Goal: Task Accomplishment & Management: Manage account settings

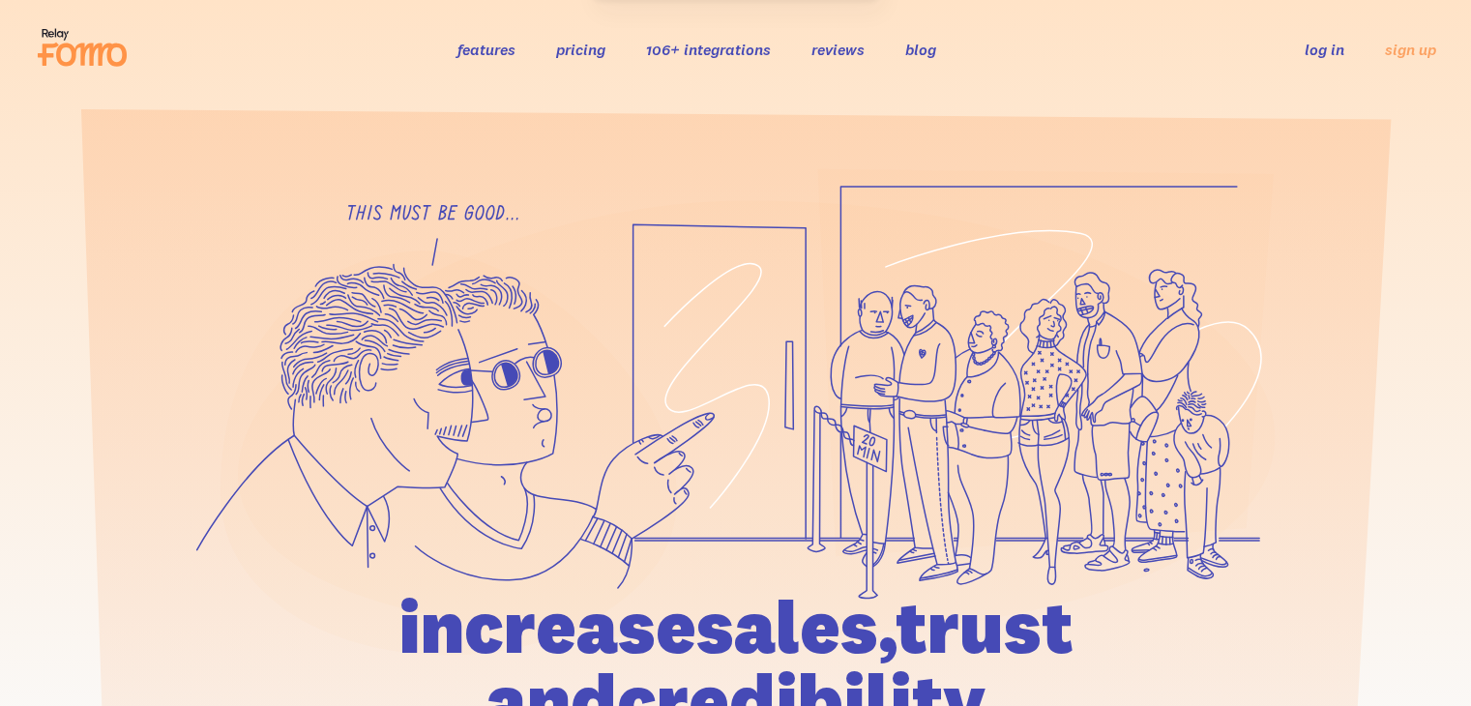
click at [1323, 45] on link "log in" at bounding box center [1324, 49] width 40 height 19
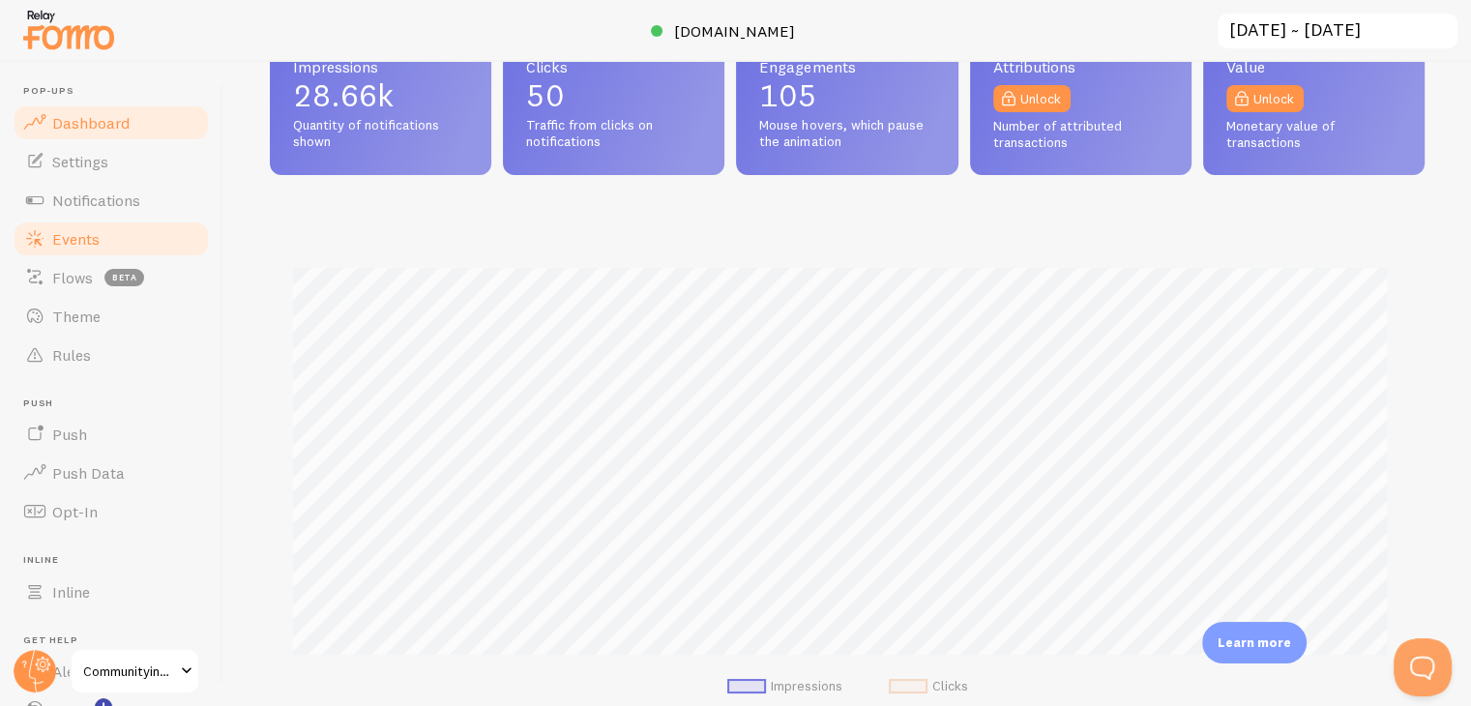
click at [96, 241] on span "Events" at bounding box center [75, 238] width 47 height 19
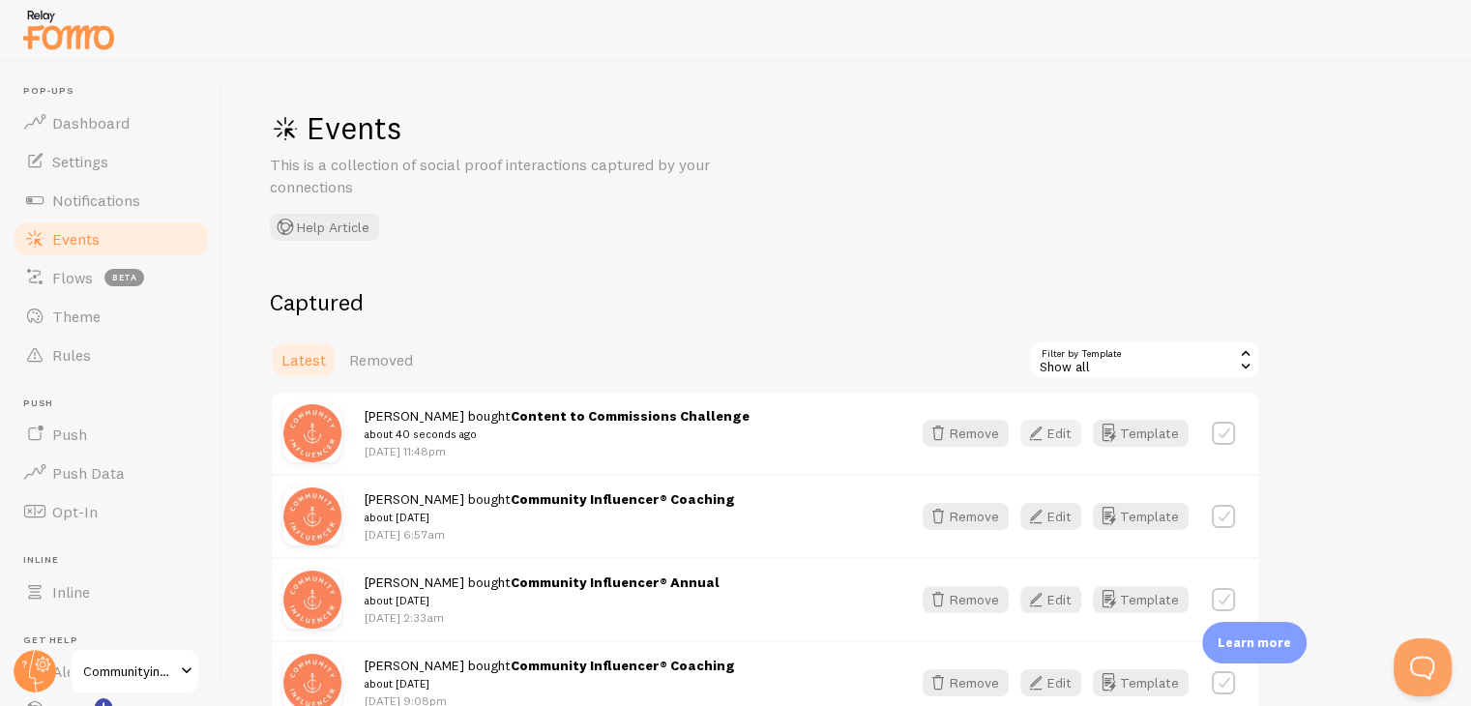
click at [1042, 434] on icon "button" at bounding box center [1035, 433] width 23 height 23
drag, startPoint x: 384, startPoint y: 424, endPoint x: 435, endPoint y: 428, distance: 51.4
click at [435, 428] on small "about 49 seconds ago" at bounding box center [557, 433] width 385 height 17
click at [992, 438] on button "Remove" at bounding box center [965, 433] width 86 height 27
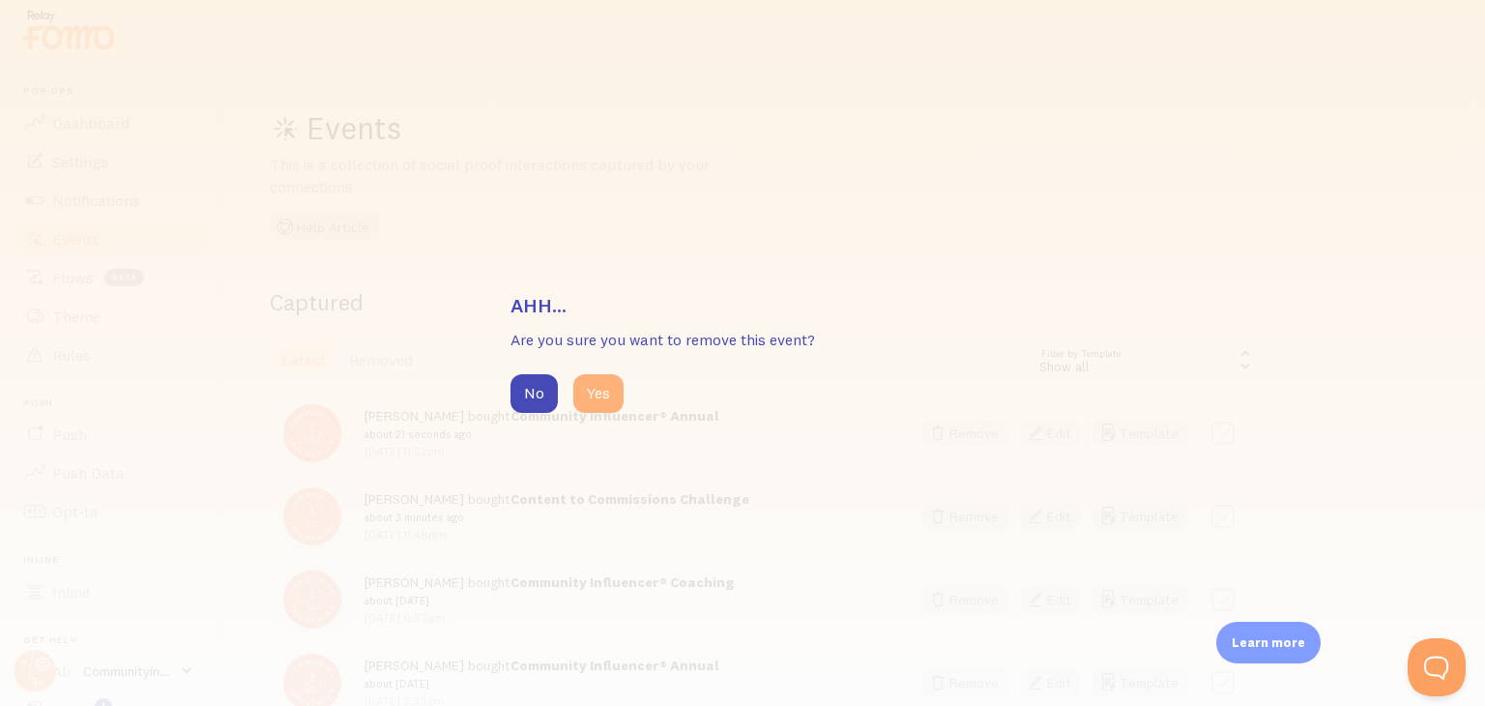
click at [597, 396] on button "Yes" at bounding box center [598, 393] width 50 height 39
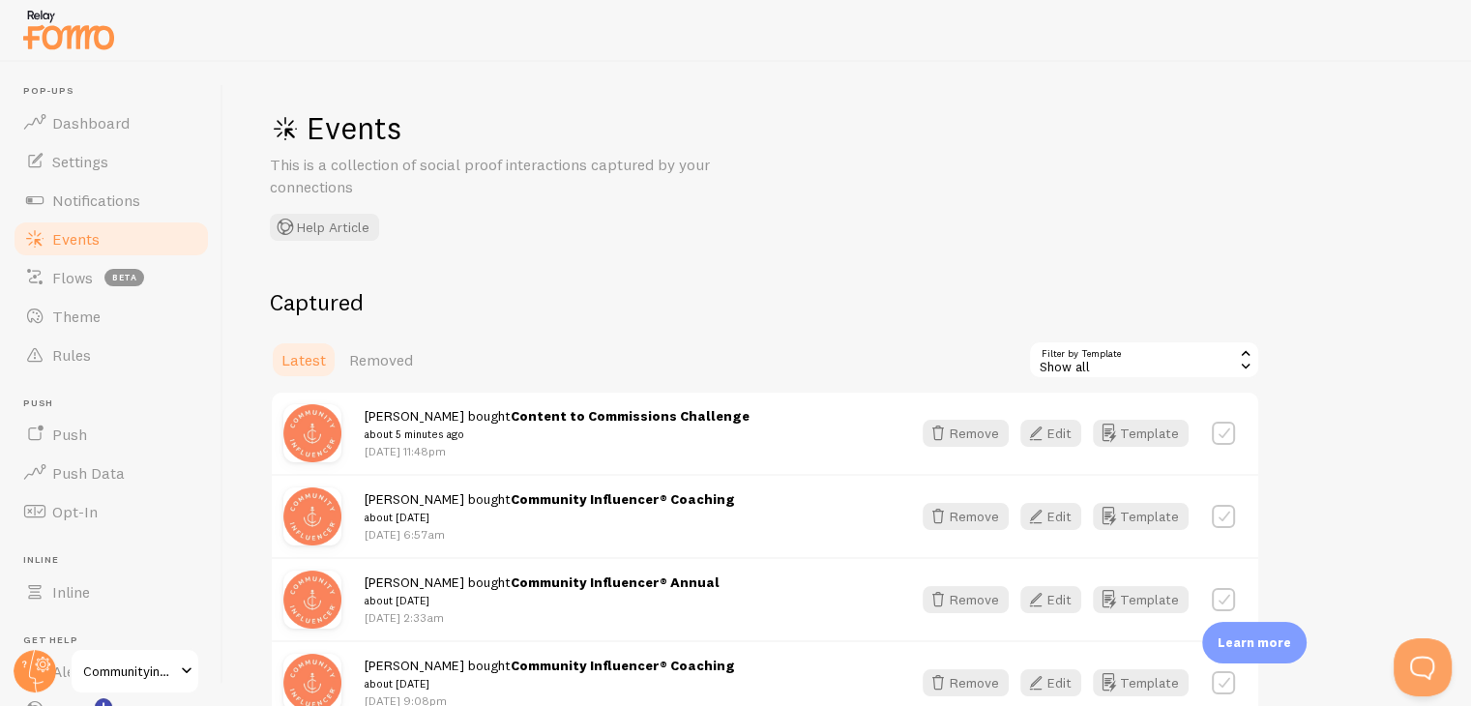
click at [443, 454] on p "[DATE] 11:48pm" at bounding box center [557, 451] width 385 height 16
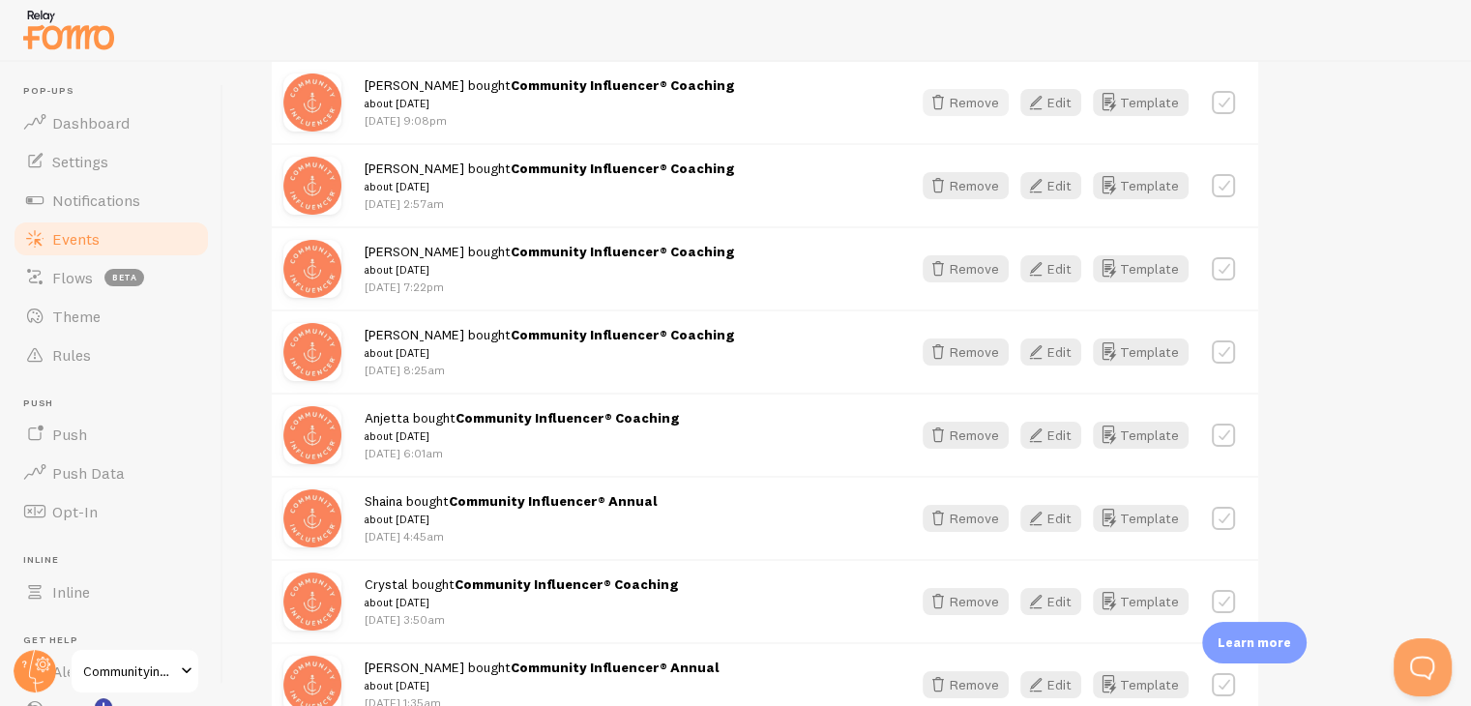
scroll to position [290, 0]
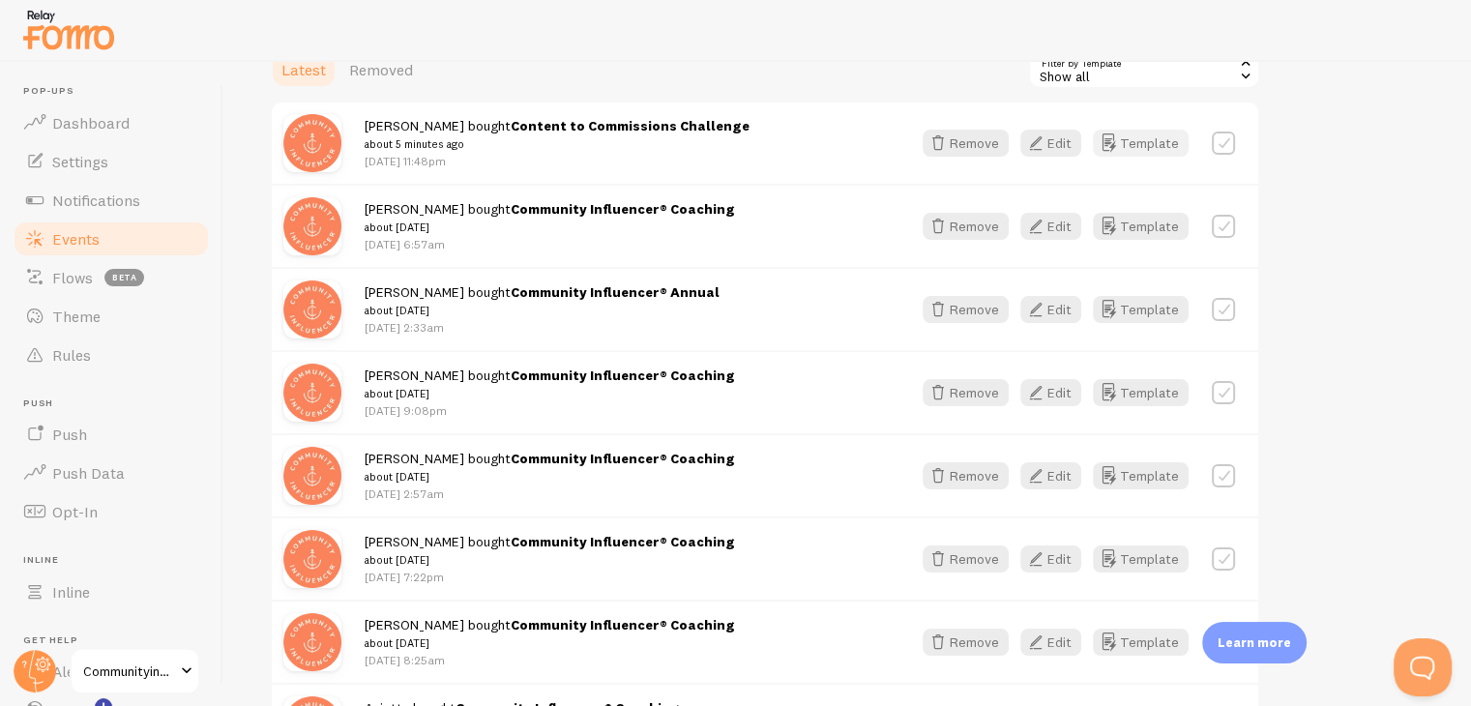
click at [1156, 140] on button "Template" at bounding box center [1141, 143] width 96 height 27
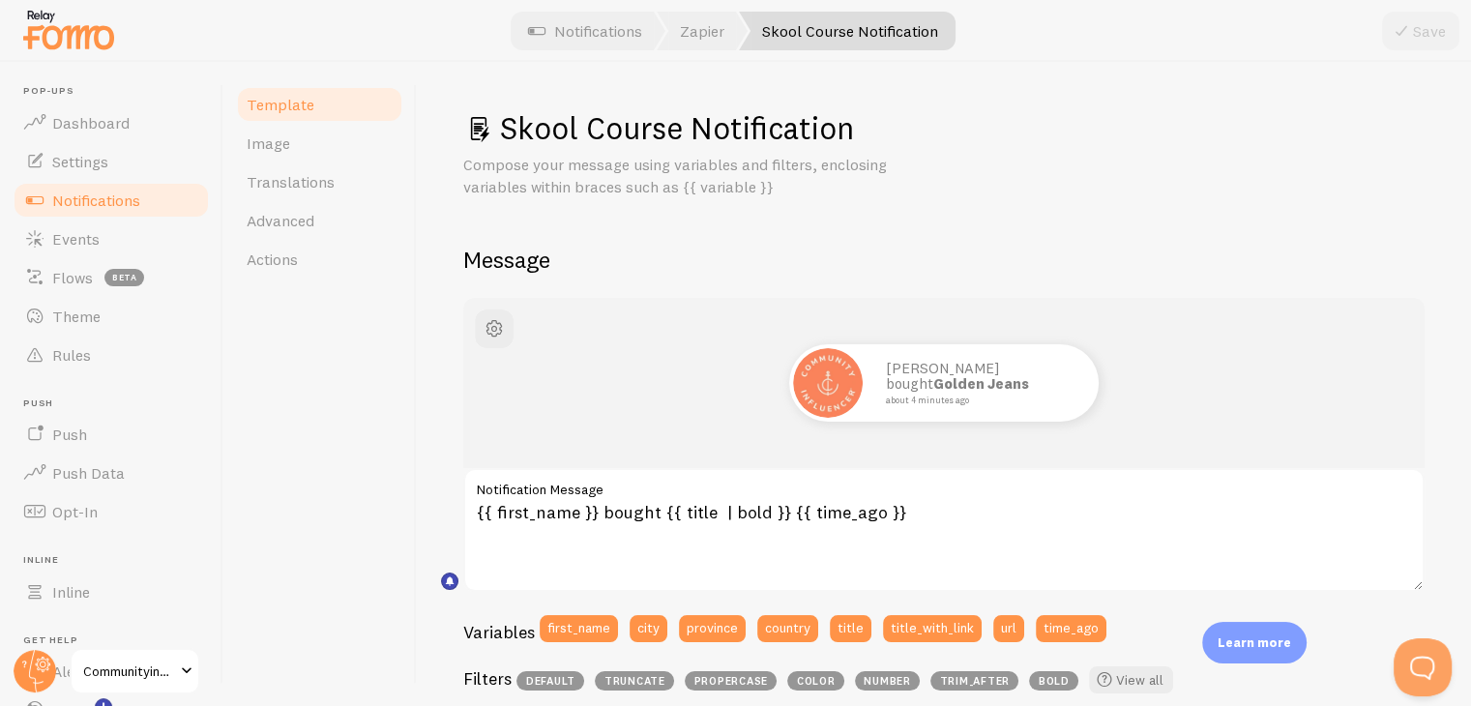
scroll to position [97, 0]
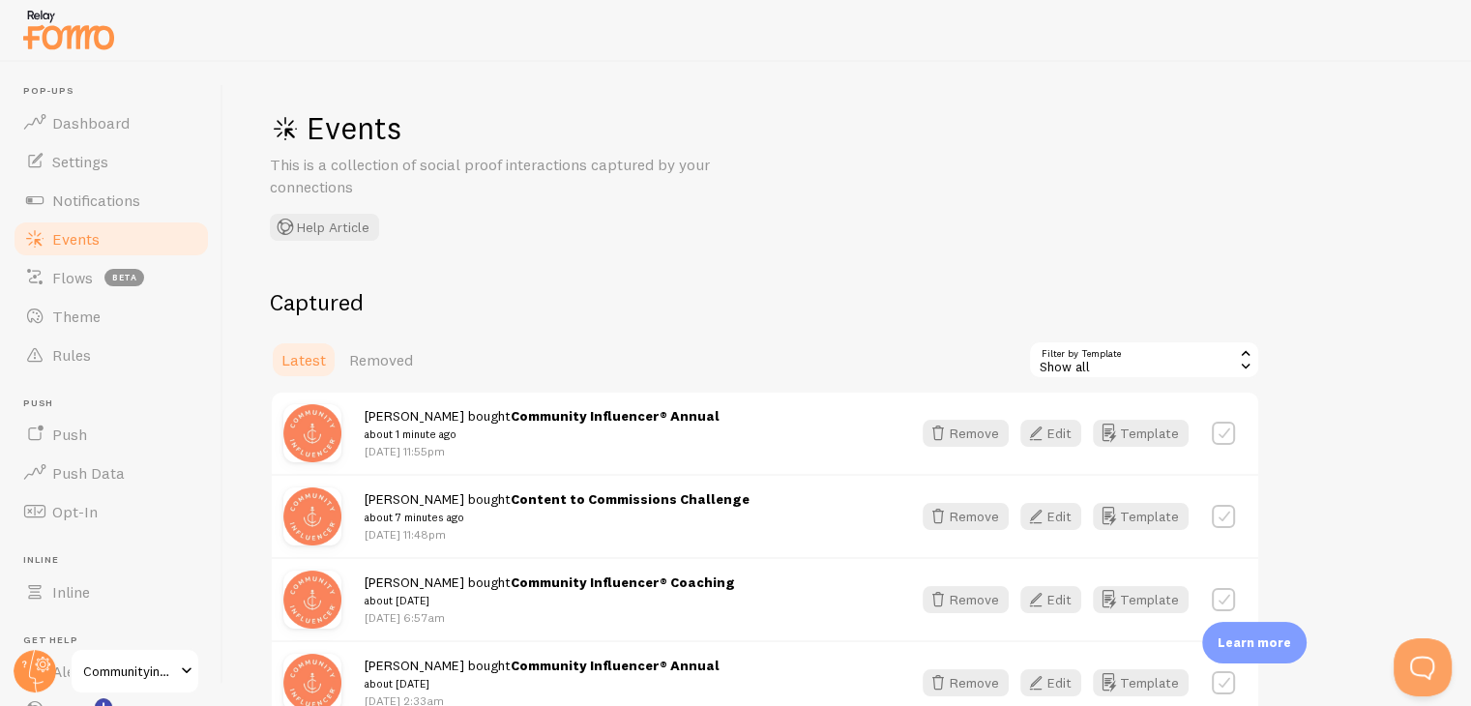
scroll to position [290, 0]
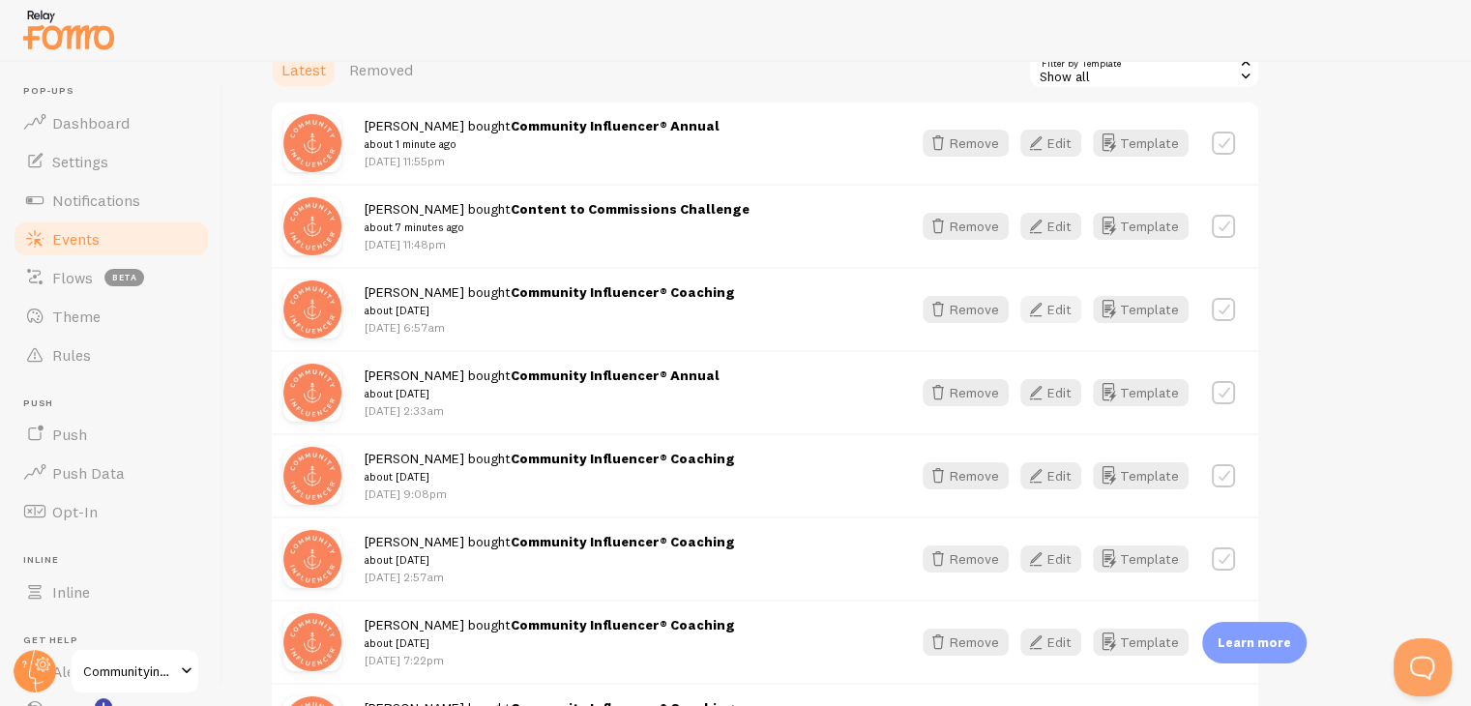
click at [1055, 308] on button "Edit" at bounding box center [1050, 309] width 61 height 27
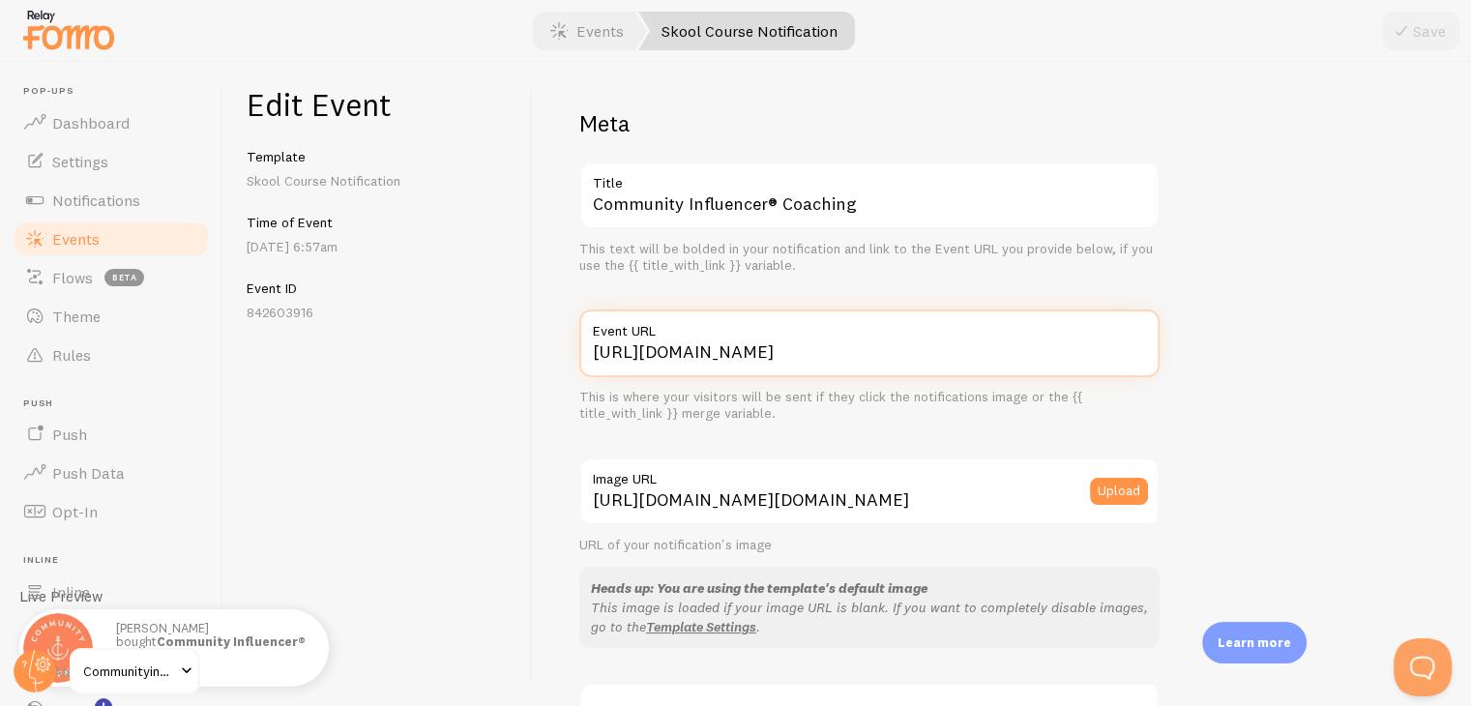
click at [921, 368] on input "https://communityinfluencer.com/coaching" at bounding box center [869, 343] width 580 height 68
click at [870, 369] on input "https://communityinfluencer.com/coaching" at bounding box center [869, 343] width 580 height 68
click at [869, 368] on input "https://communityinfluencer.com/coaching" at bounding box center [869, 343] width 580 height 68
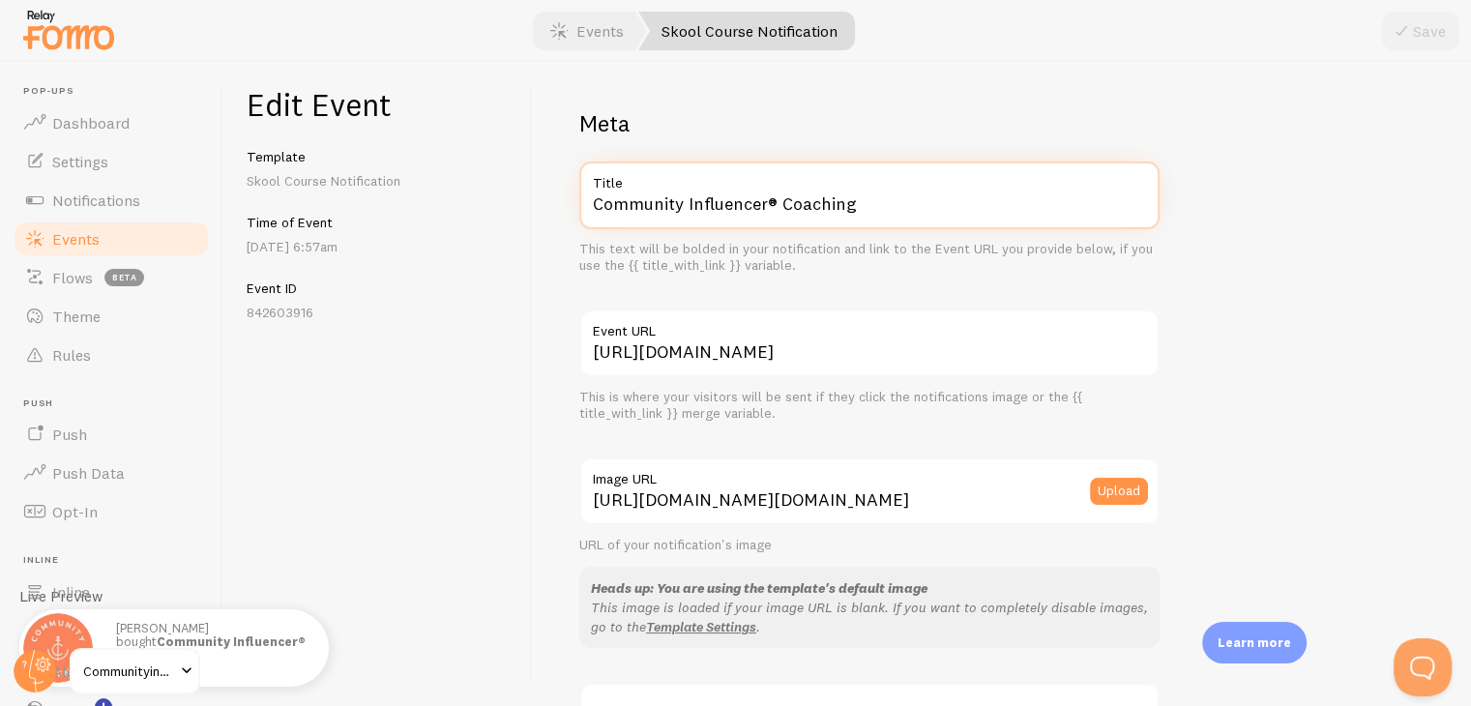
click at [864, 205] on input "Community Influencer® Coaching" at bounding box center [869, 195] width 580 height 68
paste input "ntent to Commissions Challenge"
type input "Content to Commissions Challenge"
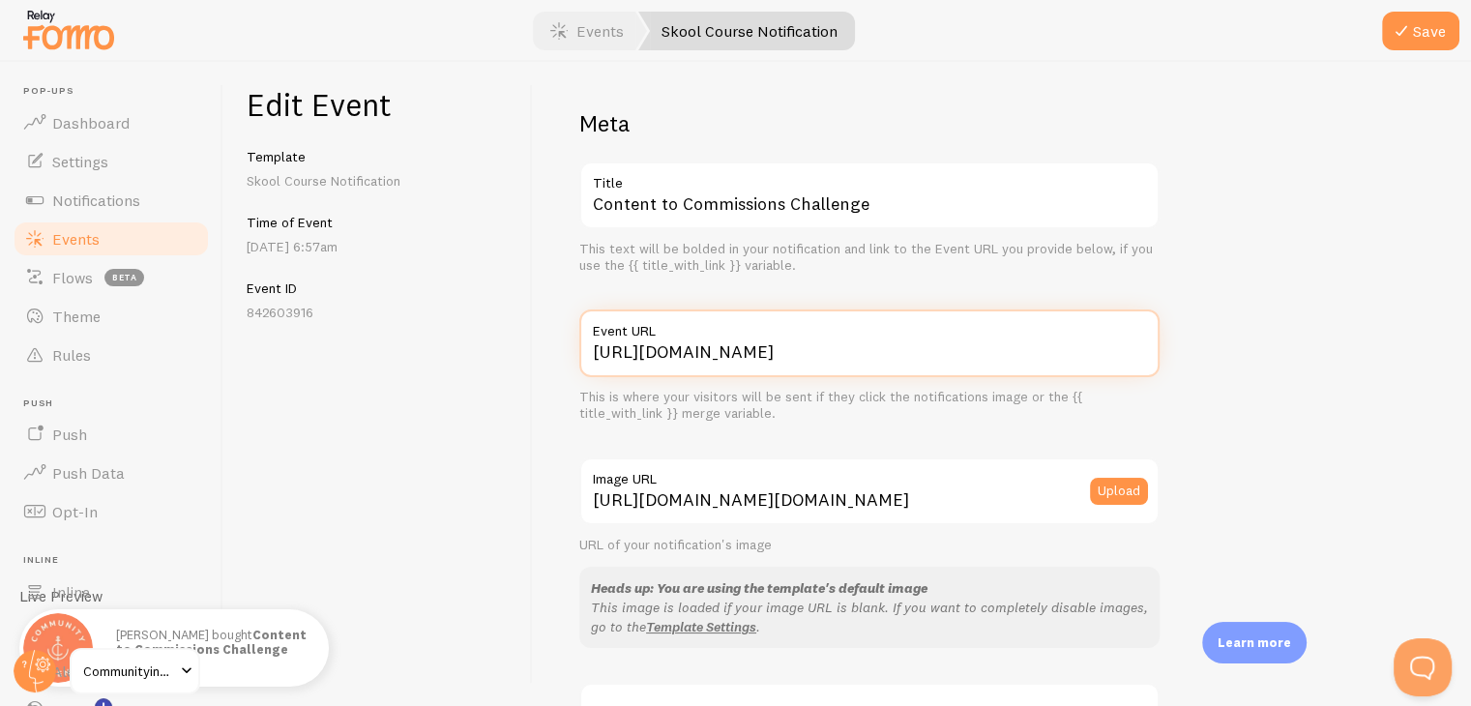
click at [859, 353] on input "https://communityinfluencer.com/coaching" at bounding box center [869, 343] width 580 height 68
click at [983, 360] on input "https://communityinfluencer.com/coaching" at bounding box center [869, 343] width 580 height 68
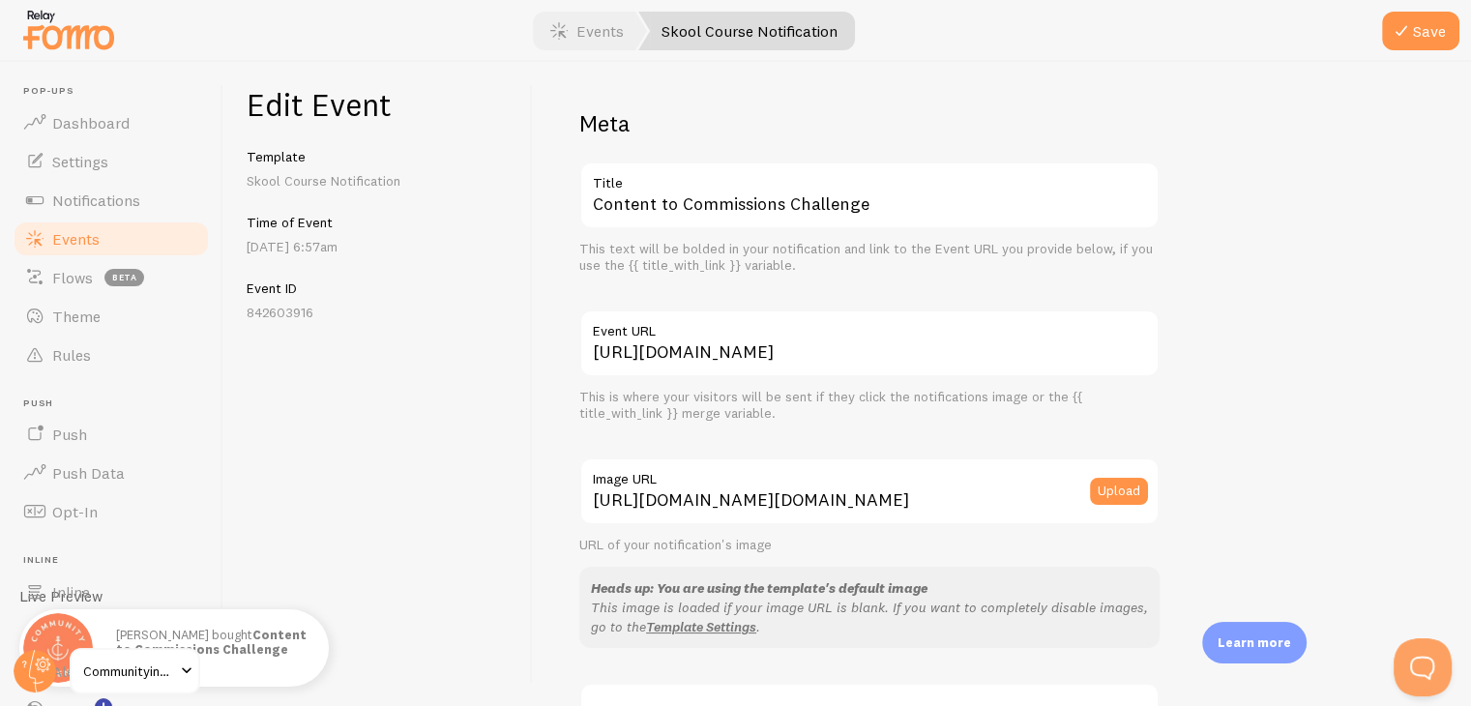
click at [1395, 25] on icon "submit" at bounding box center [1401, 30] width 23 height 23
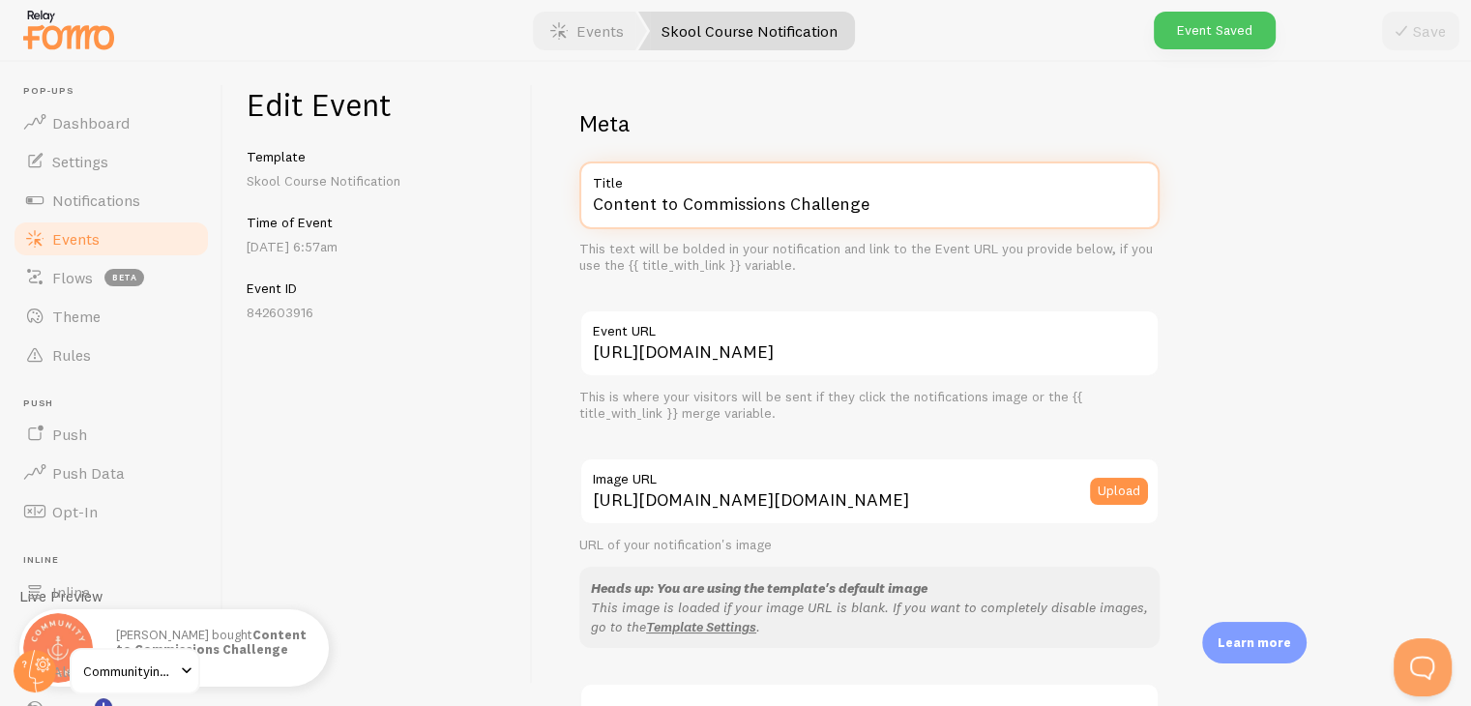
drag, startPoint x: 963, startPoint y: 202, endPoint x: 464, endPoint y: 223, distance: 499.4
click at [464, 223] on div "Edit Event Template Skool Course Notification Time of Event Sep 13th @ 6:57am E…" at bounding box center [846, 384] width 1247 height 644
click at [66, 224] on link "Events" at bounding box center [111, 239] width 199 height 39
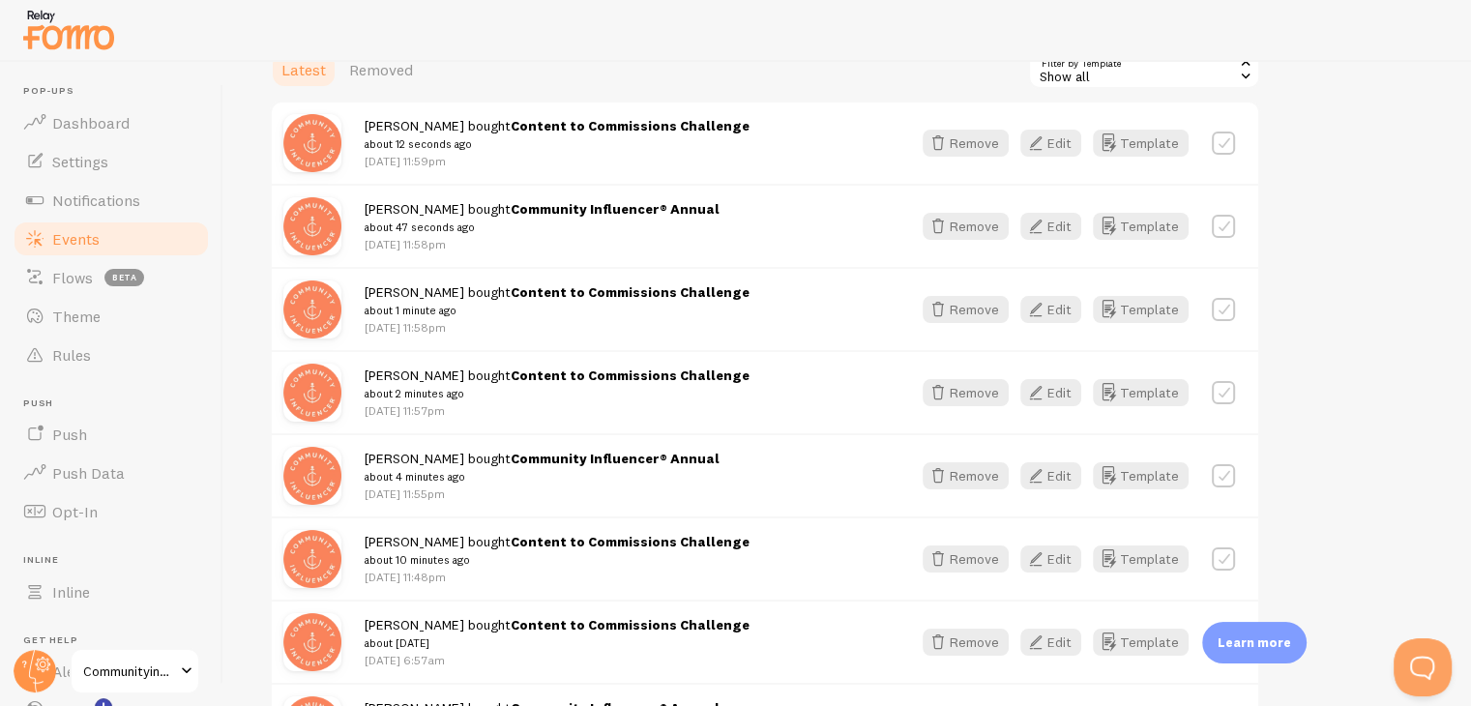
scroll to position [387, 0]
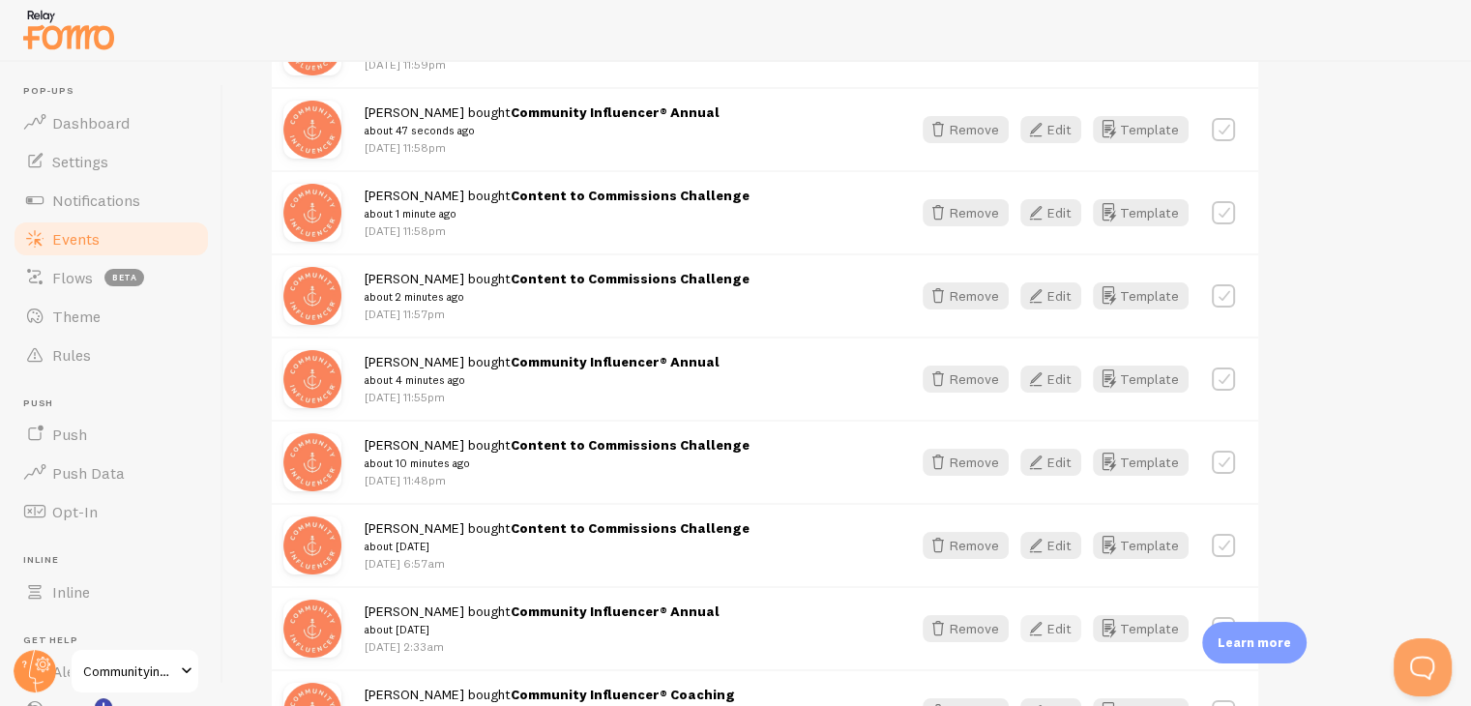
click at [1042, 622] on icon "button" at bounding box center [1035, 628] width 23 height 23
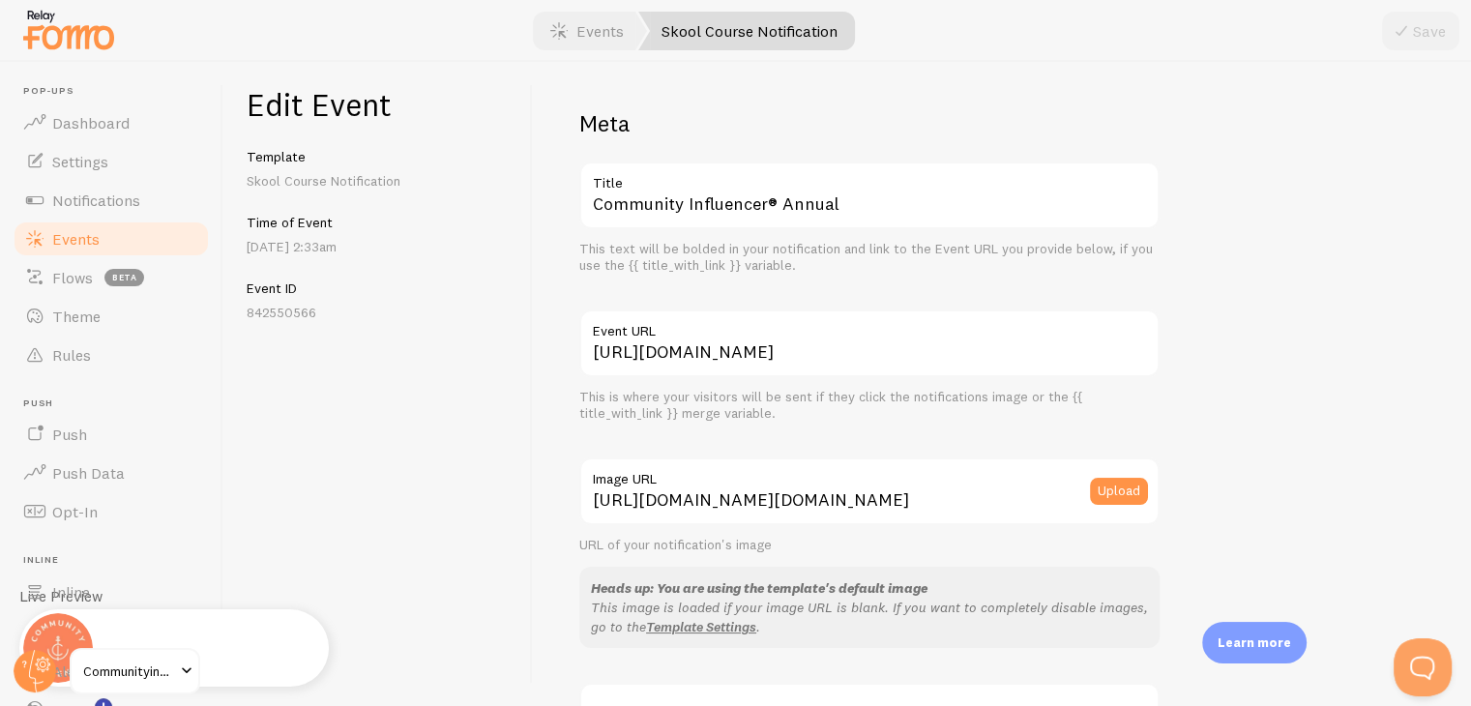
click at [978, 190] on label "Title" at bounding box center [869, 177] width 580 height 33
click at [978, 190] on input "Community Influencer® Annual" at bounding box center [869, 195] width 580 height 68
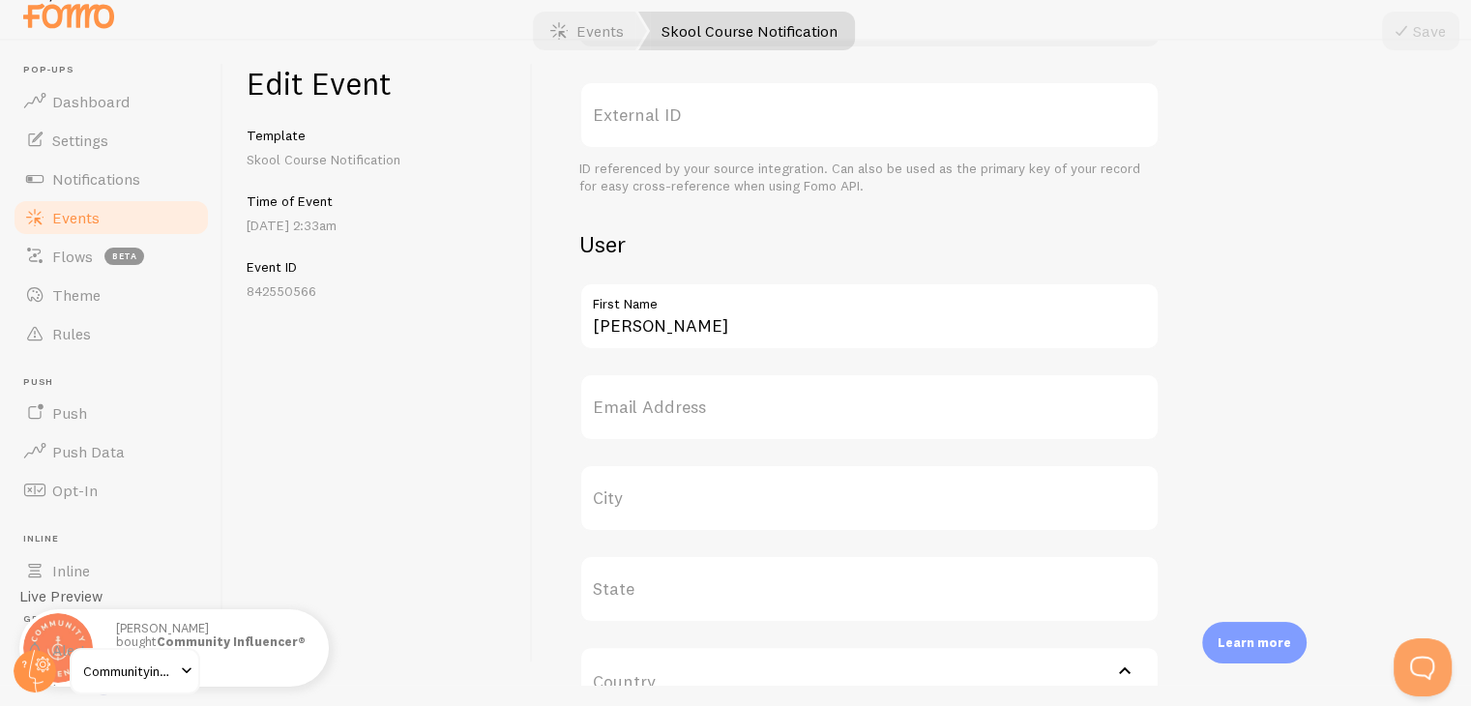
scroll to position [677, 0]
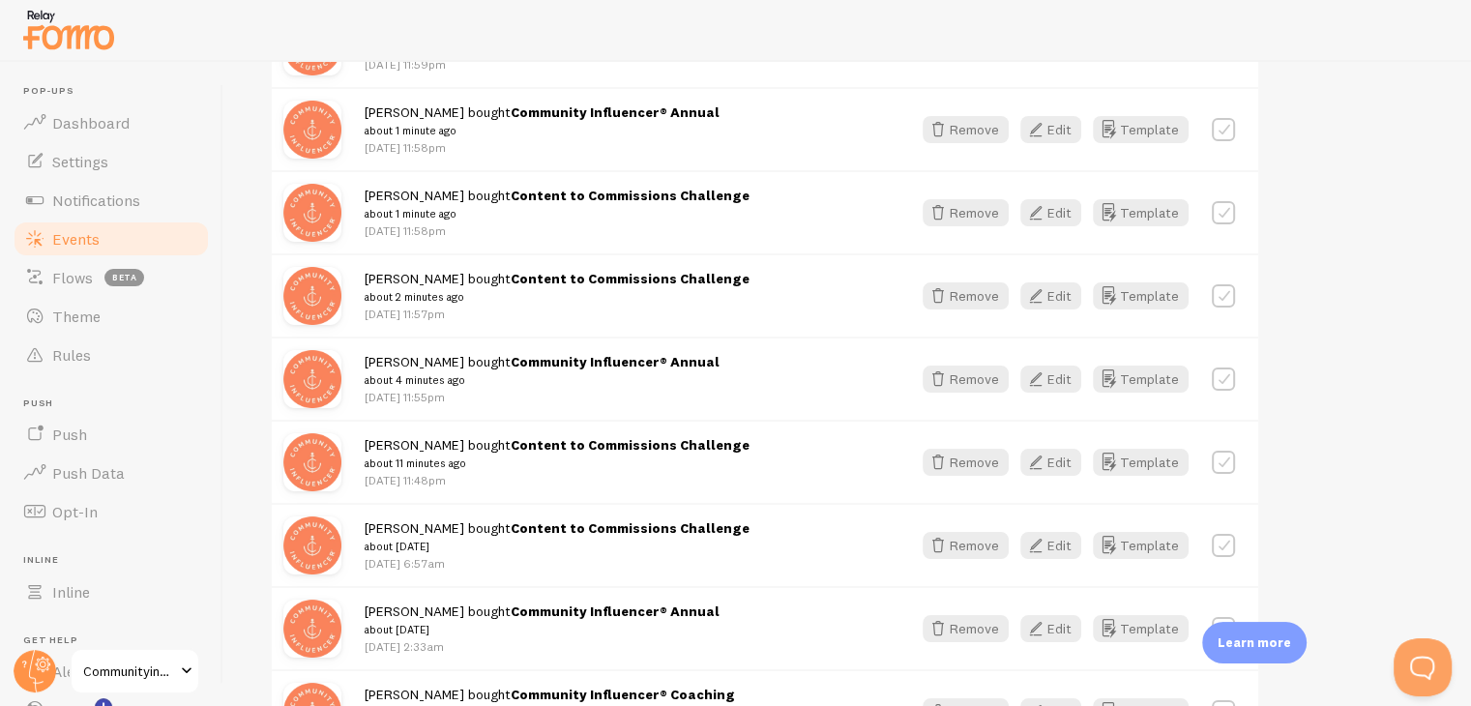
scroll to position [580, 0]
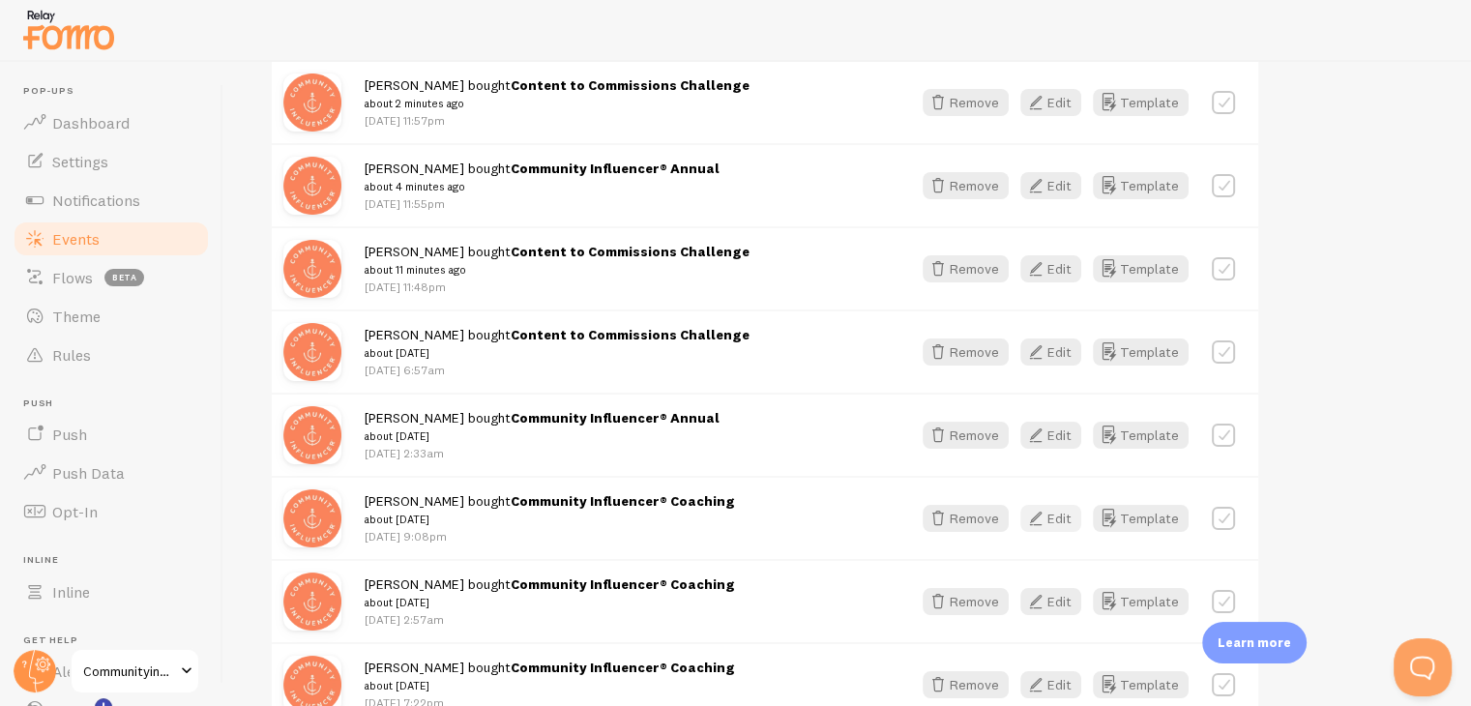
click at [1067, 514] on button "Edit" at bounding box center [1050, 518] width 61 height 27
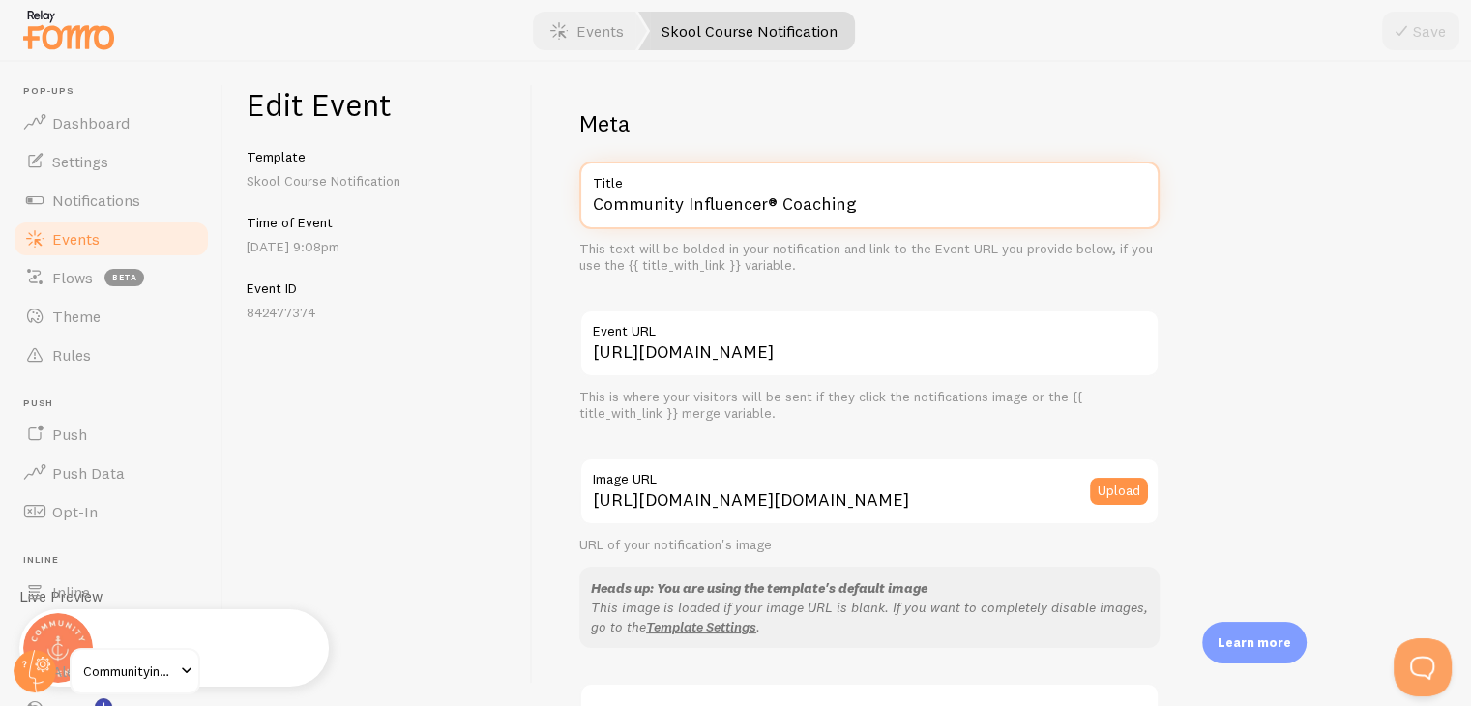
click at [883, 210] on input "Community Influencer® Coaching" at bounding box center [869, 195] width 580 height 68
paste input "ntent to Commissions Challenge"
type input "Content to Commissions Challenge"
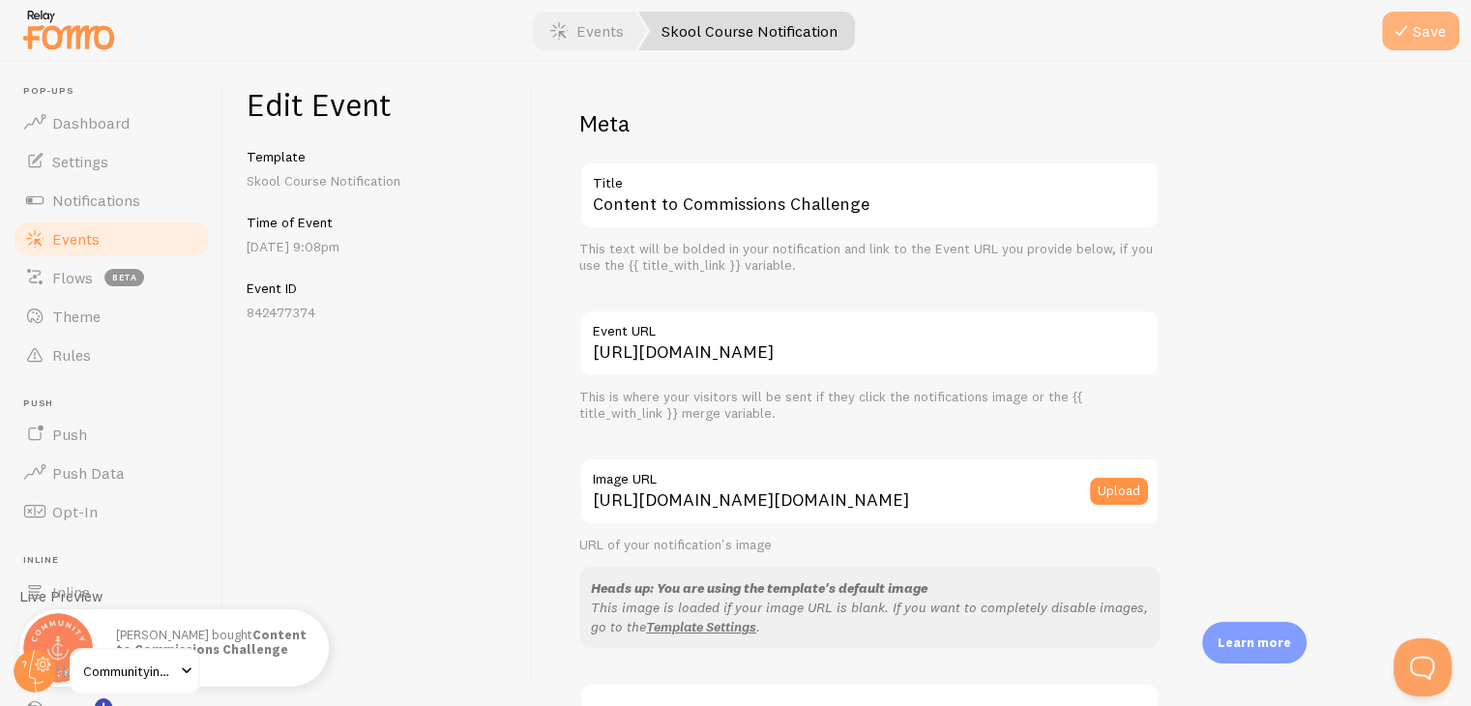
click at [1414, 44] on button "Save" at bounding box center [1420, 31] width 77 height 39
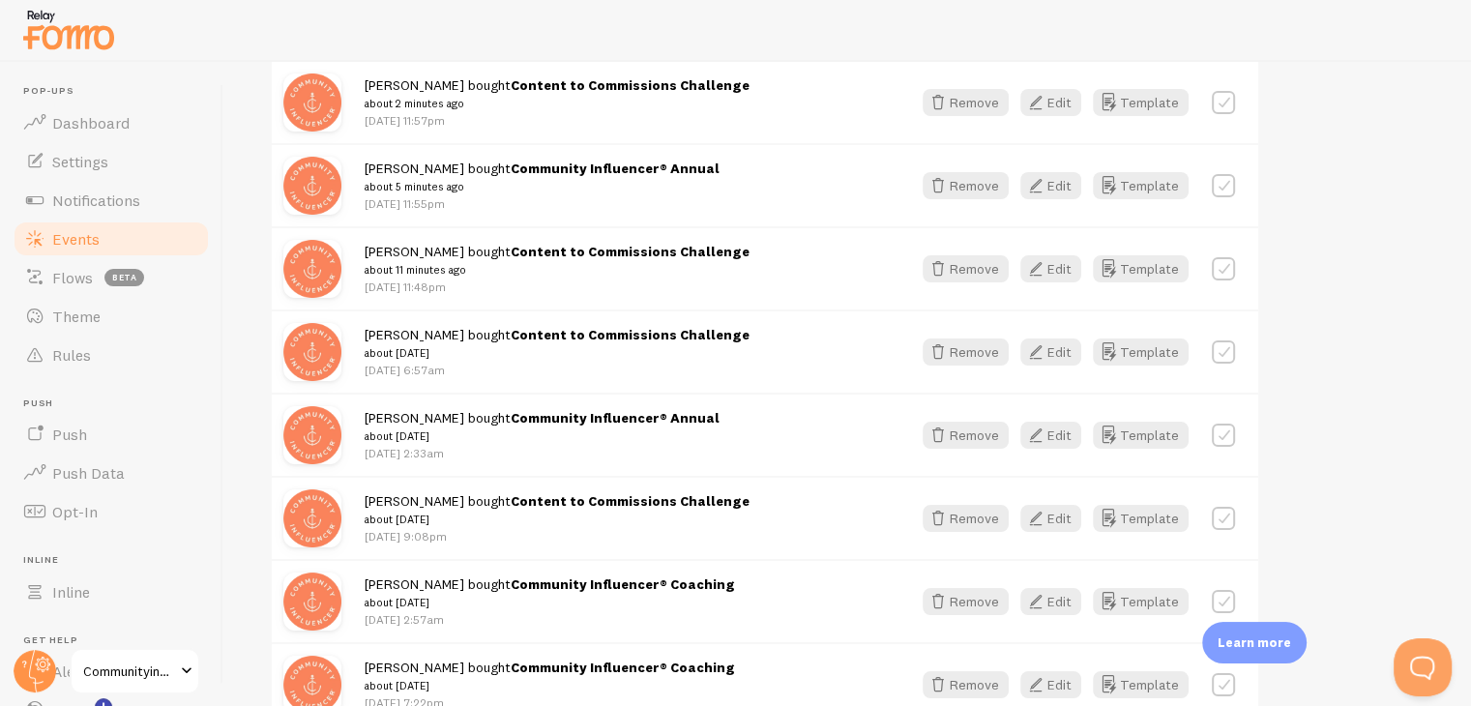
scroll to position [677, 0]
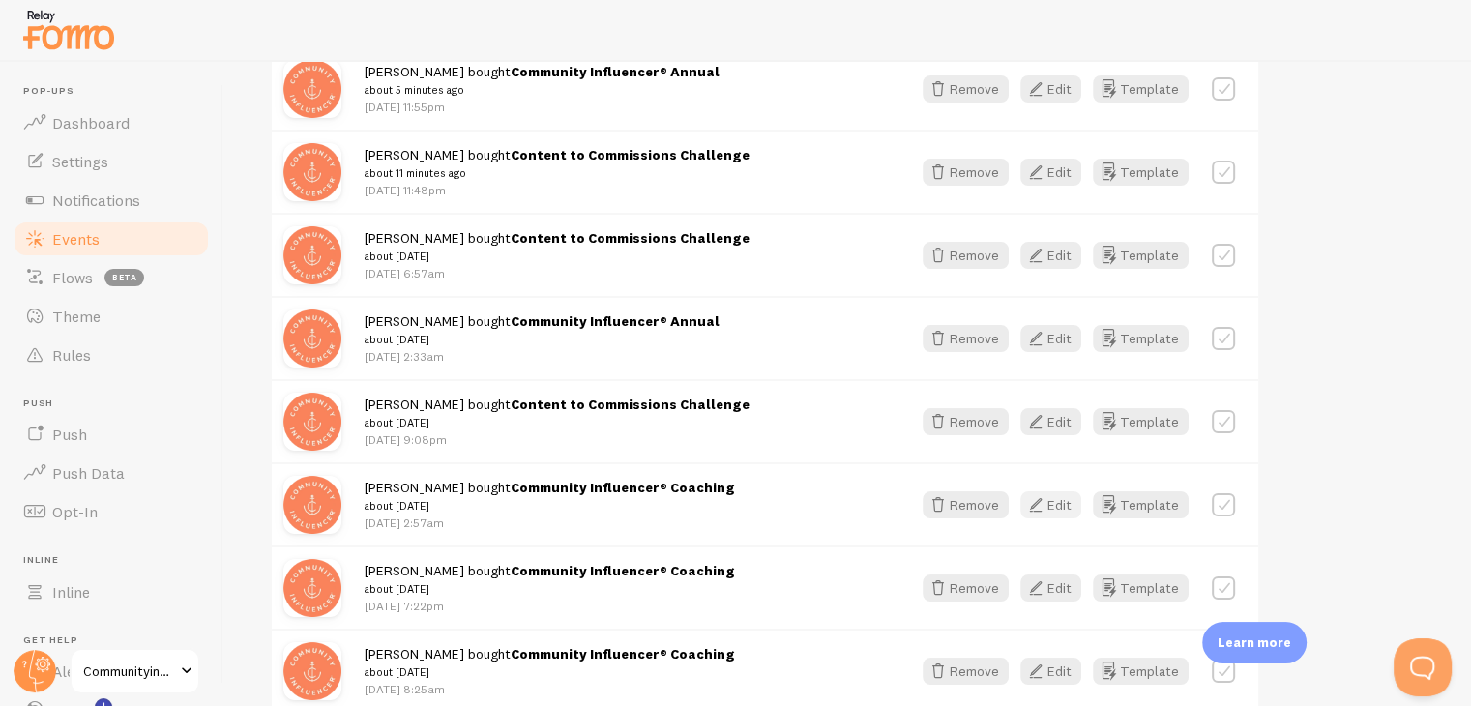
click at [1050, 505] on button "Edit" at bounding box center [1050, 504] width 61 height 27
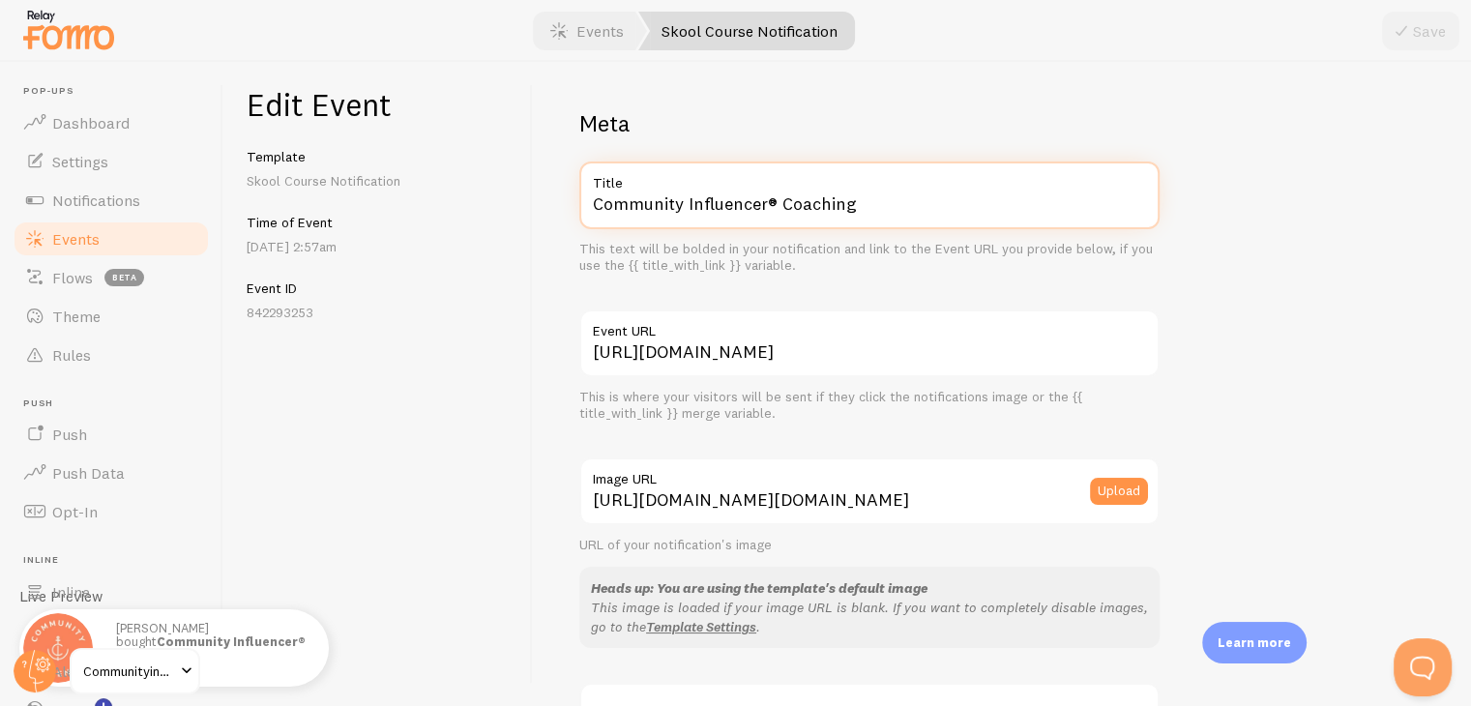
click at [864, 215] on input "Community Influencer® Coaching" at bounding box center [869, 195] width 580 height 68
paste input "ntent to Commissions Challenge"
type input "Content to Commissions Challenge"
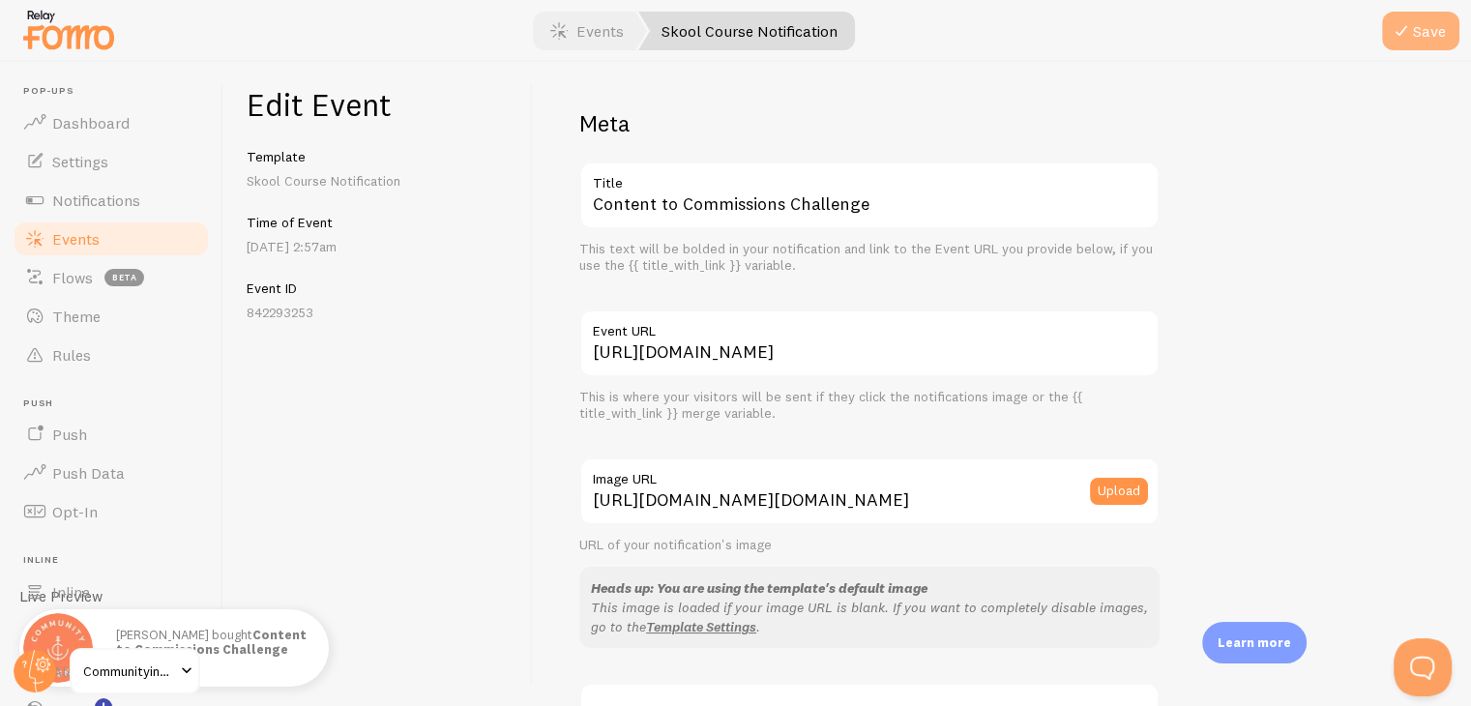
click at [1410, 48] on button "Save" at bounding box center [1420, 31] width 77 height 39
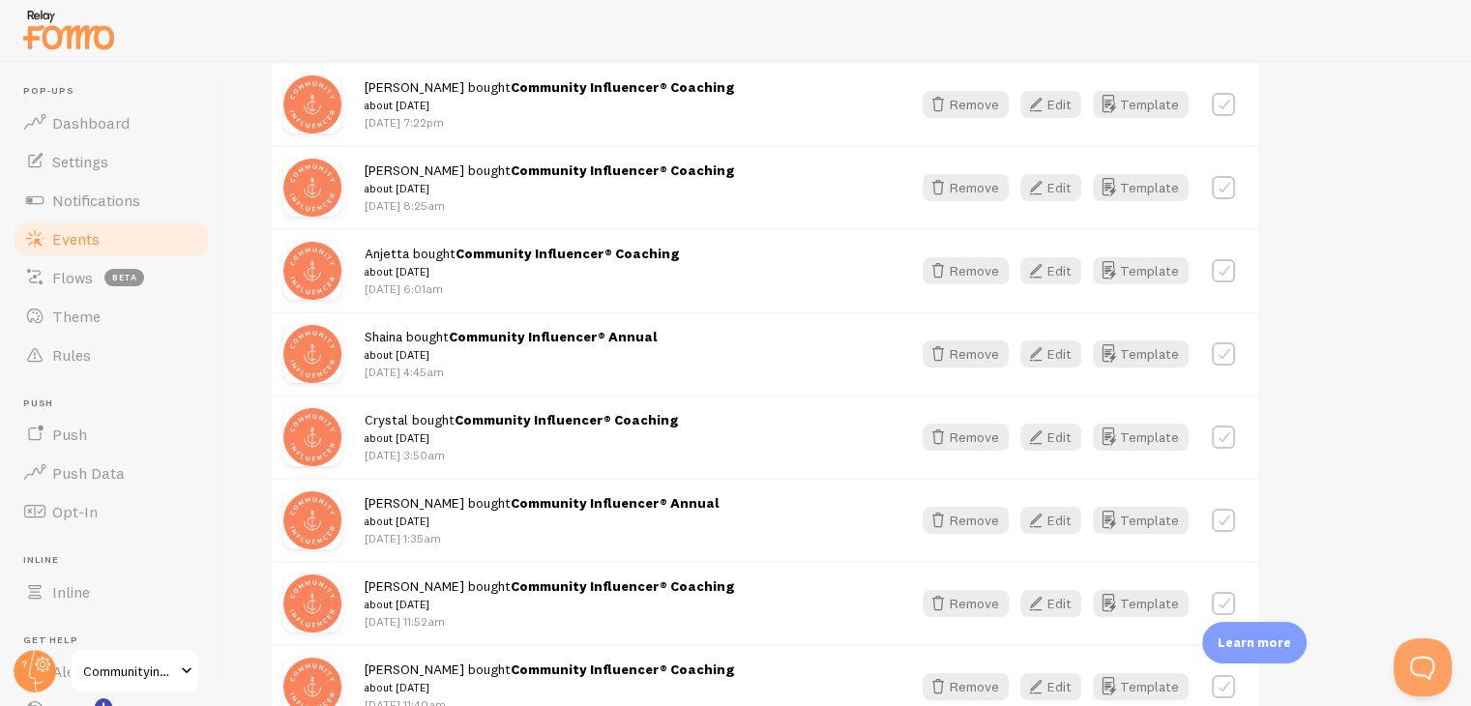
scroll to position [967, 0]
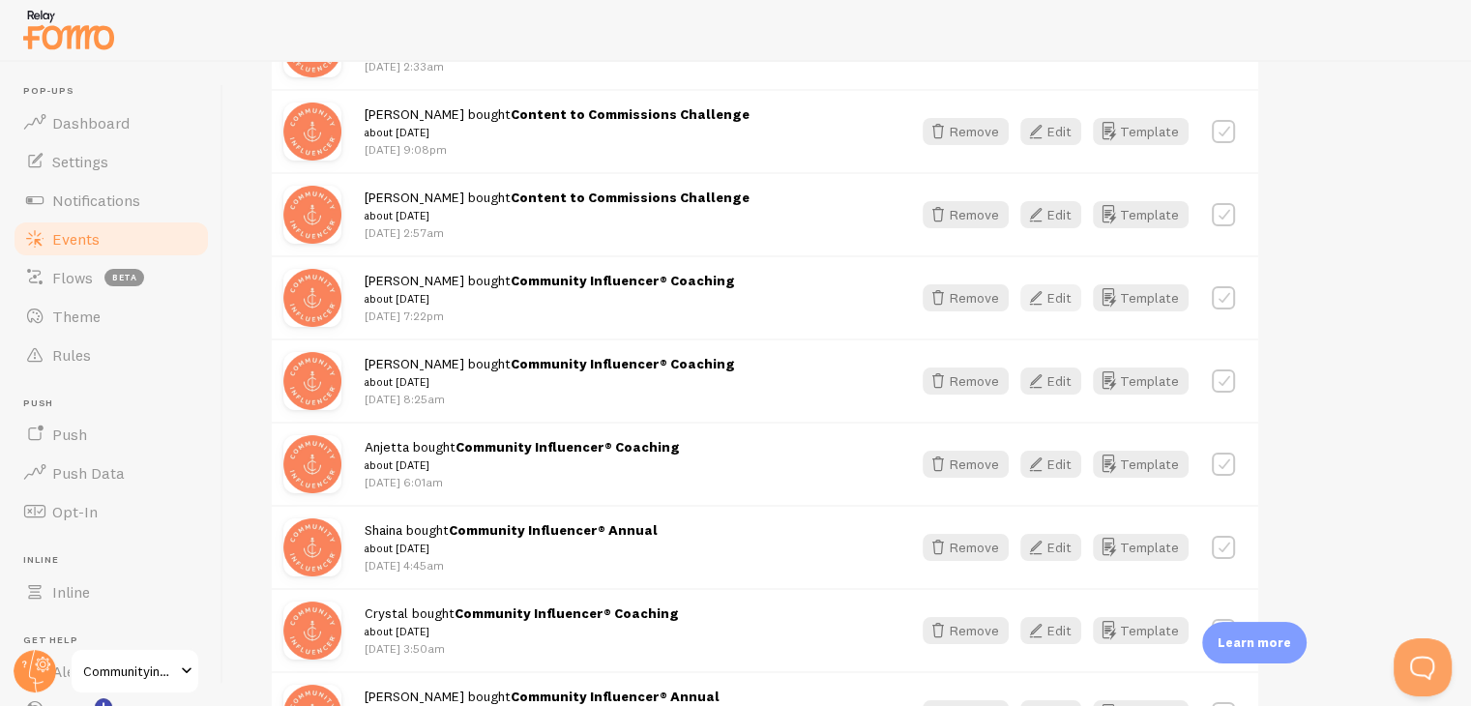
click at [1063, 299] on button "Edit" at bounding box center [1050, 297] width 61 height 27
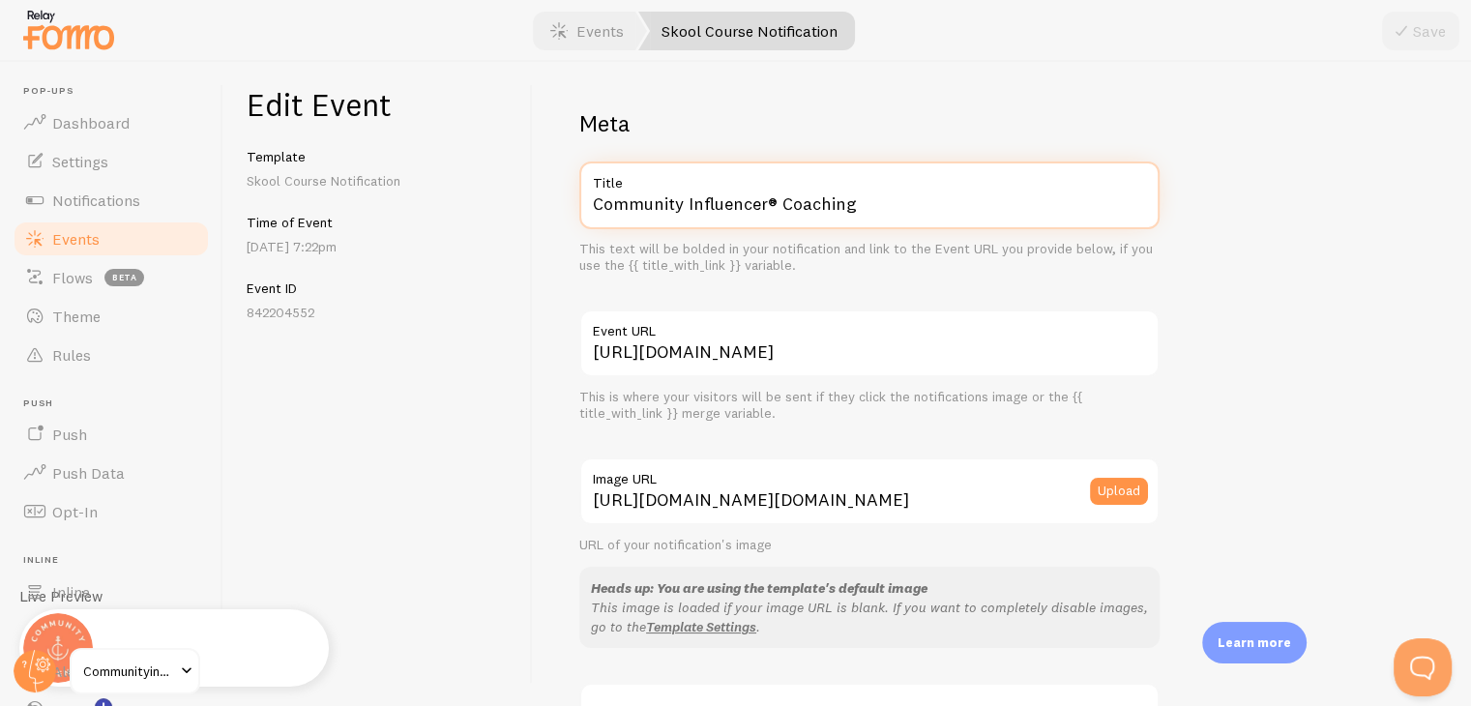
click at [862, 208] on input "Community Influencer® Coaching" at bounding box center [869, 195] width 580 height 68
paste input "ntent to Commissions Challenge"
type input "Content to Commissions Challenge"
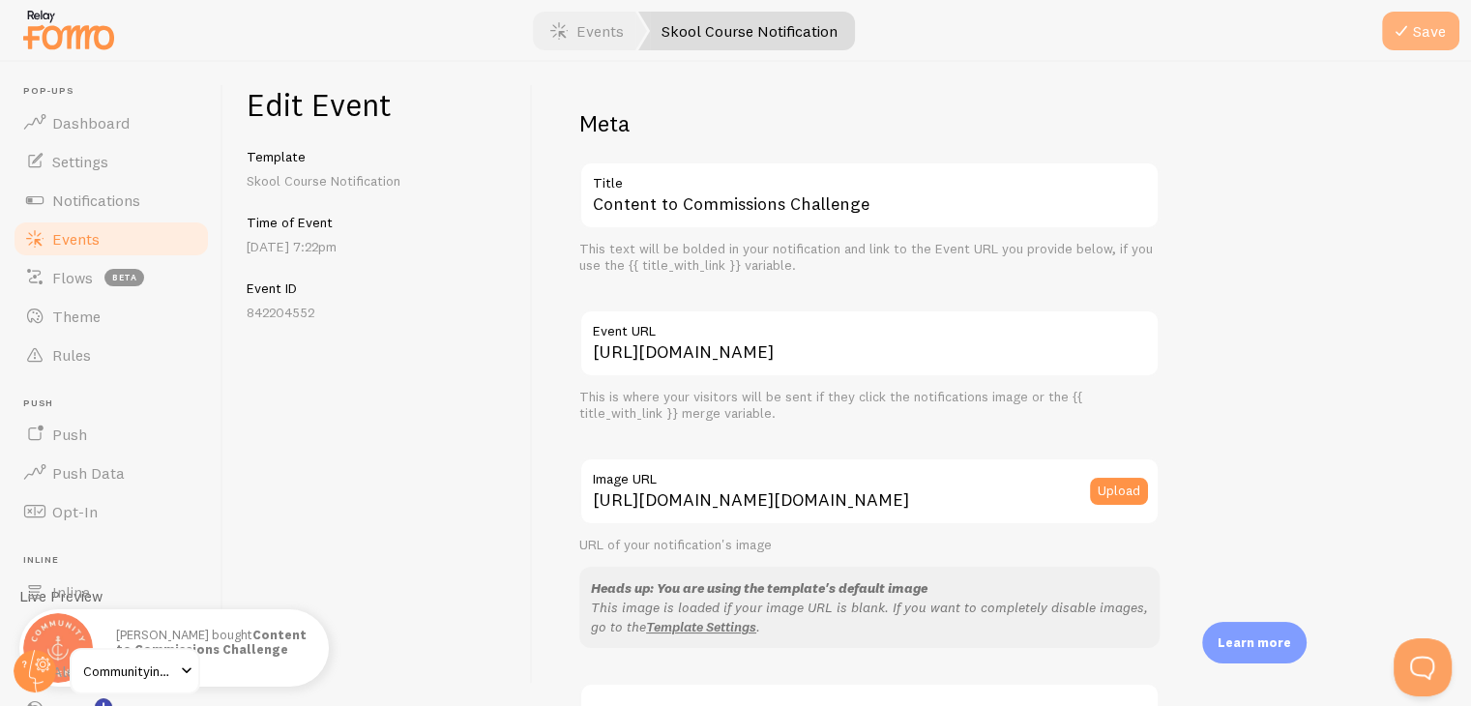
click at [1406, 30] on icon "submit" at bounding box center [1401, 30] width 23 height 23
click at [92, 237] on span "Events" at bounding box center [75, 238] width 47 height 19
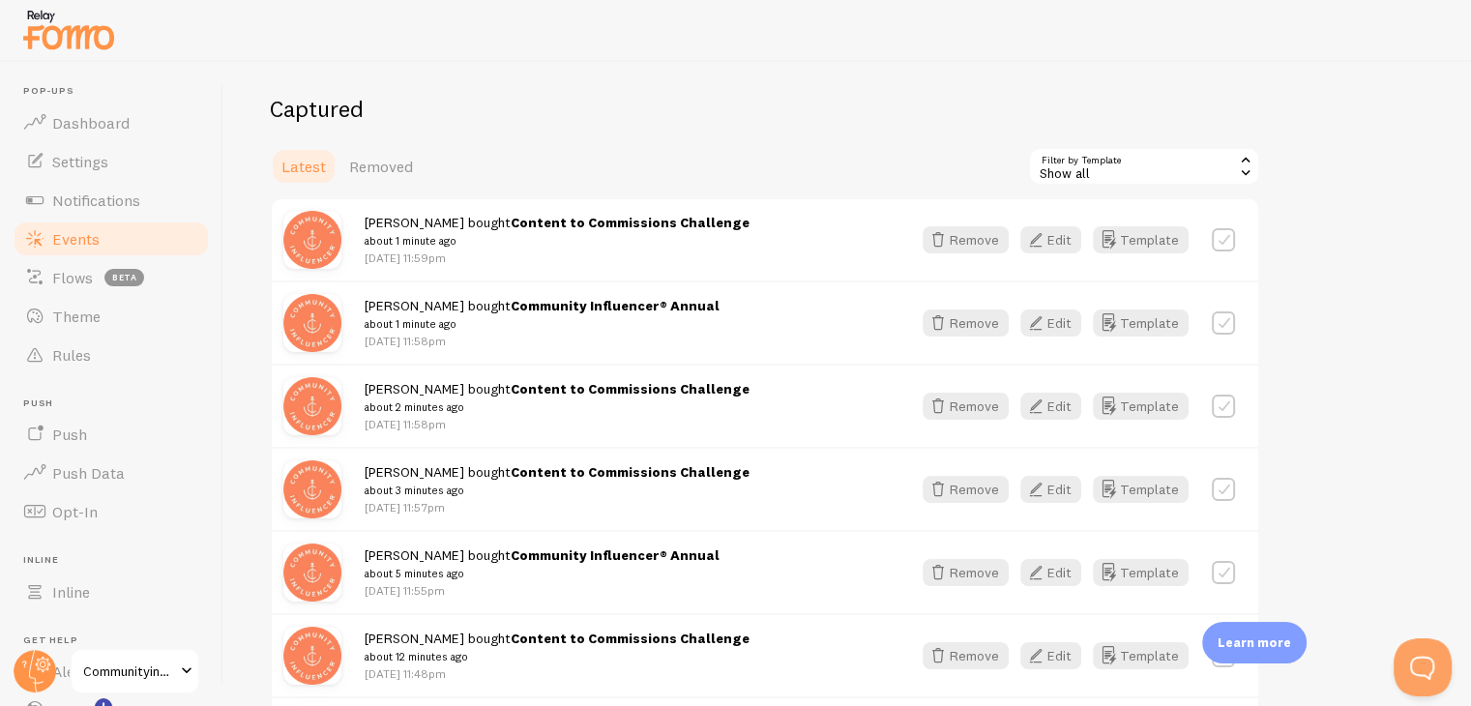
scroll to position [290, 0]
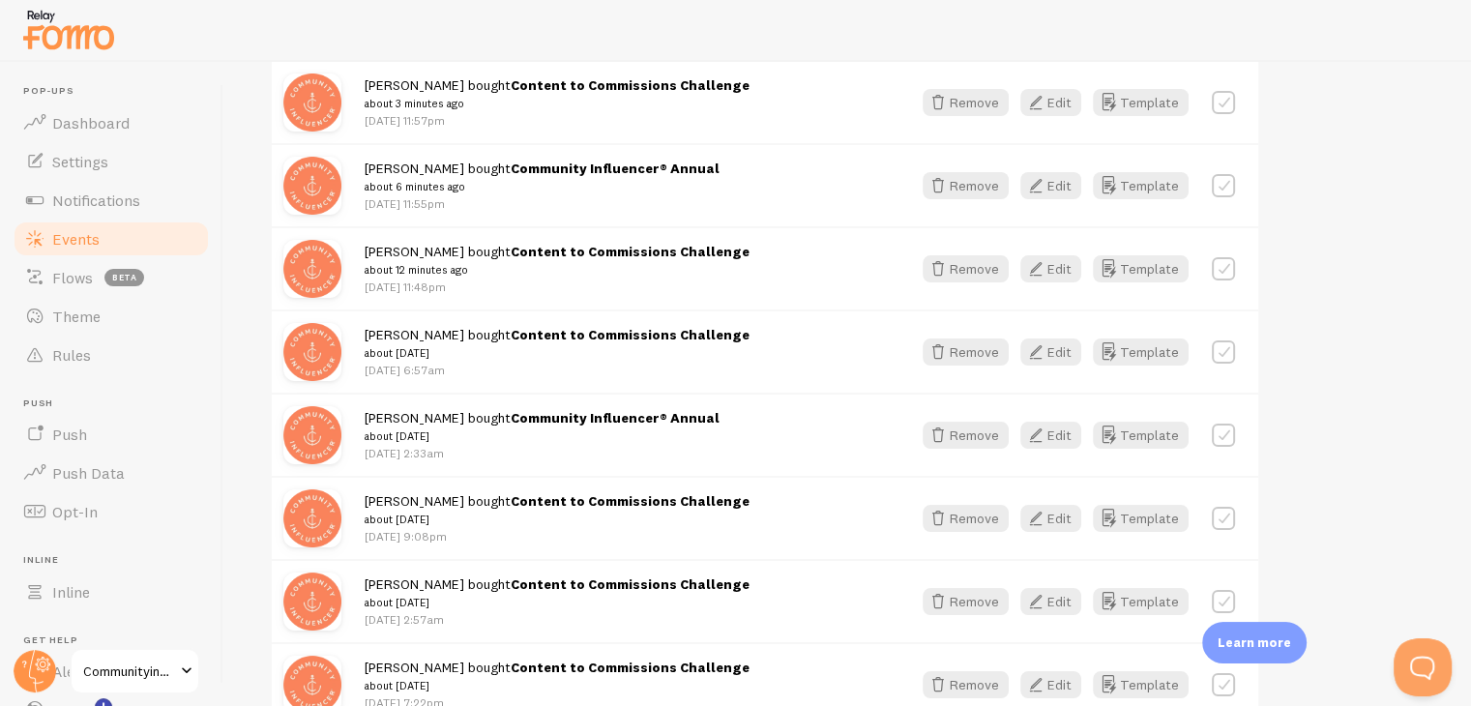
scroll to position [677, 0]
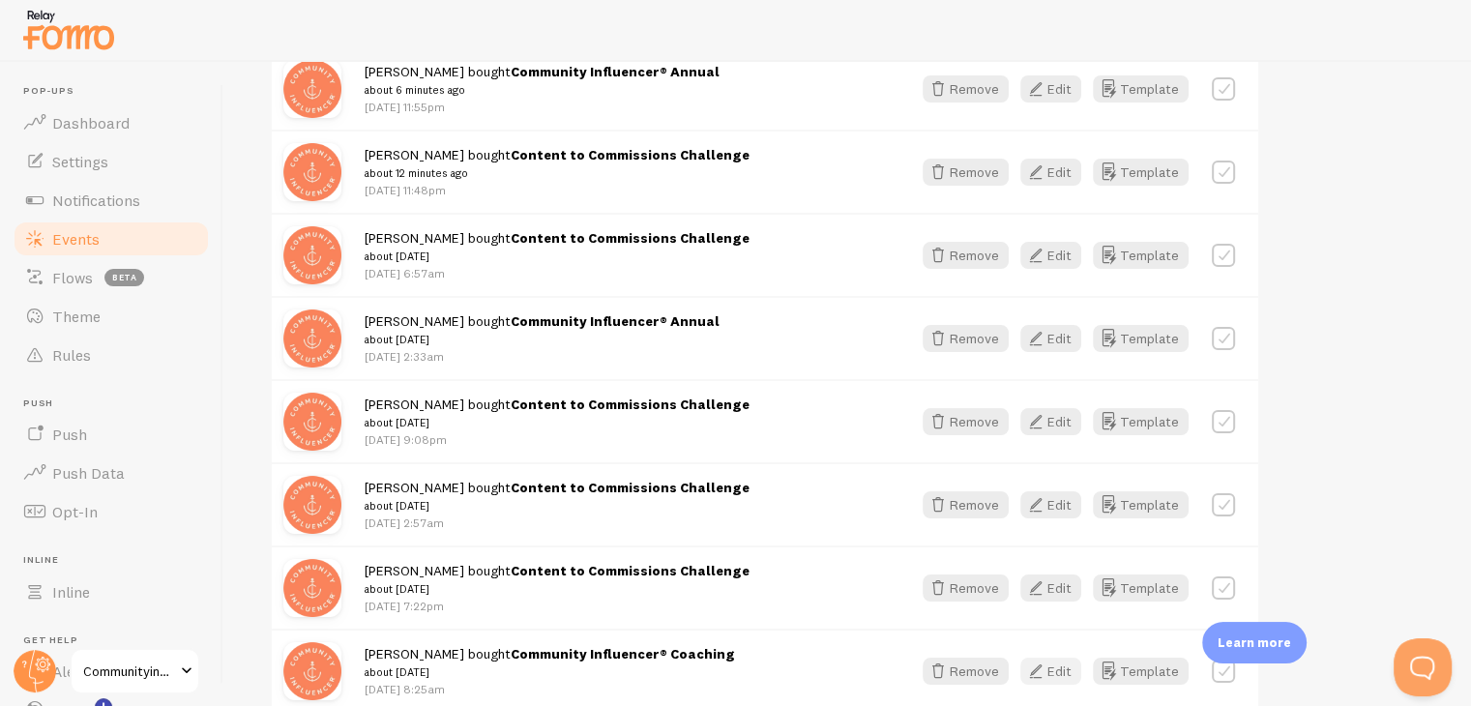
click at [1050, 662] on button "Edit" at bounding box center [1050, 671] width 61 height 27
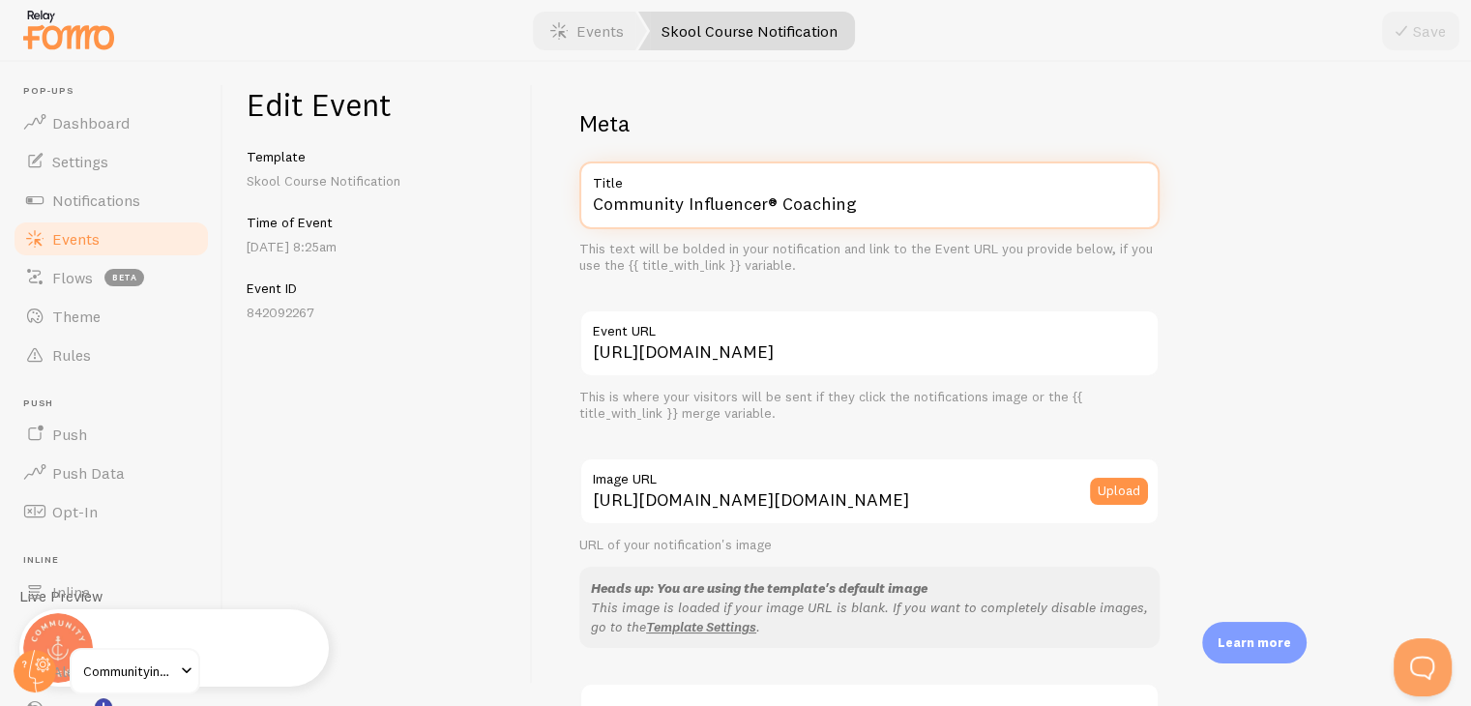
click at [903, 216] on input "Community Influencer® Coaching" at bounding box center [869, 195] width 580 height 68
paste input "ntent to Commissions Challenge"
type input "Content to Commissions Challenge"
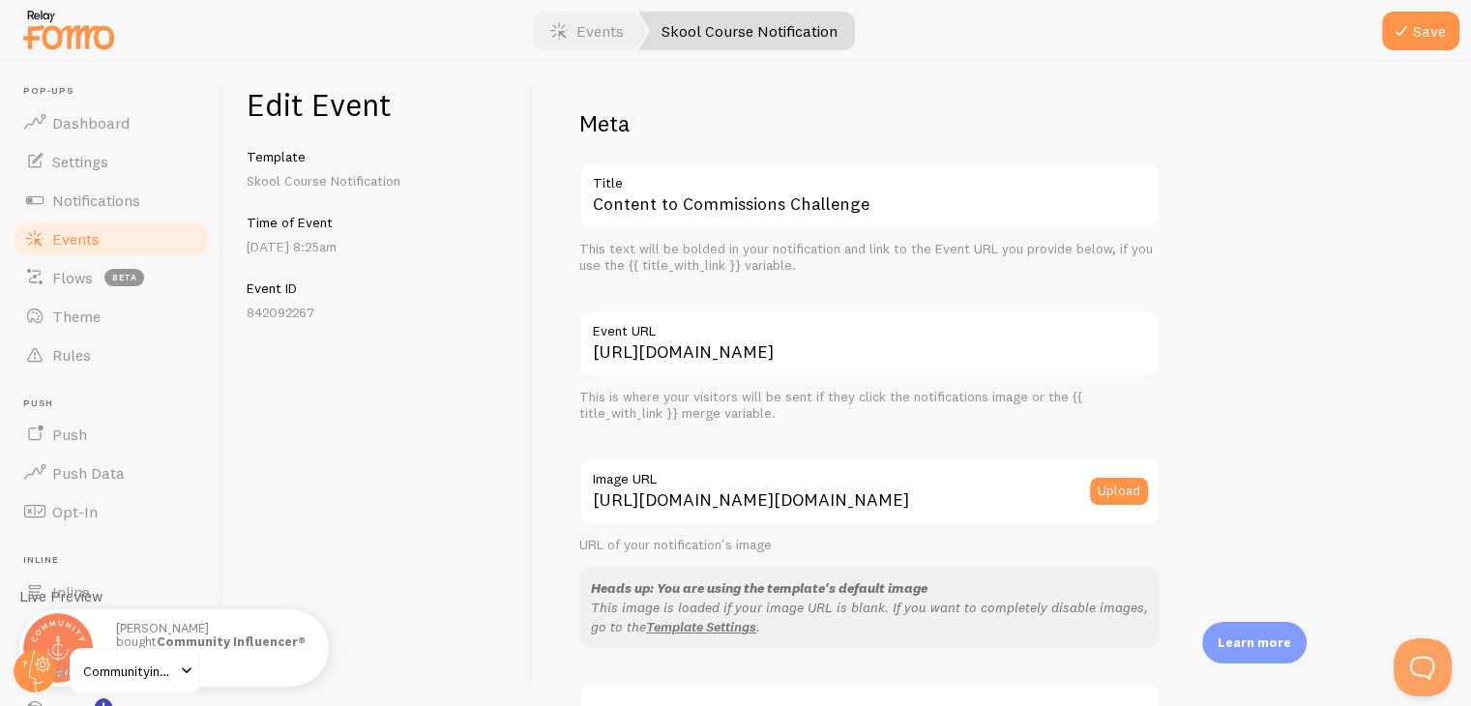
click at [1449, 9] on div at bounding box center [735, 31] width 1471 height 62
click at [1434, 32] on button "Save" at bounding box center [1420, 31] width 77 height 39
click at [120, 199] on span "Notifications" at bounding box center [96, 199] width 88 height 19
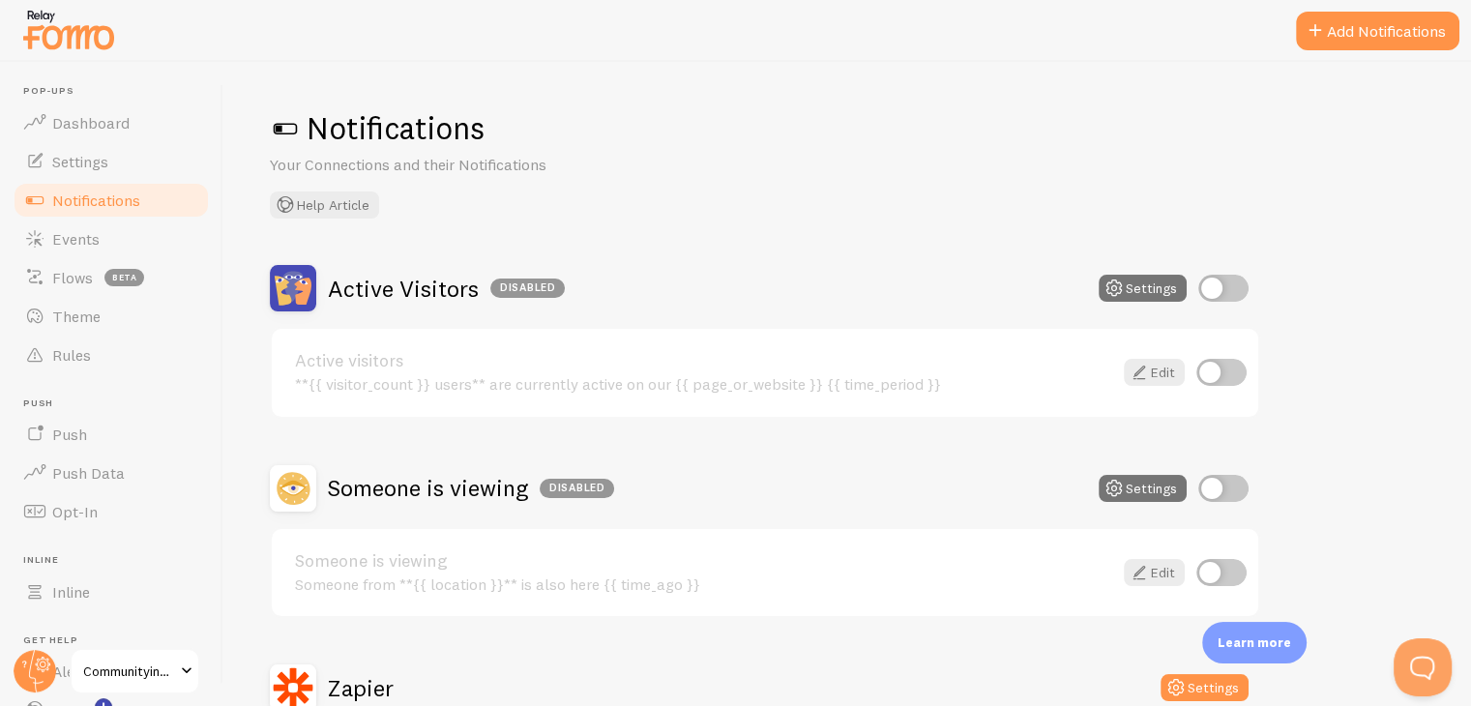
scroll to position [470, 0]
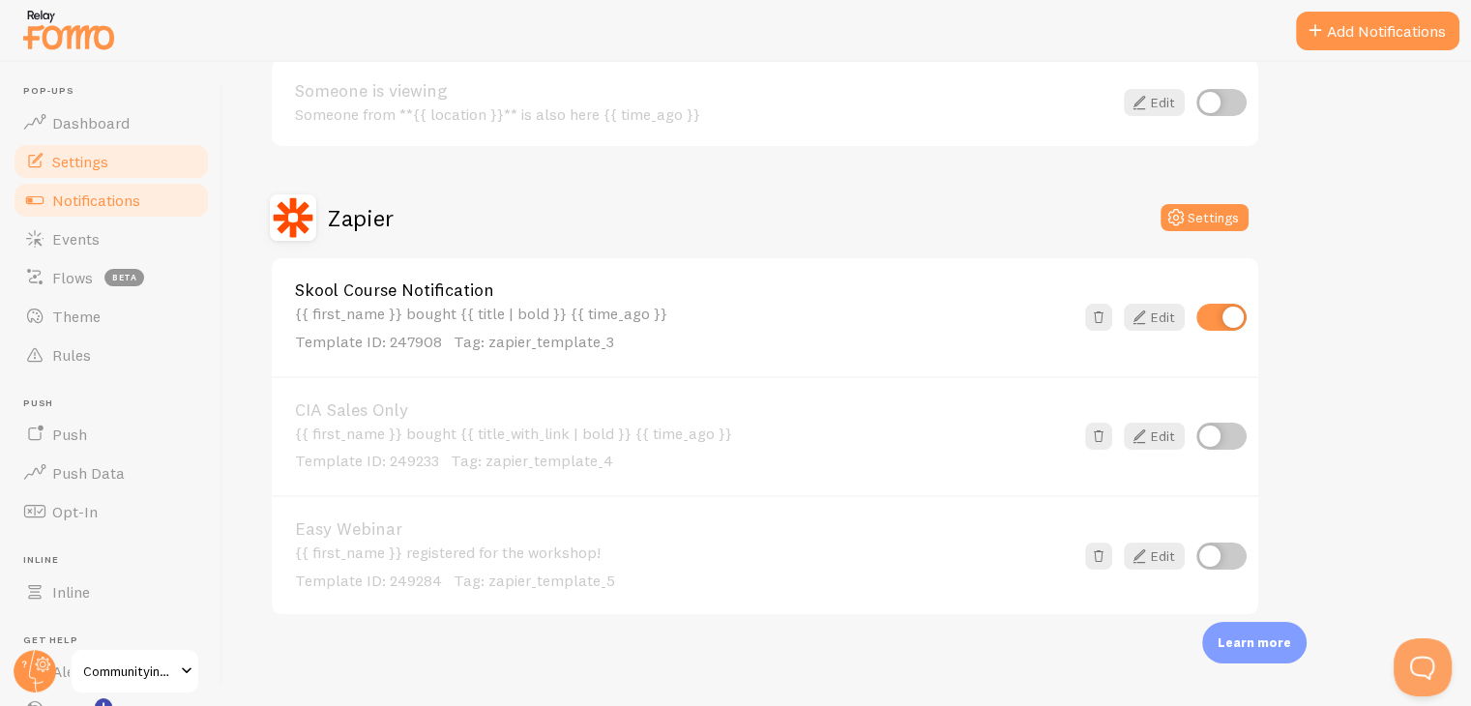
click at [101, 167] on span "Settings" at bounding box center [80, 161] width 56 height 19
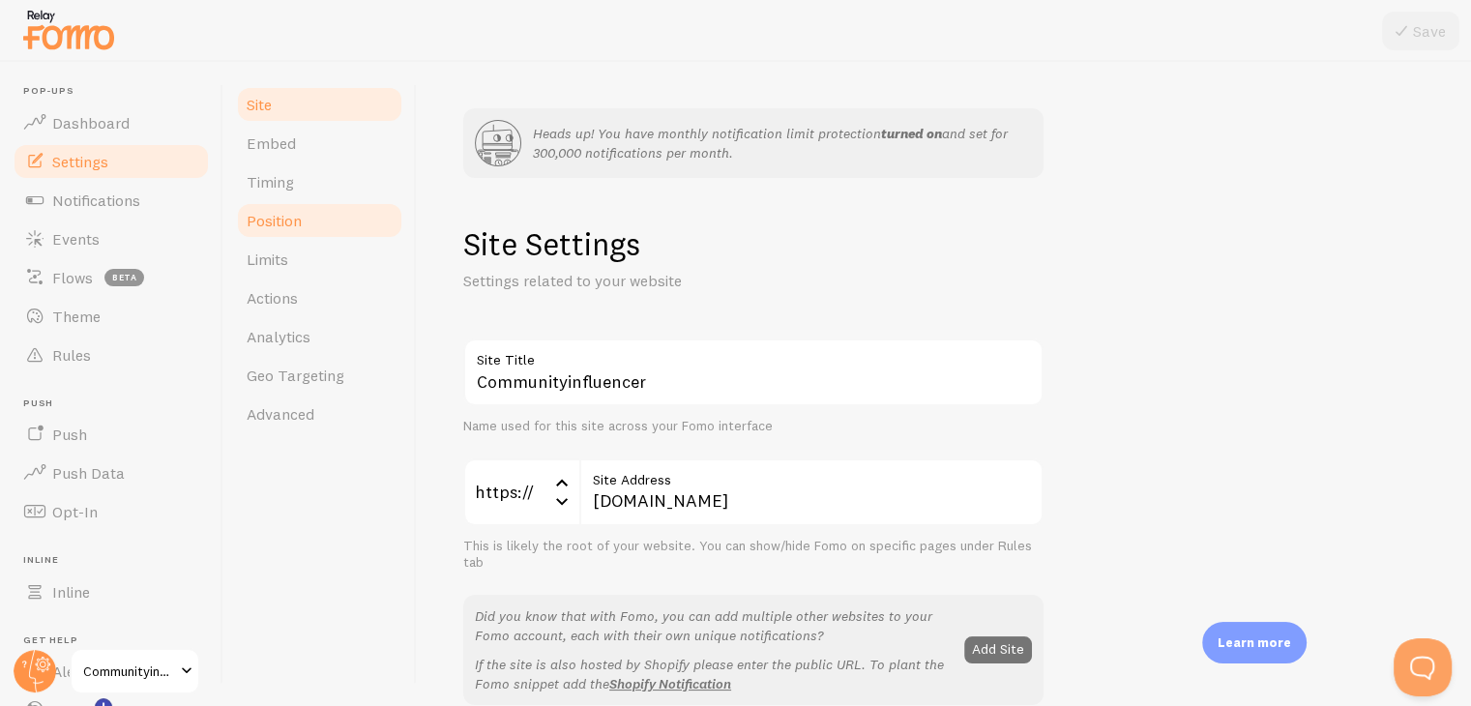
click at [316, 226] on link "Position" at bounding box center [319, 220] width 169 height 39
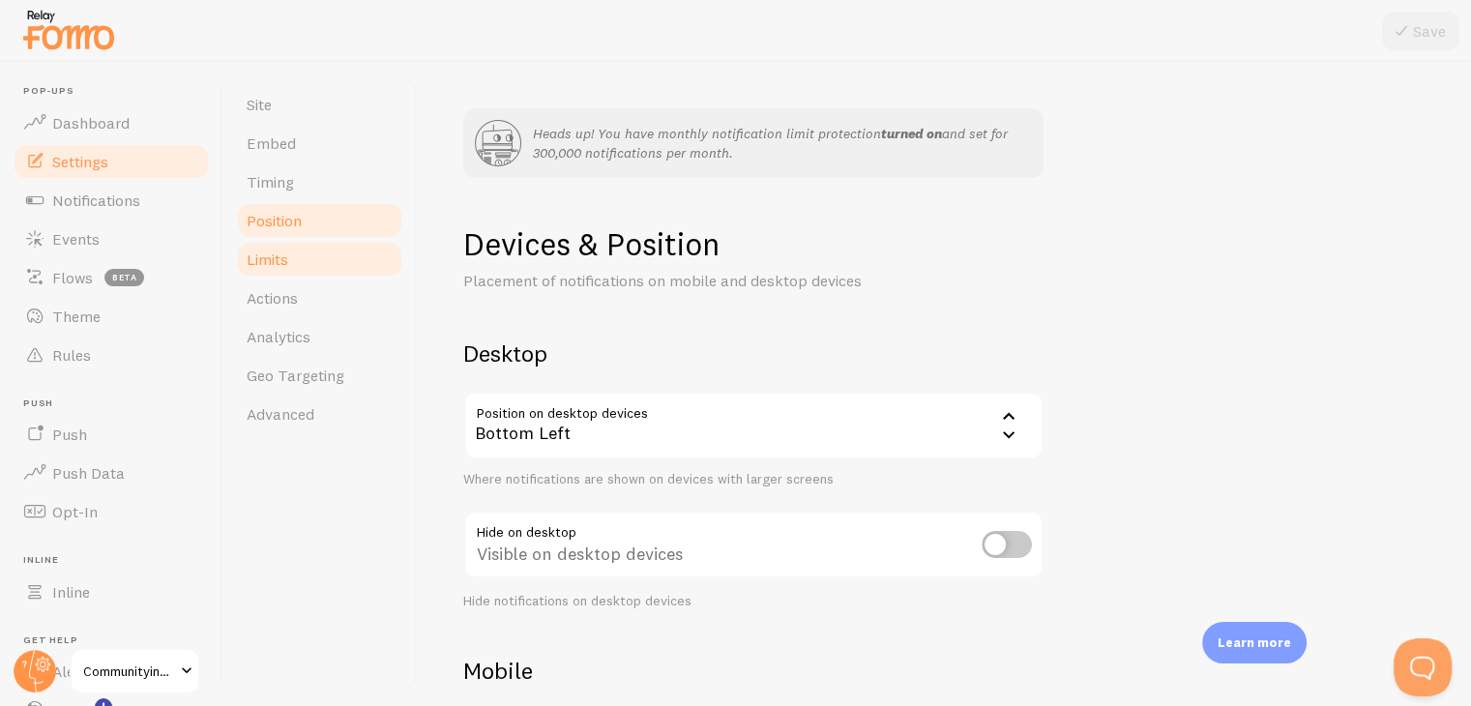
click at [319, 257] on link "Limits" at bounding box center [319, 259] width 169 height 39
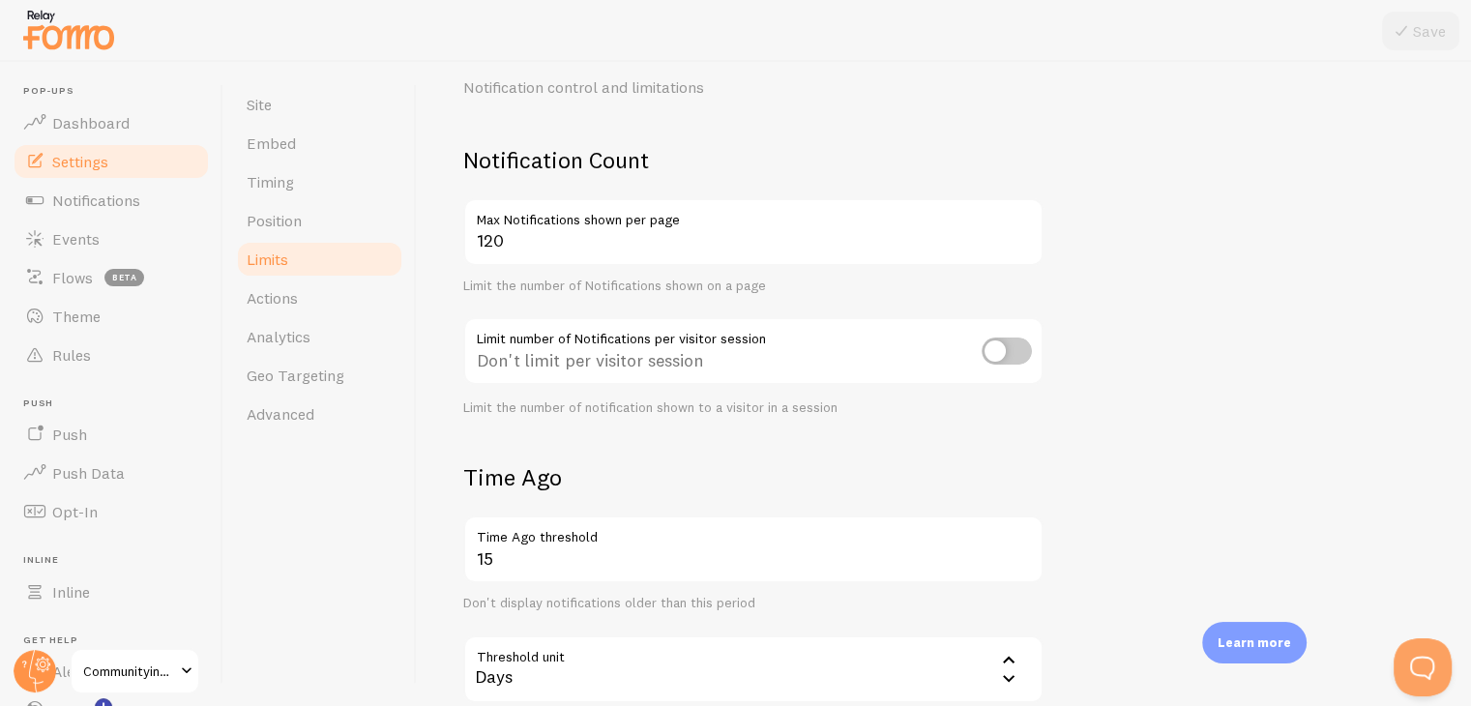
scroll to position [387, 0]
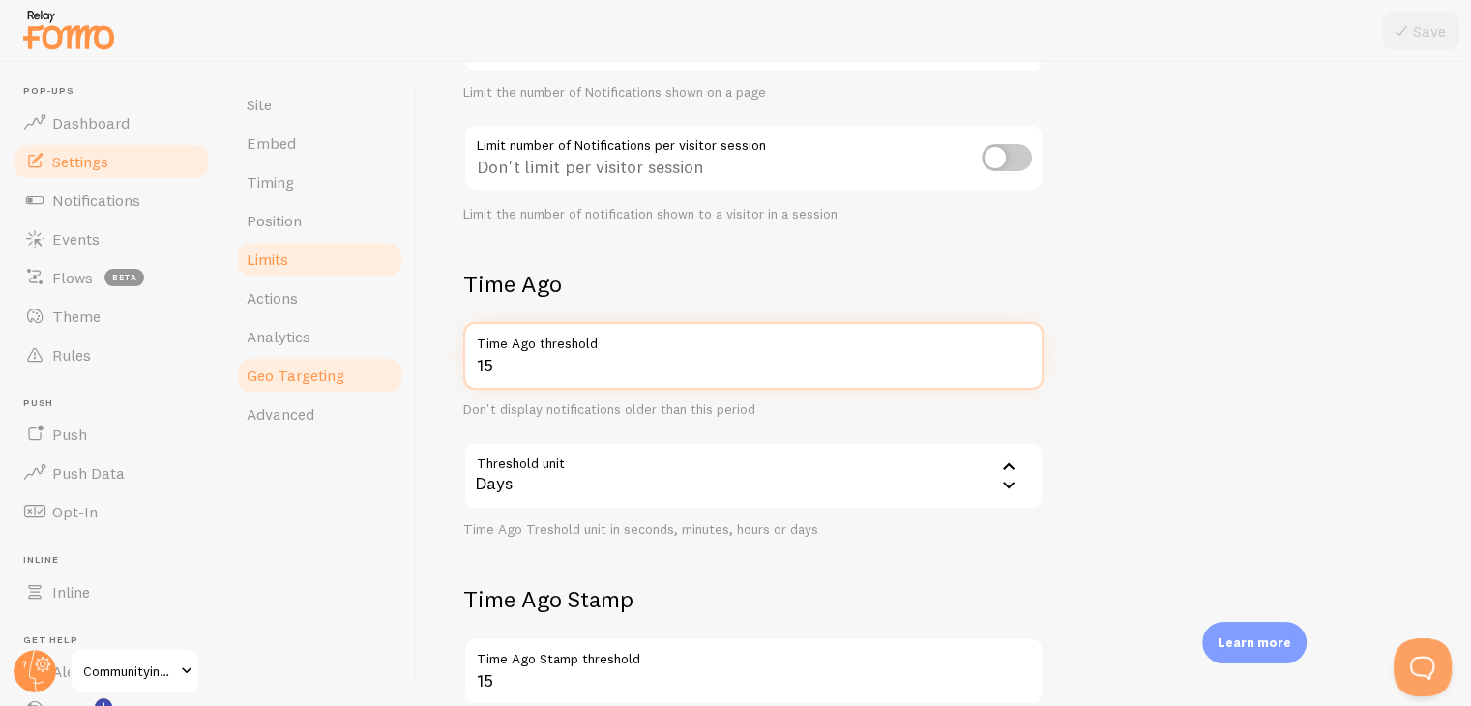
drag, startPoint x: 486, startPoint y: 364, endPoint x: 367, endPoint y: 366, distance: 119.0
click at [367, 366] on div "Site Embed Timing Position Limits Actions Analytics Geo Targeting Advanced Head…" at bounding box center [846, 384] width 1247 height 644
drag, startPoint x: 569, startPoint y: 360, endPoint x: 348, endPoint y: 373, distance: 220.9
click at [348, 373] on div "Site Embed Timing Position Limits Actions Analytics Geo Targeting Advanced Head…" at bounding box center [846, 384] width 1247 height 644
type input "8"
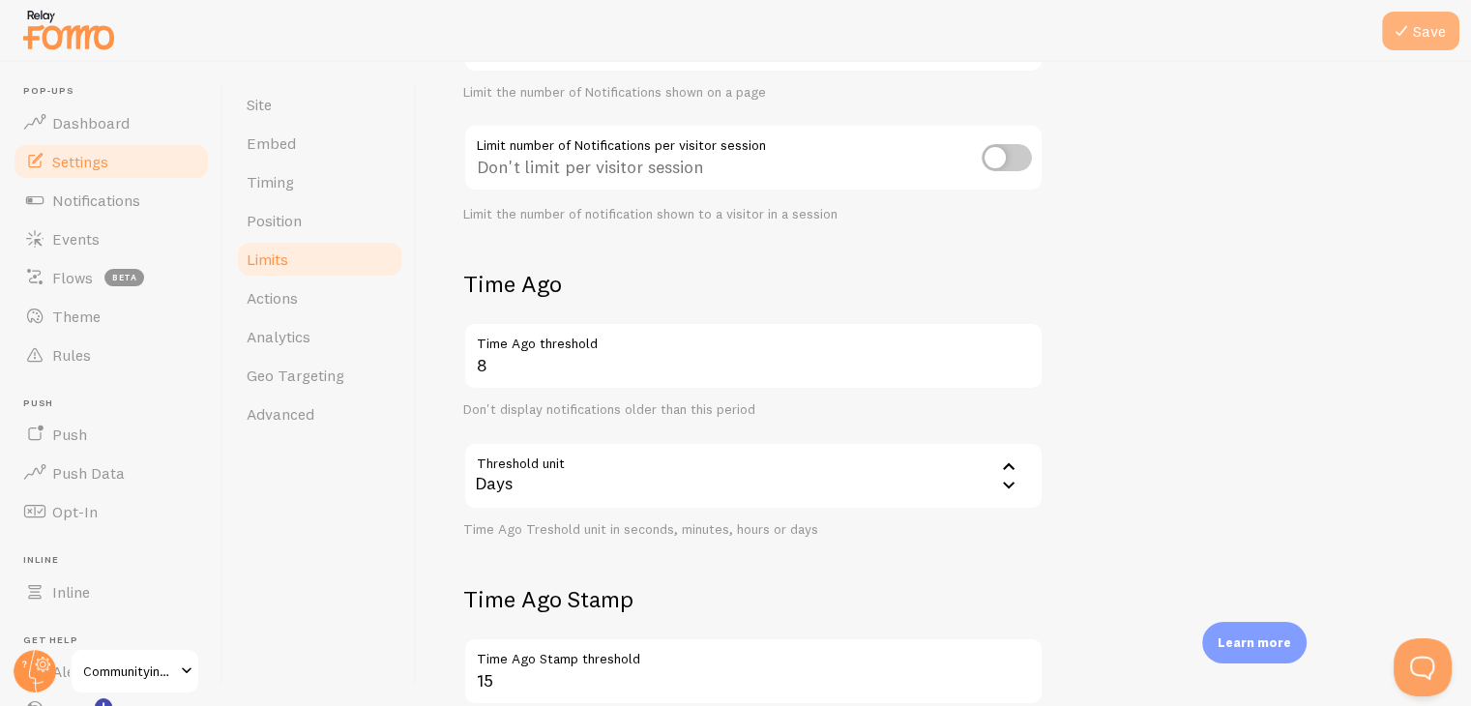
click at [1401, 38] on icon at bounding box center [1401, 30] width 23 height 23
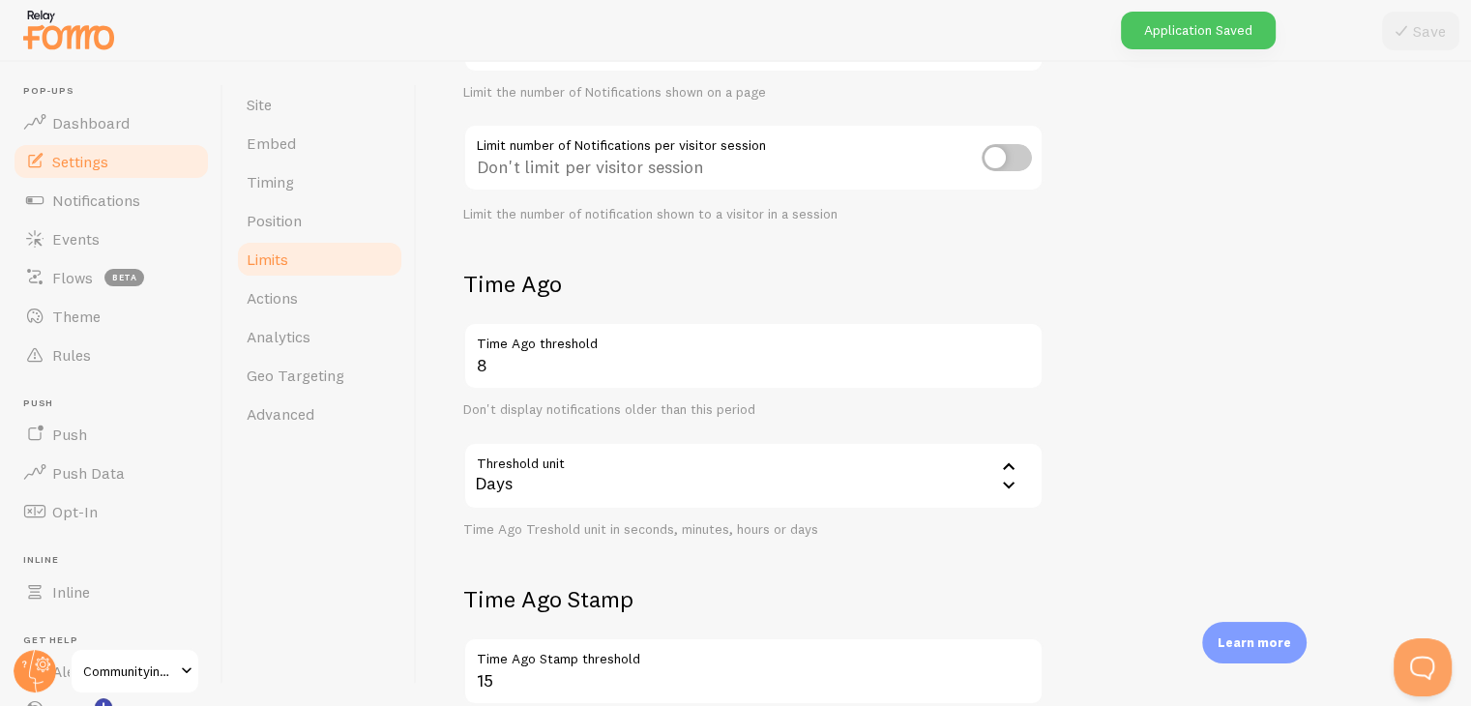
scroll to position [580, 0]
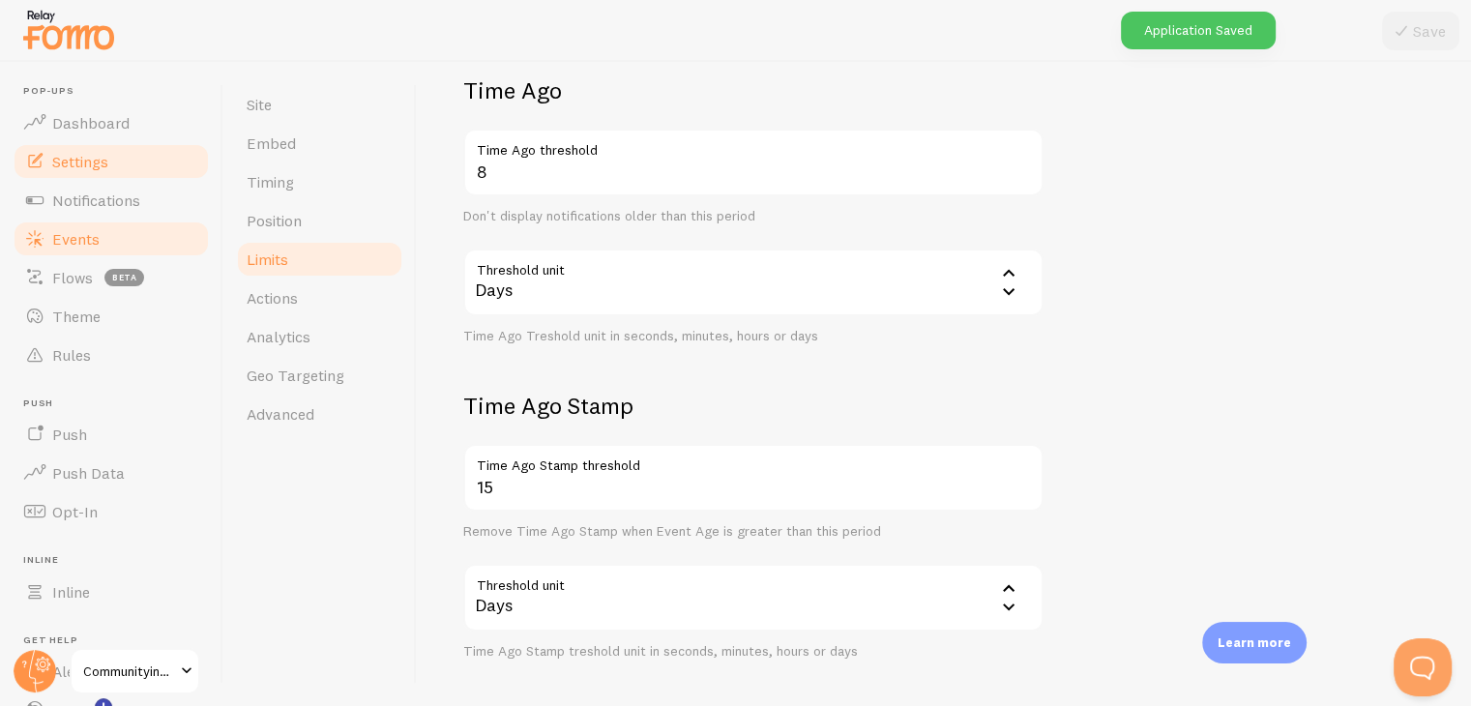
click at [84, 246] on span "Events" at bounding box center [75, 238] width 47 height 19
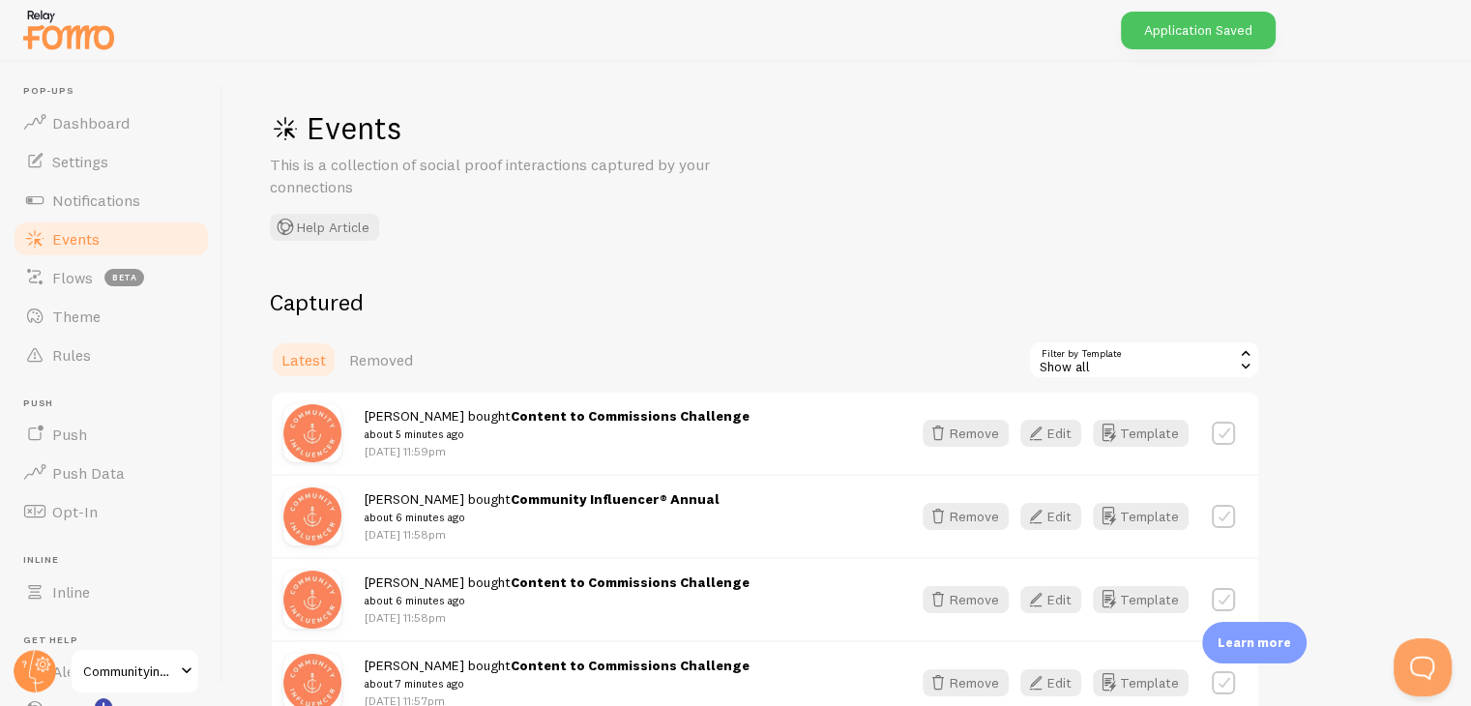
scroll to position [97, 0]
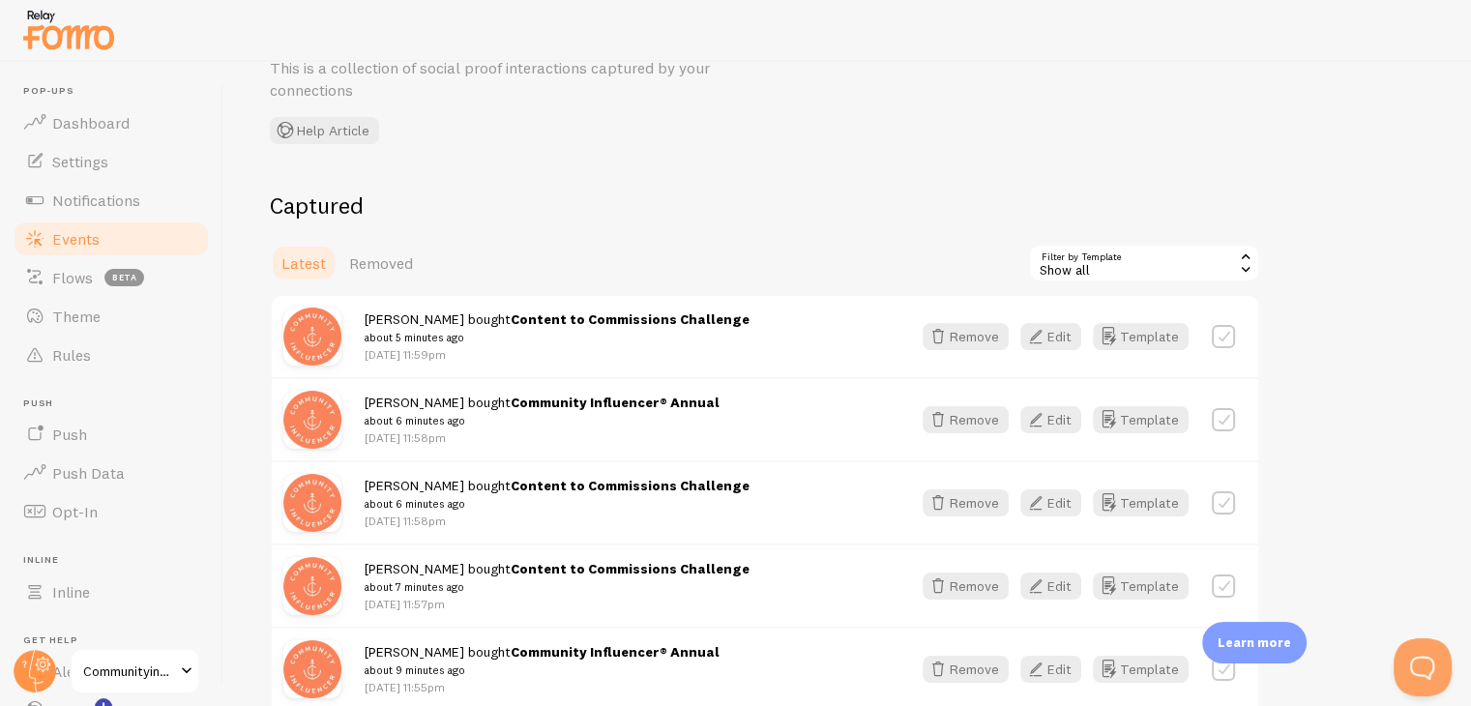
click at [1208, 411] on div "Remove Edit Template" at bounding box center [1079, 419] width 336 height 27
click at [1220, 418] on label at bounding box center [1223, 419] width 23 height 23
click at [1230, 381] on div "[PERSON_NAME] bought Community Influencer® Annual about 6 minutes ago [DATE] 11…" at bounding box center [765, 418] width 986 height 83
click at [1233, 415] on label at bounding box center [1223, 419] width 23 height 23
checkbox input "false"
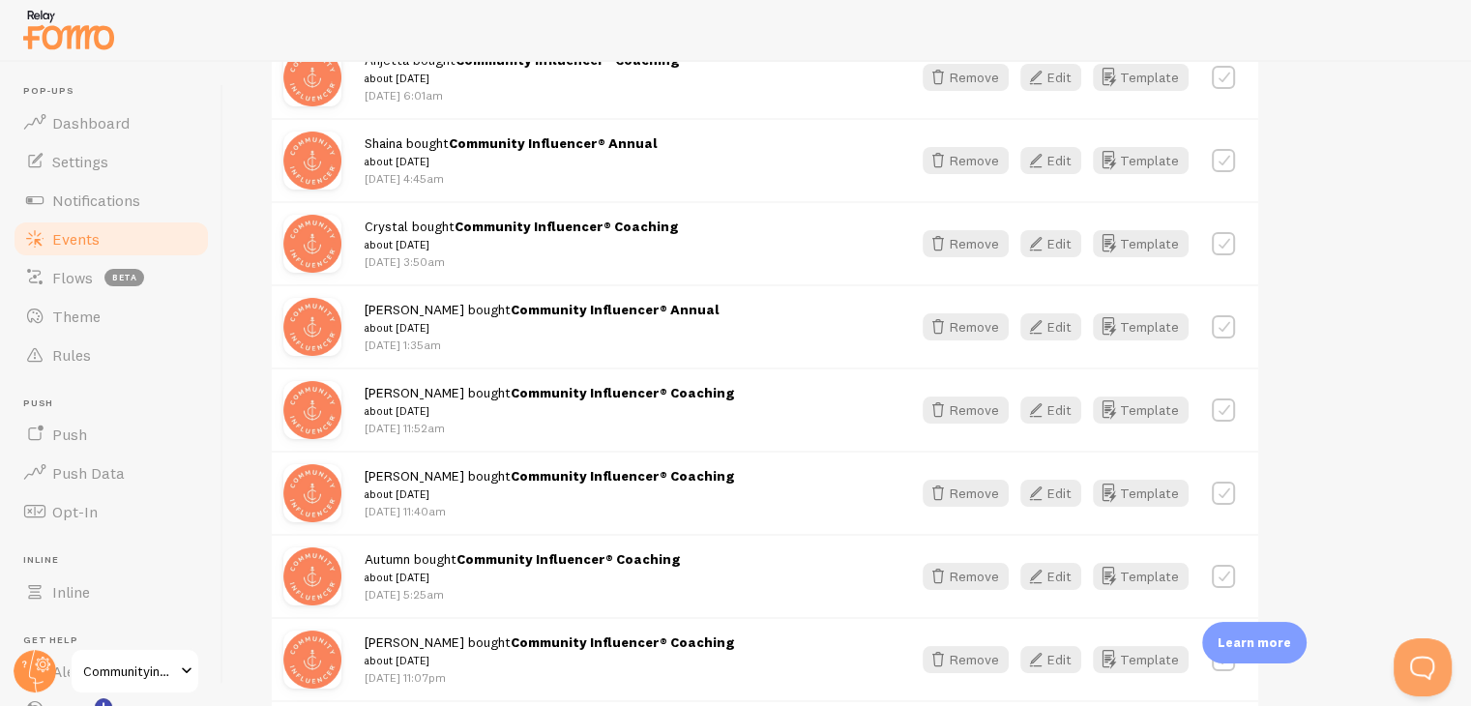
scroll to position [1160, 0]
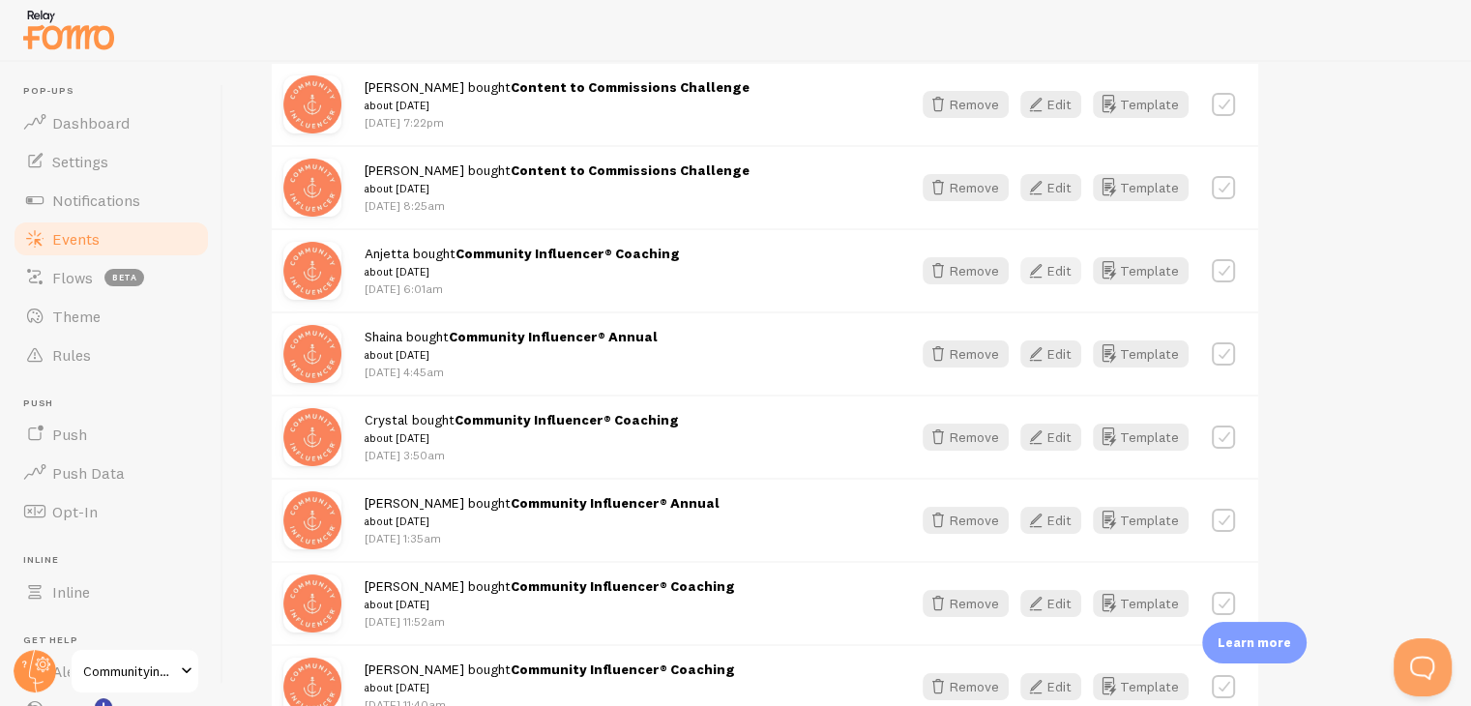
click at [1056, 271] on button "Edit" at bounding box center [1050, 270] width 61 height 27
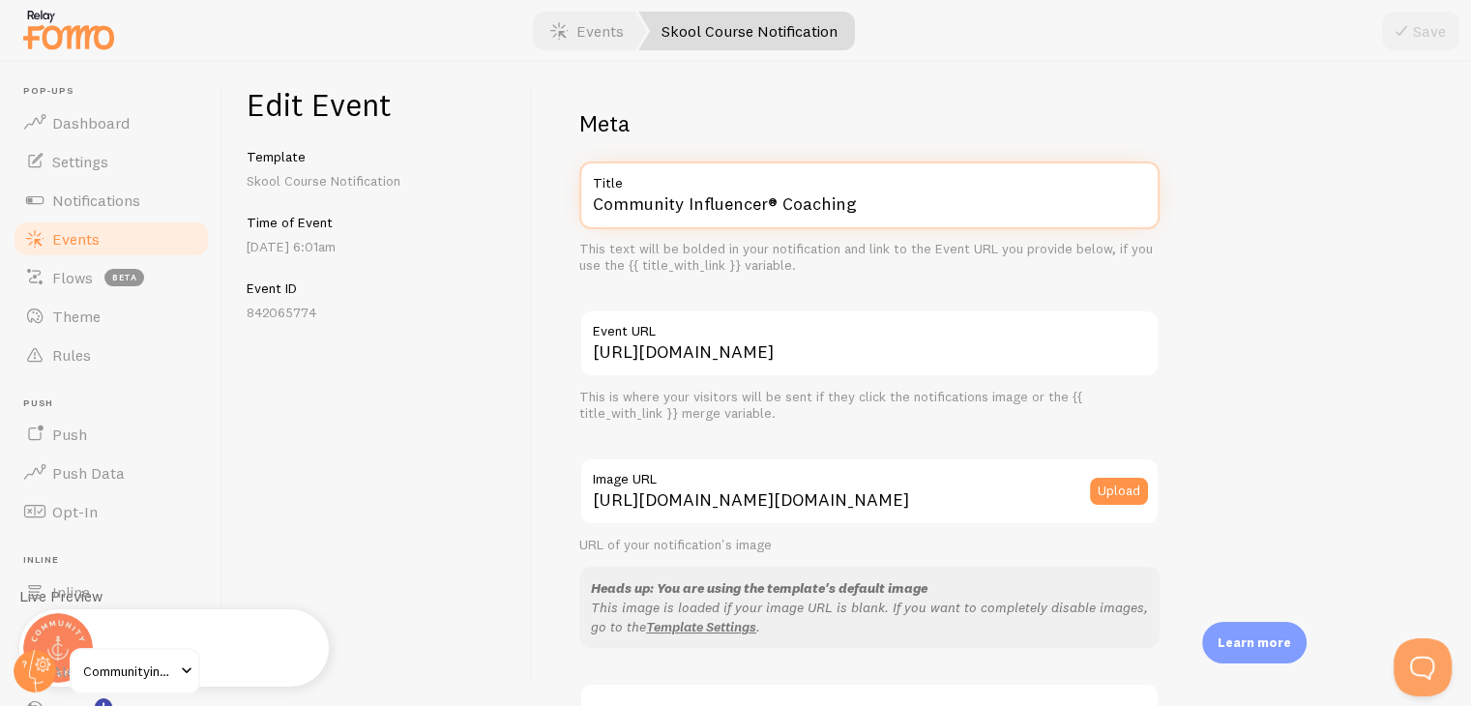
click at [866, 210] on input "Community Influencer® Coaching" at bounding box center [869, 195] width 580 height 68
paste input "ntent to Commissions Challenge"
type input "Content to Commissions Challenge"
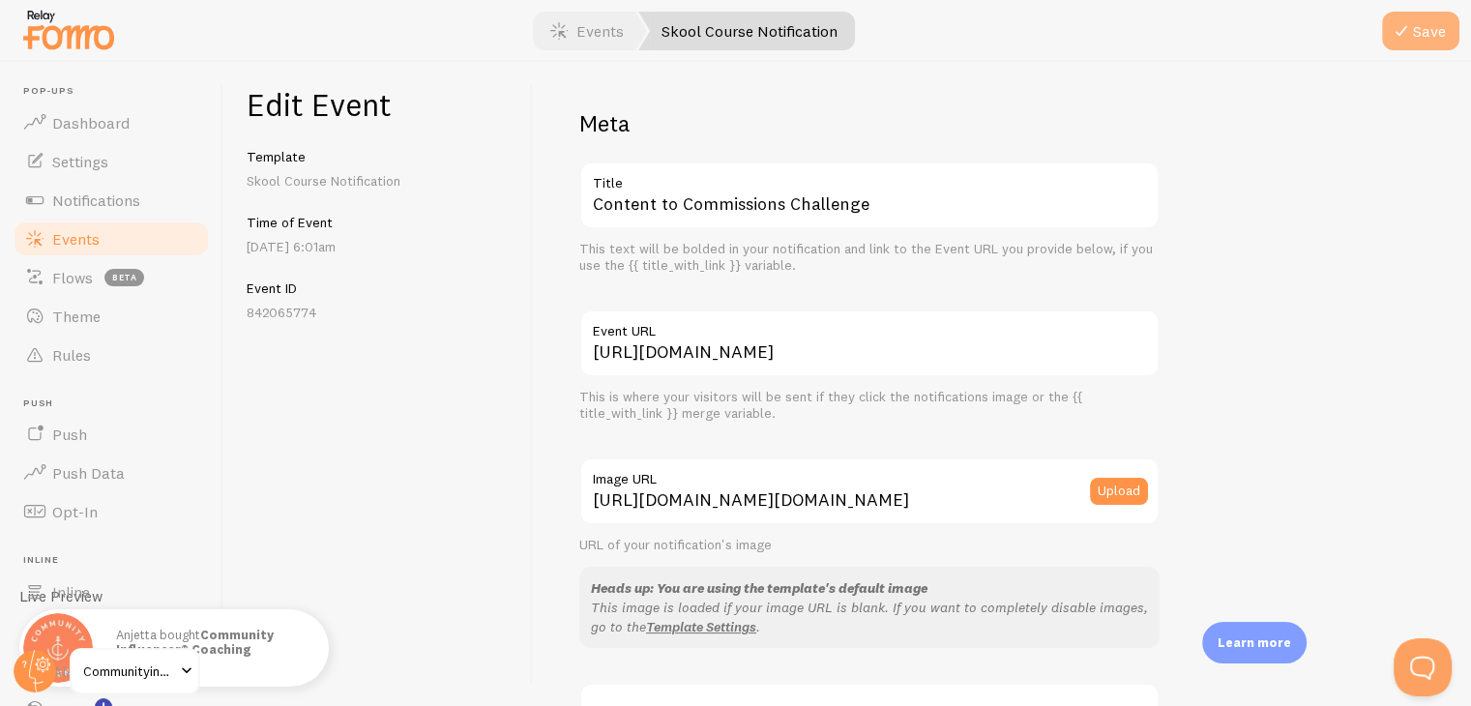
click at [1451, 15] on button "Save" at bounding box center [1420, 31] width 77 height 39
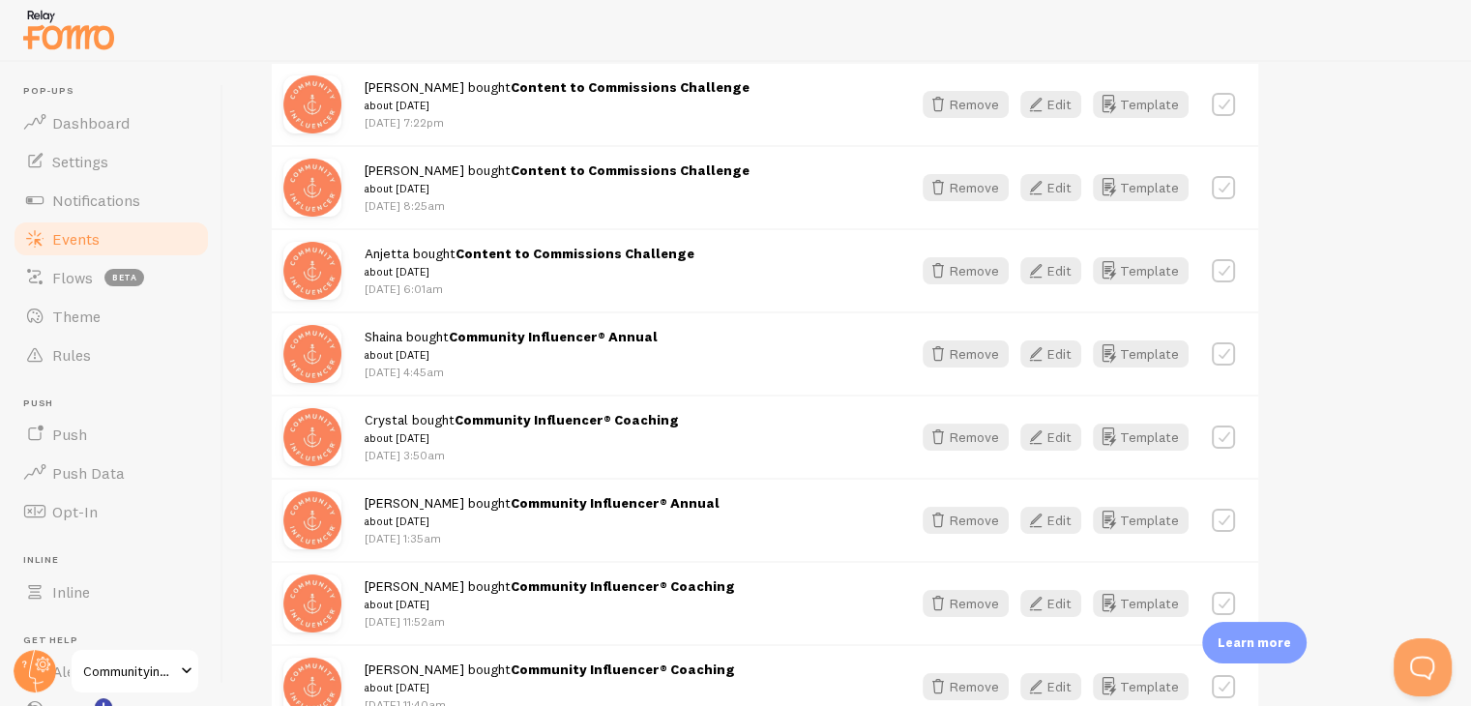
scroll to position [1257, 0]
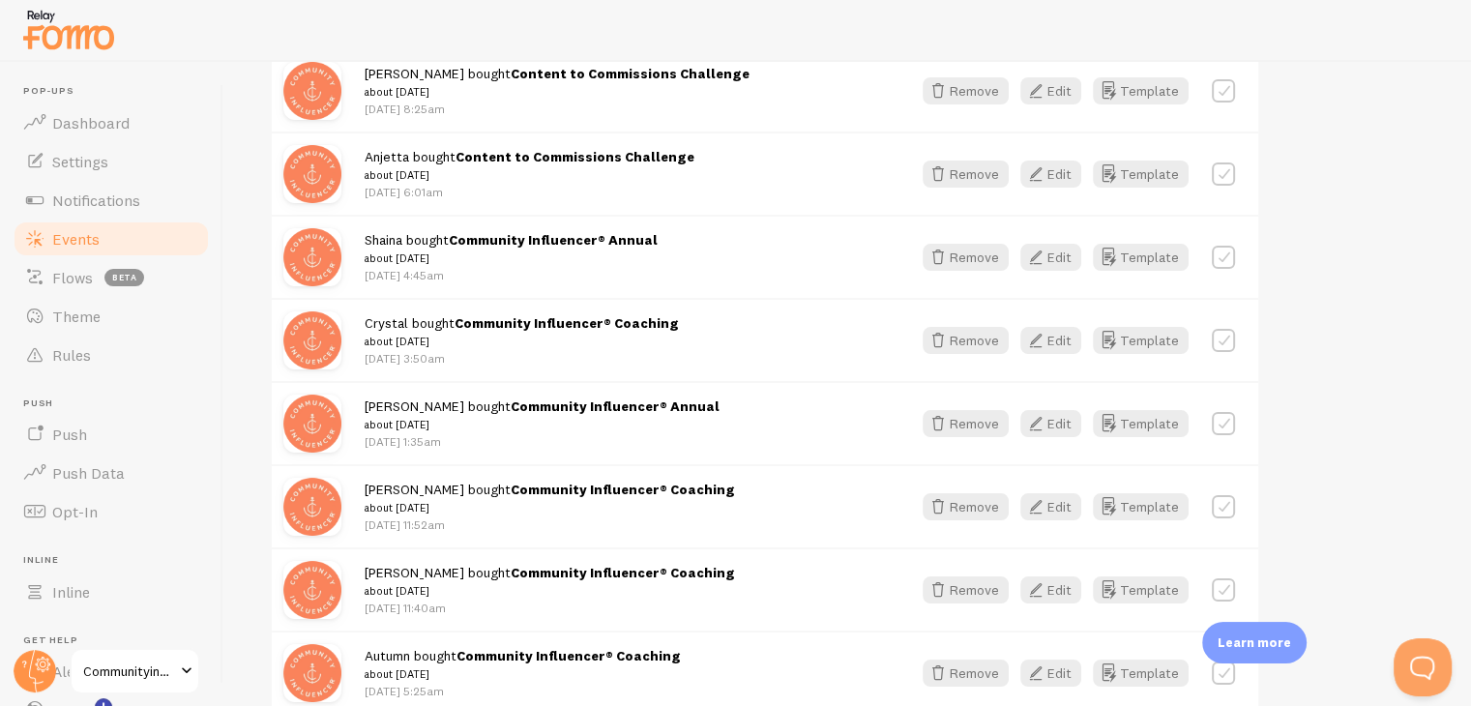
click at [765, 318] on div "Crystal bought Community Influencer® Coaching about [DATE] [DATE] 3:50am" at bounding box center [626, 339] width 523 height 53
click at [1053, 333] on button "Edit" at bounding box center [1050, 340] width 61 height 27
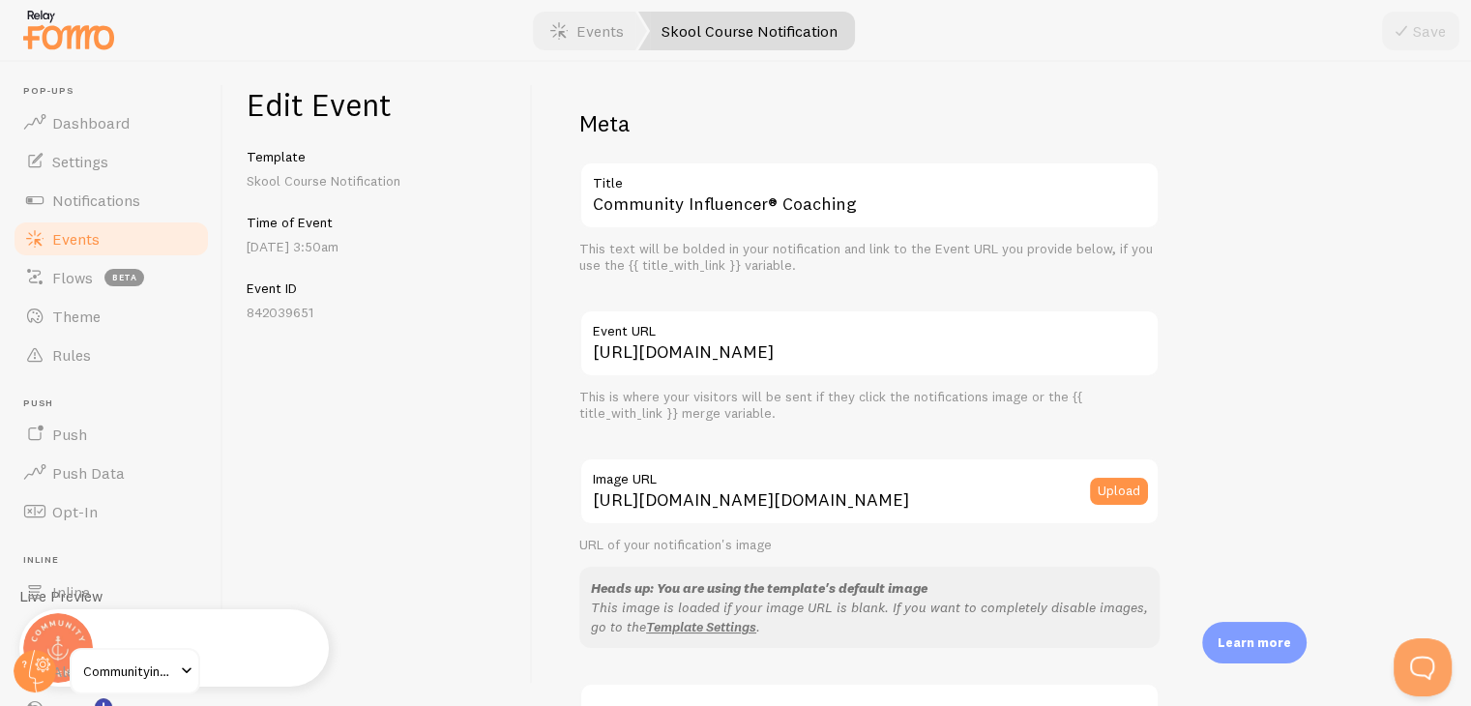
click at [955, 183] on label "Title" at bounding box center [869, 177] width 580 height 33
click at [955, 183] on input "Community Influencer® Coaching" at bounding box center [869, 195] width 580 height 68
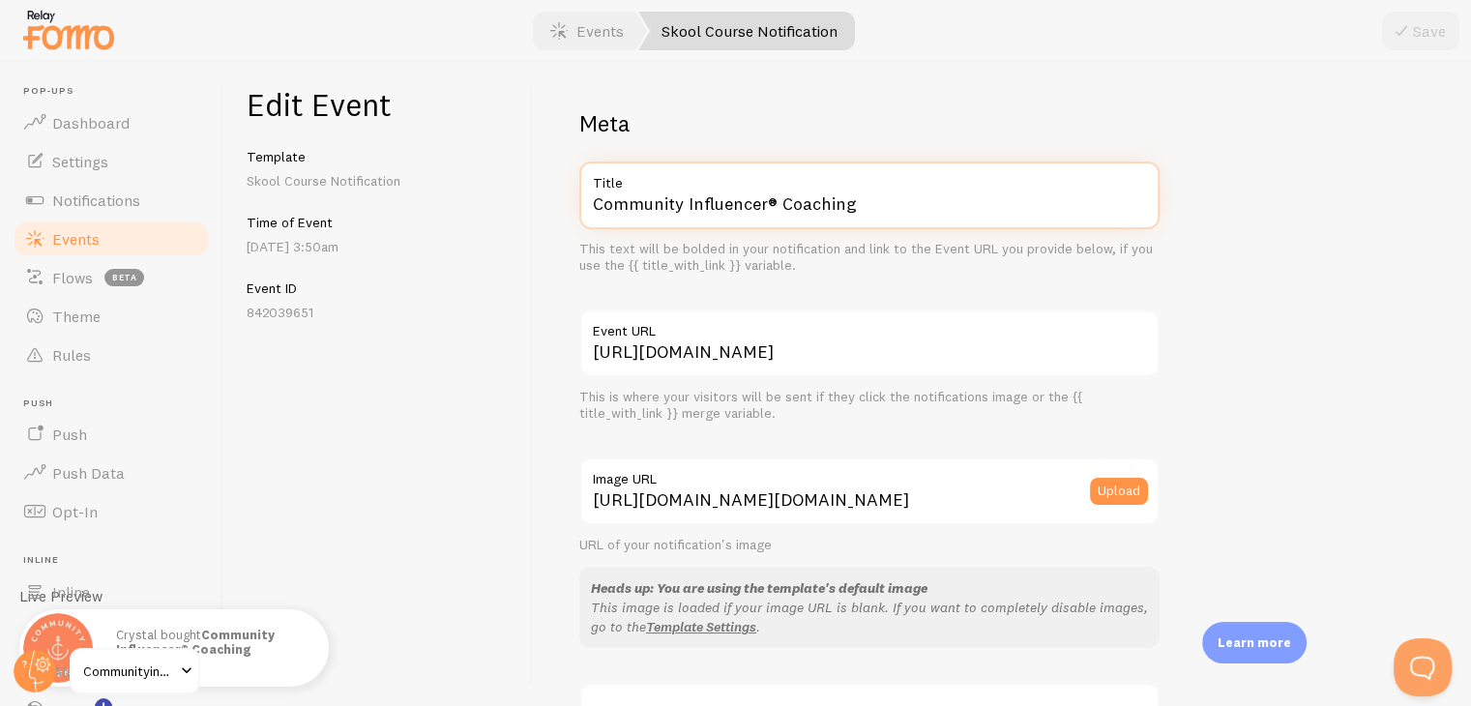
paste input "ntent to Commissions Challenge"
type input "Content to Commissions Challenge"
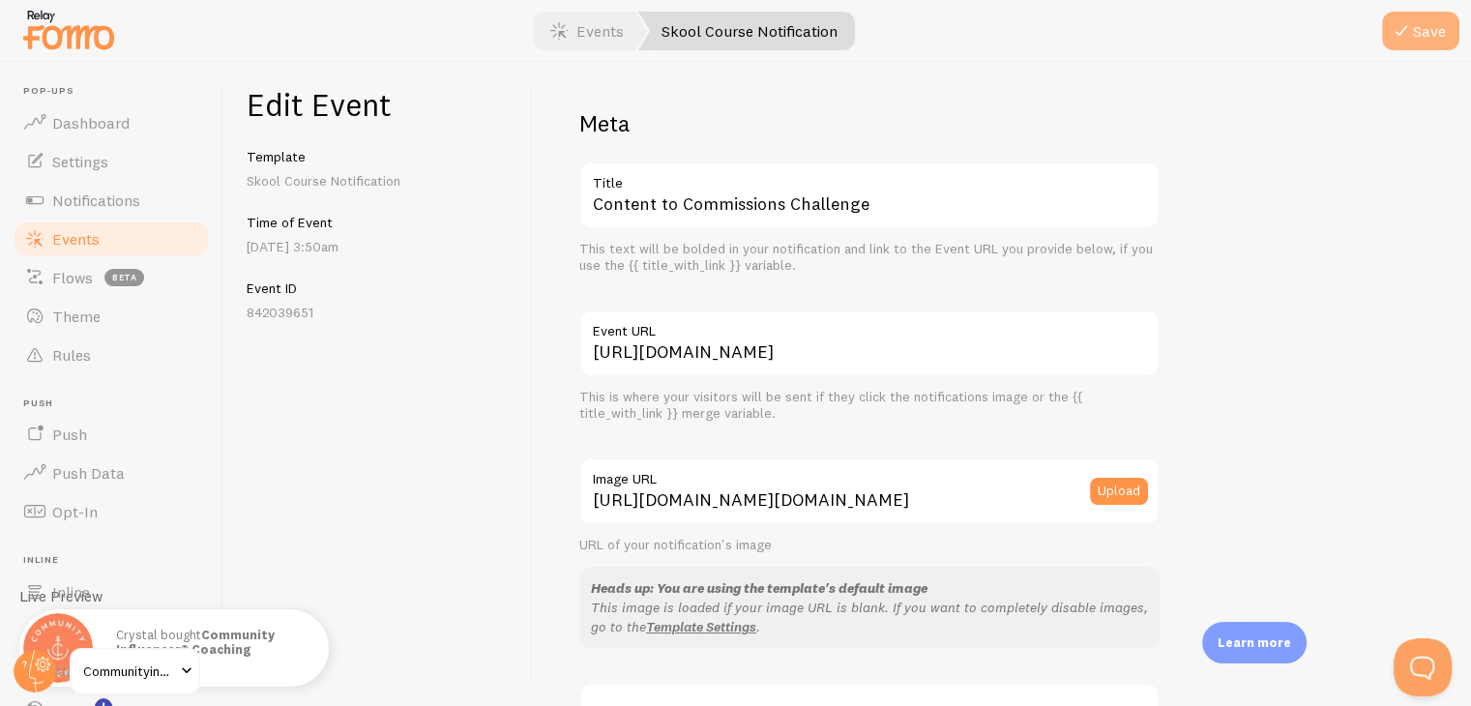
click at [1436, 24] on button "Save" at bounding box center [1420, 31] width 77 height 39
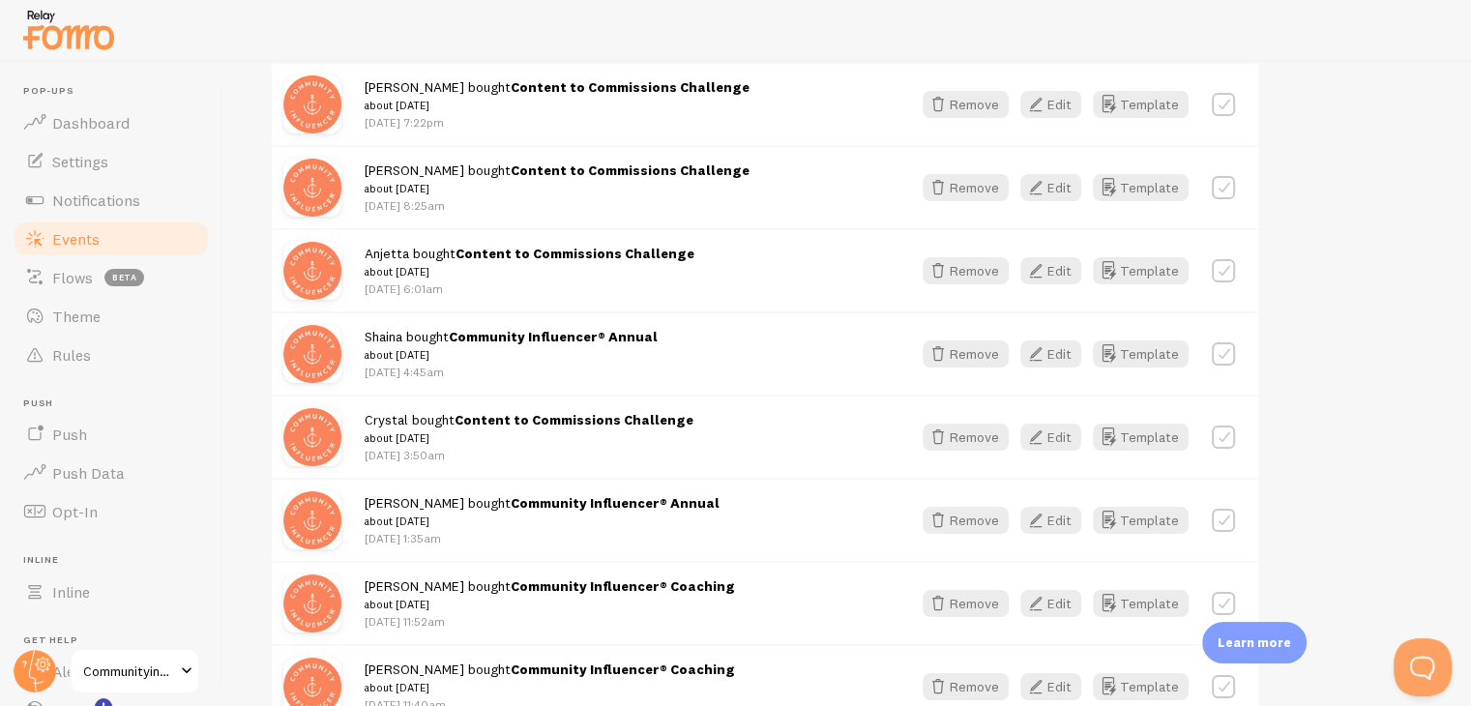
scroll to position [1354, 0]
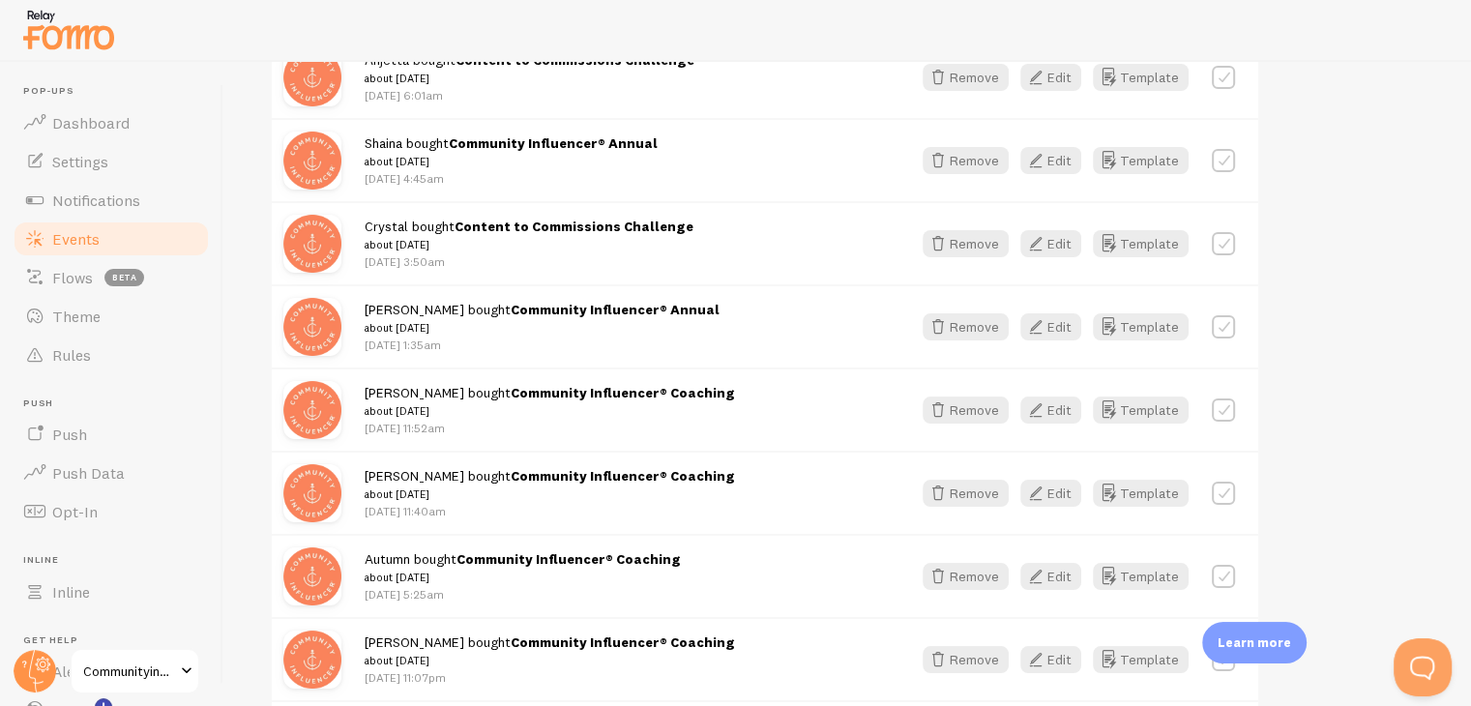
click at [747, 395] on div "[PERSON_NAME] bought Community Influencer® Coaching about [DATE] [DATE] 11:52am" at bounding box center [626, 409] width 523 height 53
drag, startPoint x: 805, startPoint y: 399, endPoint x: 1078, endPoint y: 409, distance: 273.8
click at [805, 399] on div "[PERSON_NAME] bought Community Influencer® Coaching about [DATE] [DATE] 11:52am" at bounding box center [626, 409] width 523 height 53
click at [1060, 406] on button "Edit" at bounding box center [1050, 409] width 61 height 27
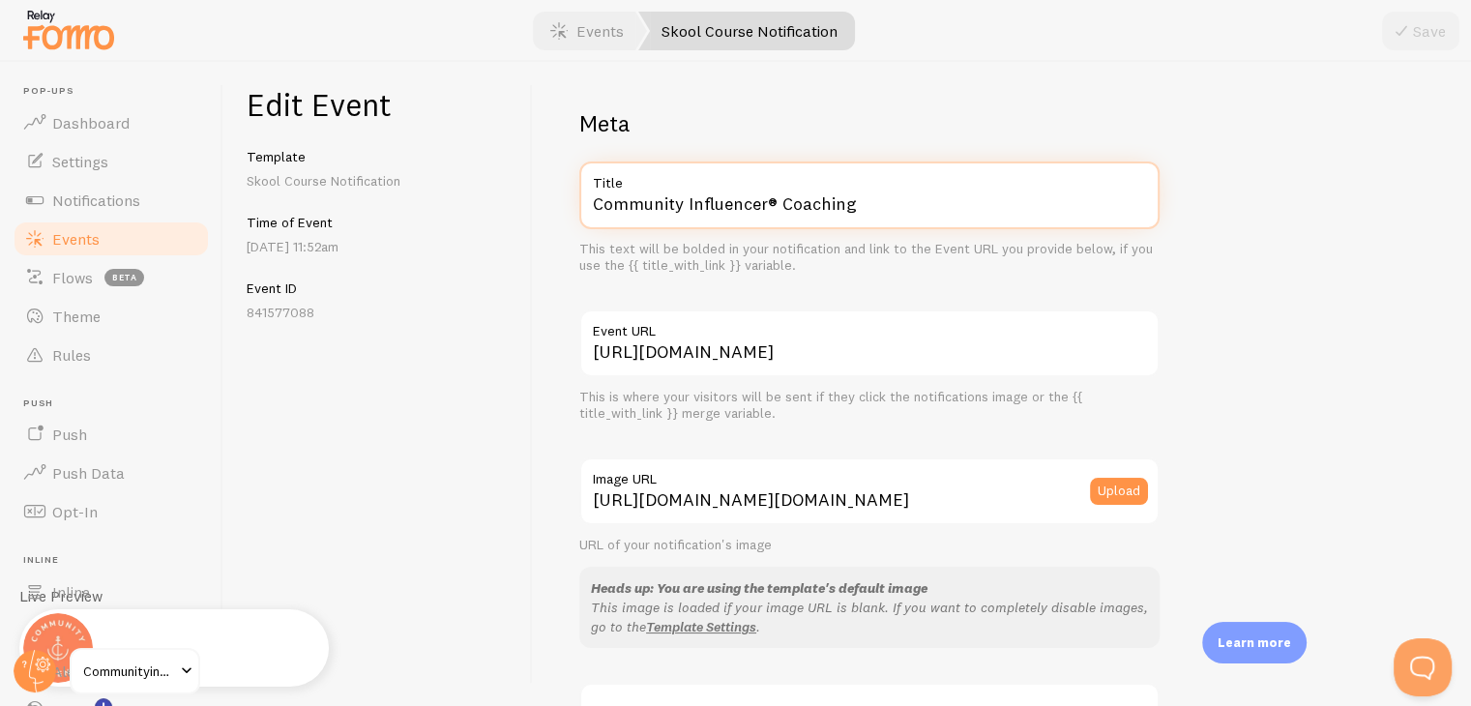
click at [831, 206] on input "Community Influencer® Coaching" at bounding box center [869, 195] width 580 height 68
paste input "ntent to Commissions Challenge"
type input "Content to Commissions Challenge"
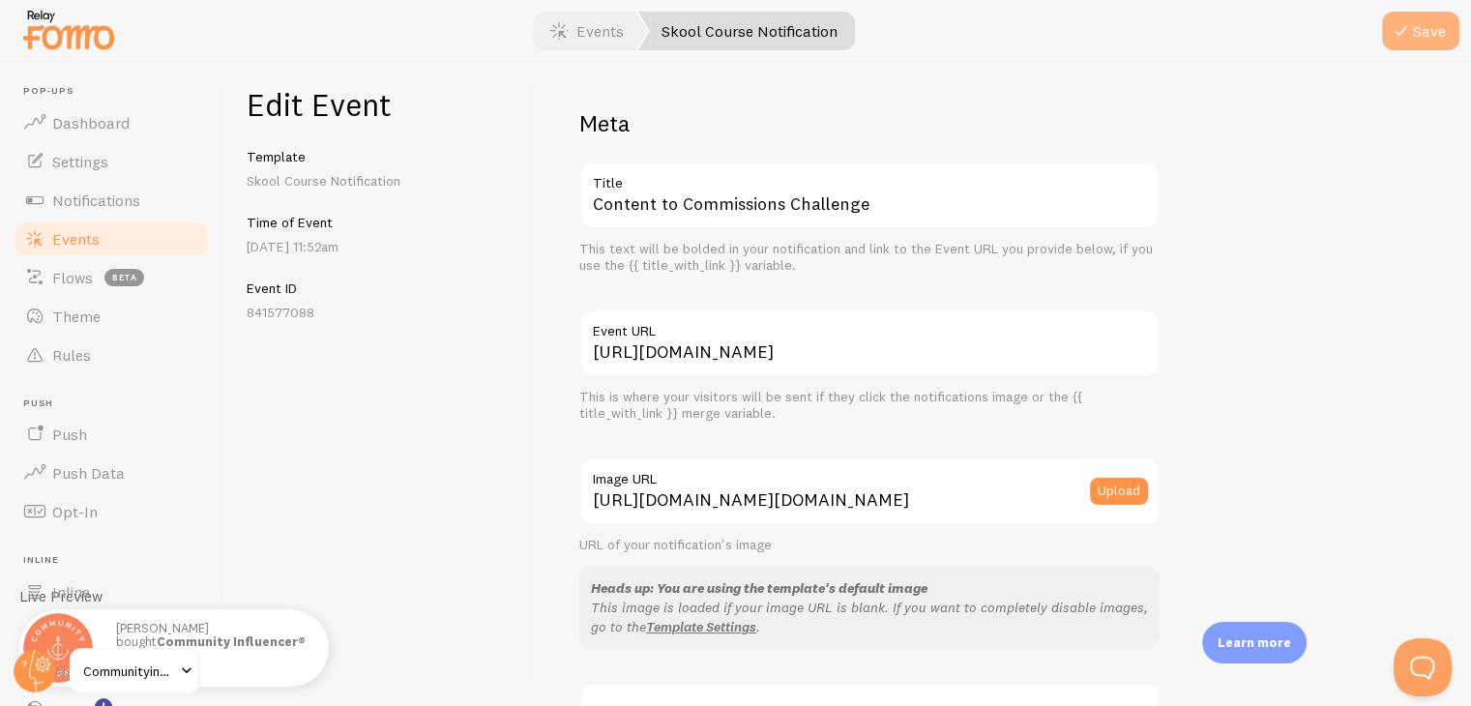
click at [1389, 44] on button "Save" at bounding box center [1420, 31] width 77 height 39
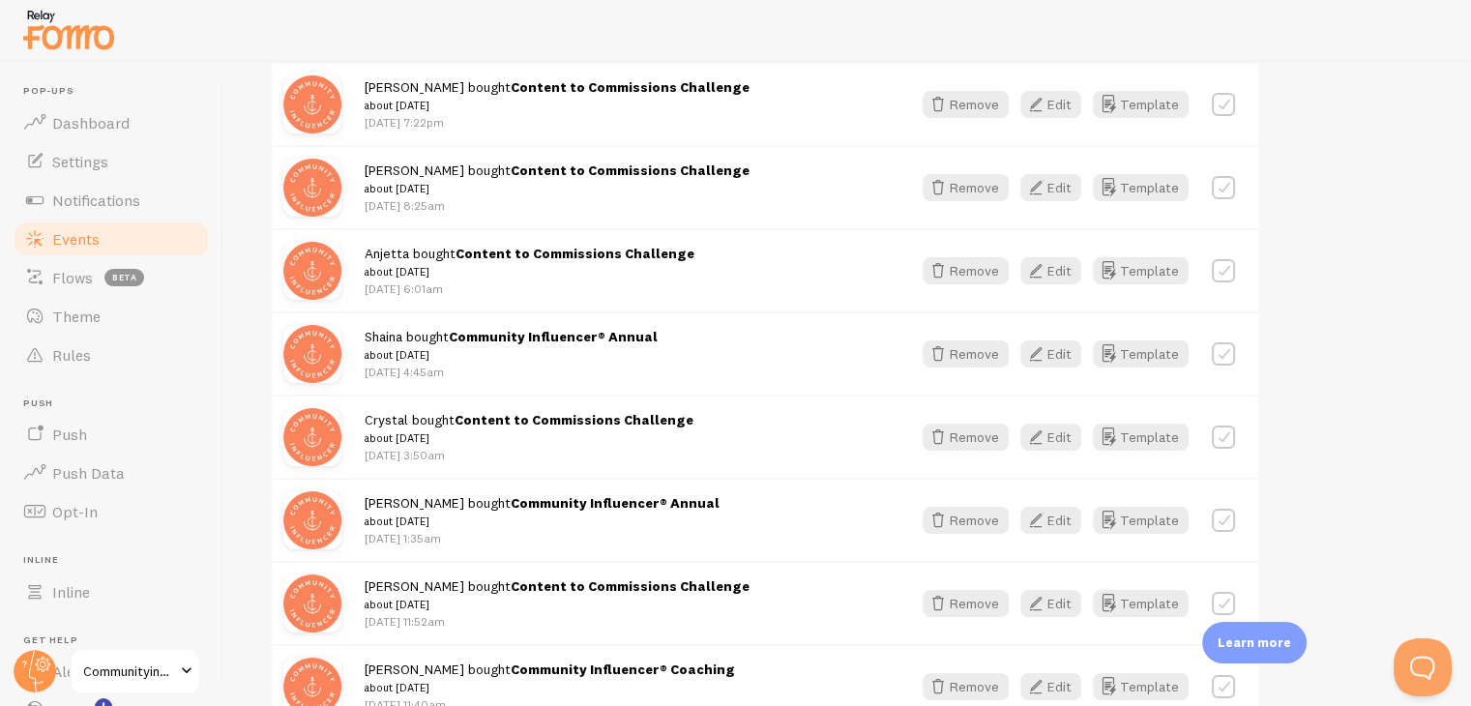
scroll to position [1257, 0]
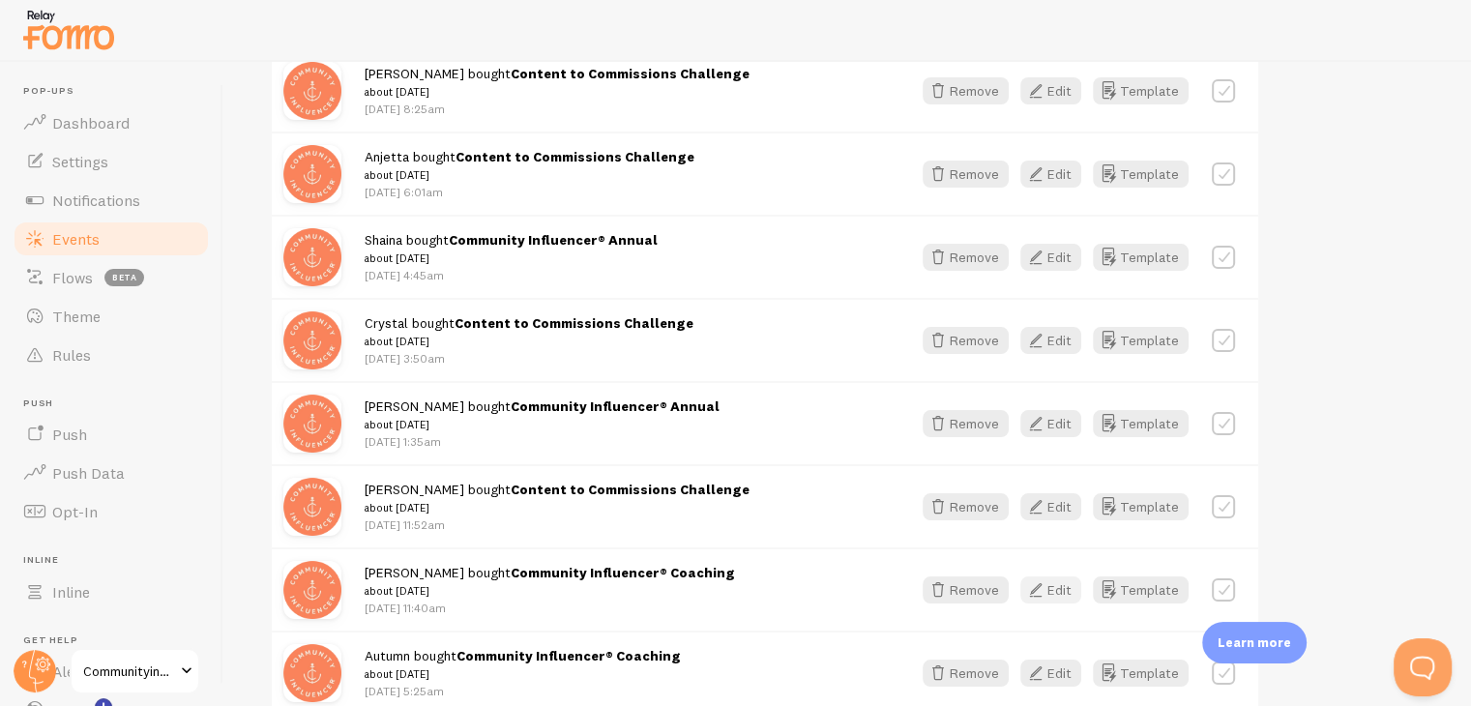
click at [1056, 581] on button "Edit" at bounding box center [1050, 589] width 61 height 27
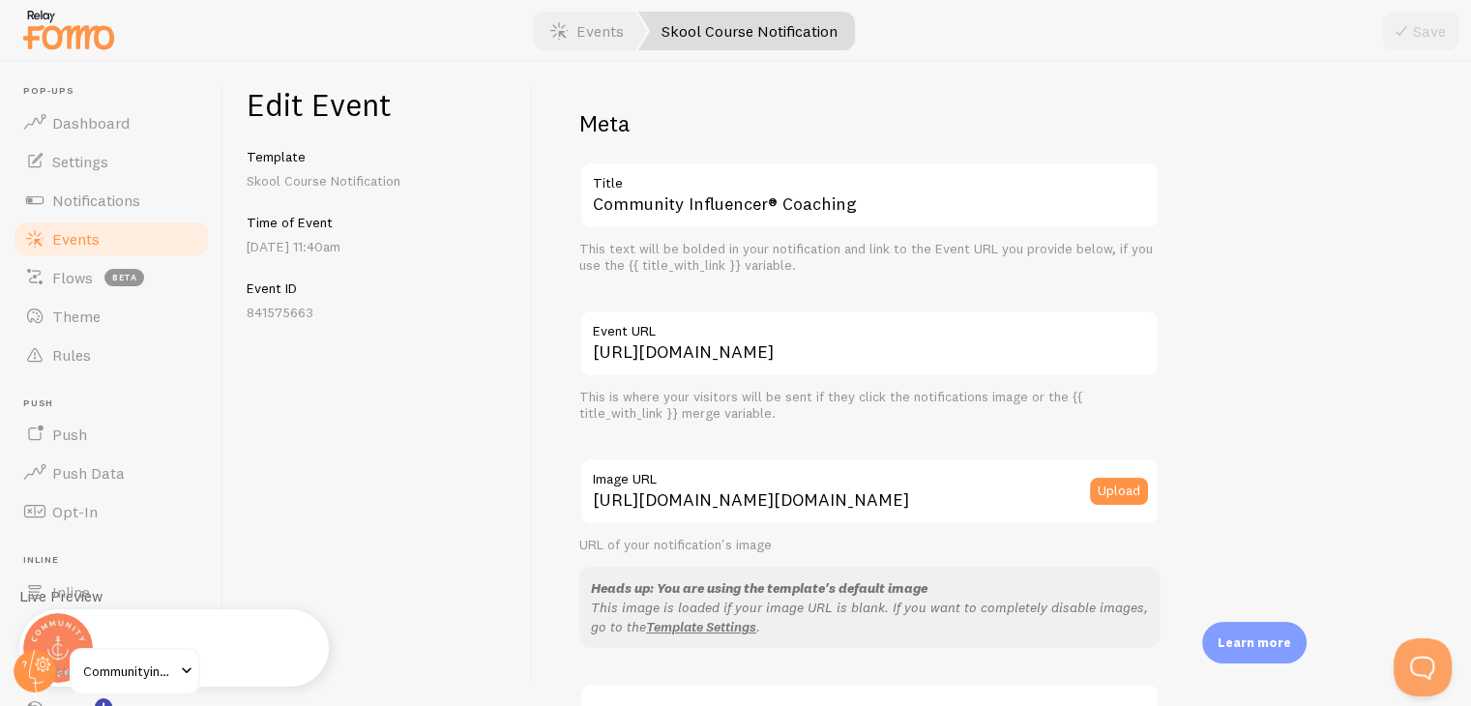
click at [971, 189] on label "Title" at bounding box center [869, 177] width 580 height 33
click at [971, 189] on input "Community Influencer® Coaching" at bounding box center [869, 195] width 580 height 68
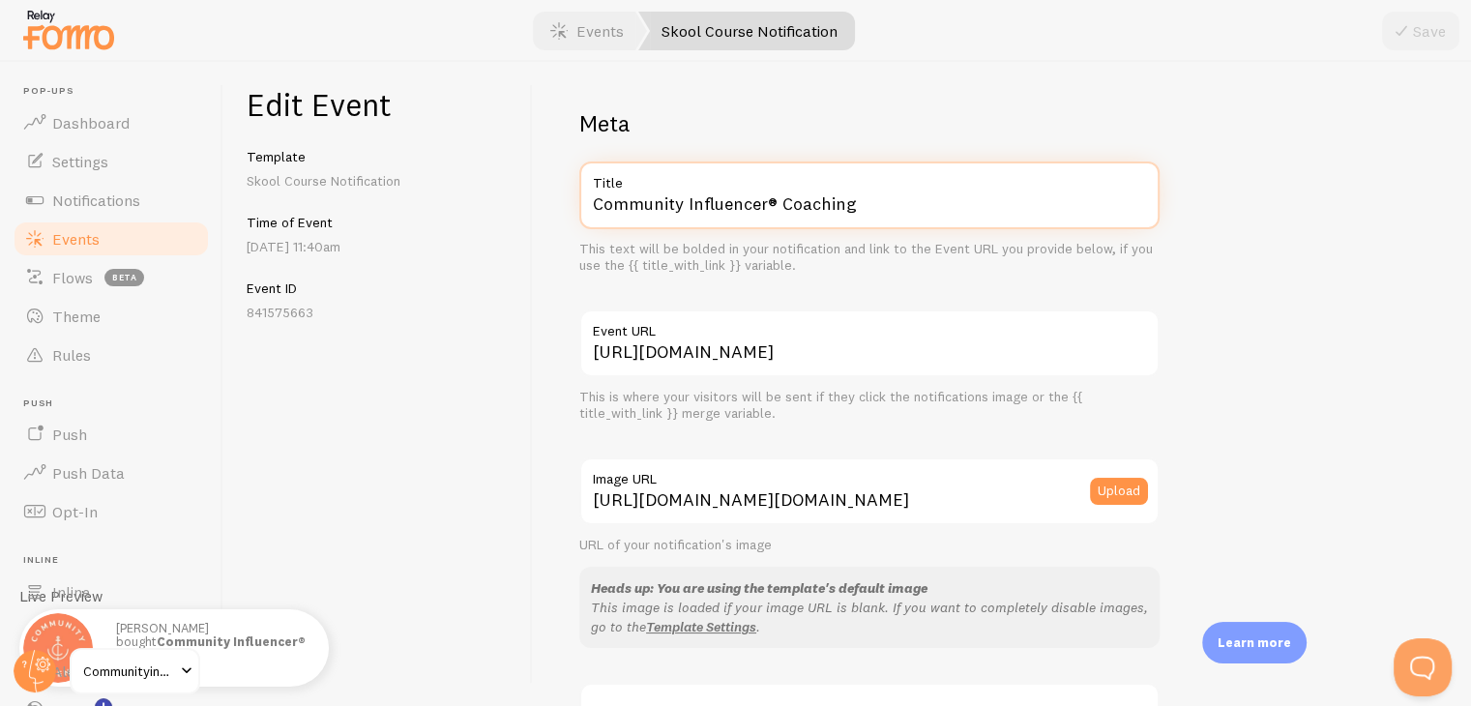
paste input "ntent to Commissions Challenge"
type input "Content to Commissions Challenge"
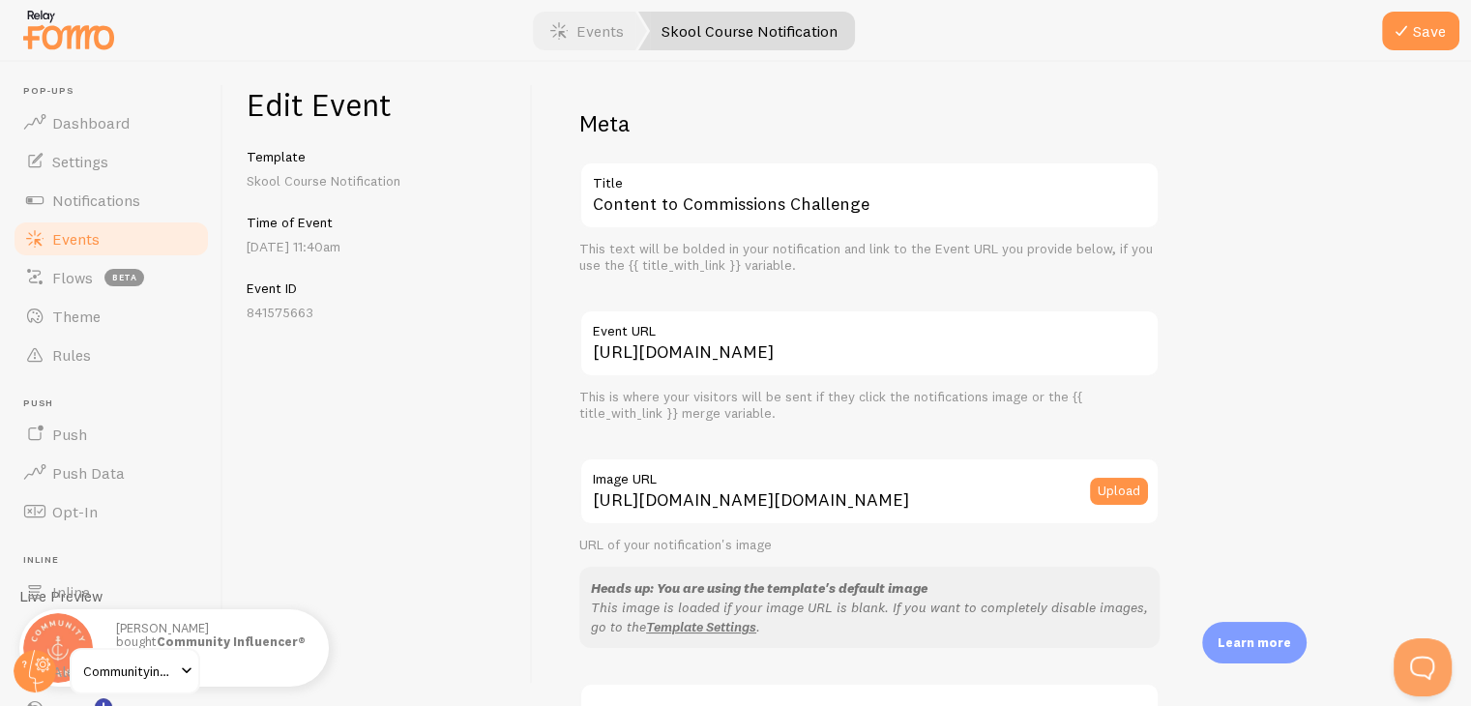
click at [1377, 58] on div at bounding box center [735, 31] width 1471 height 62
click at [1422, 26] on button "Save" at bounding box center [1420, 31] width 77 height 39
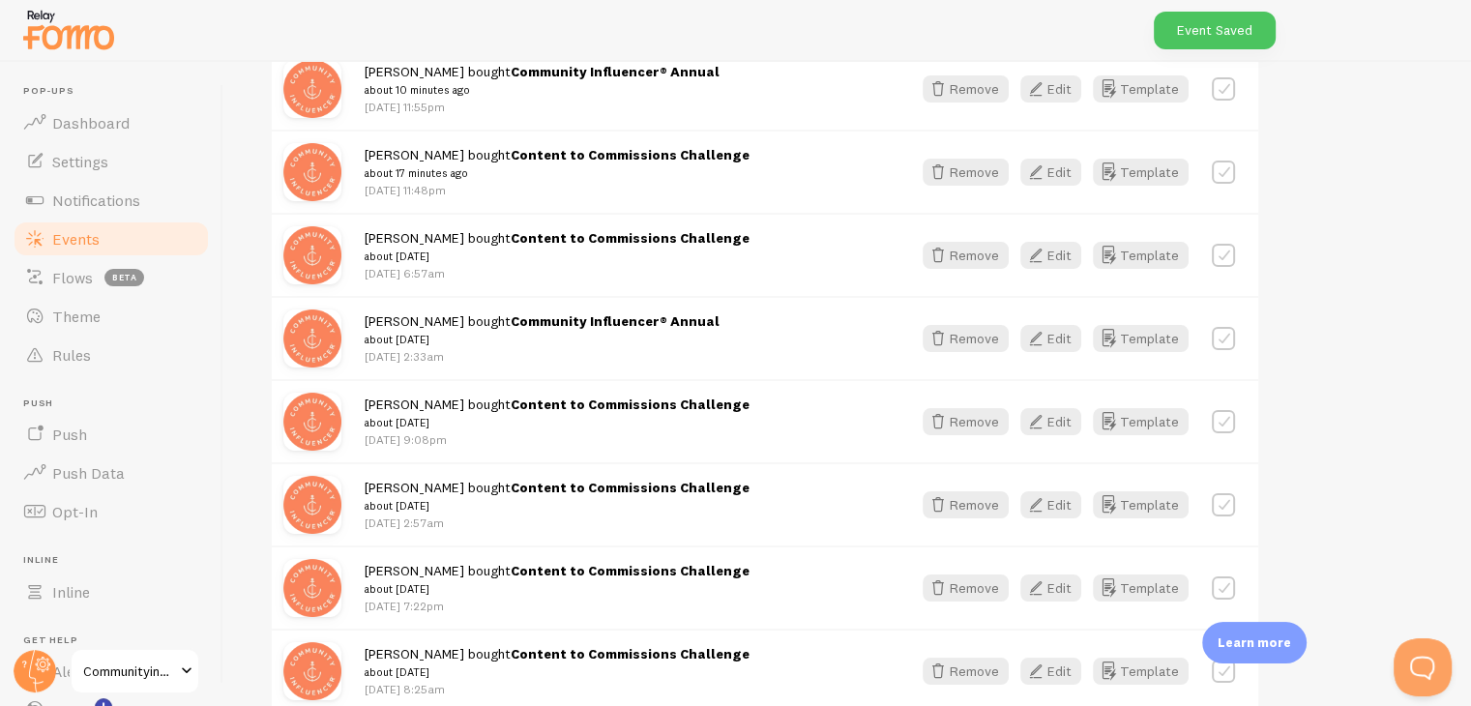
click at [803, 555] on div "[PERSON_NAME] bought Content to Commissions Challenge about [DATE] [DATE] 7:22p…" at bounding box center [765, 586] width 986 height 83
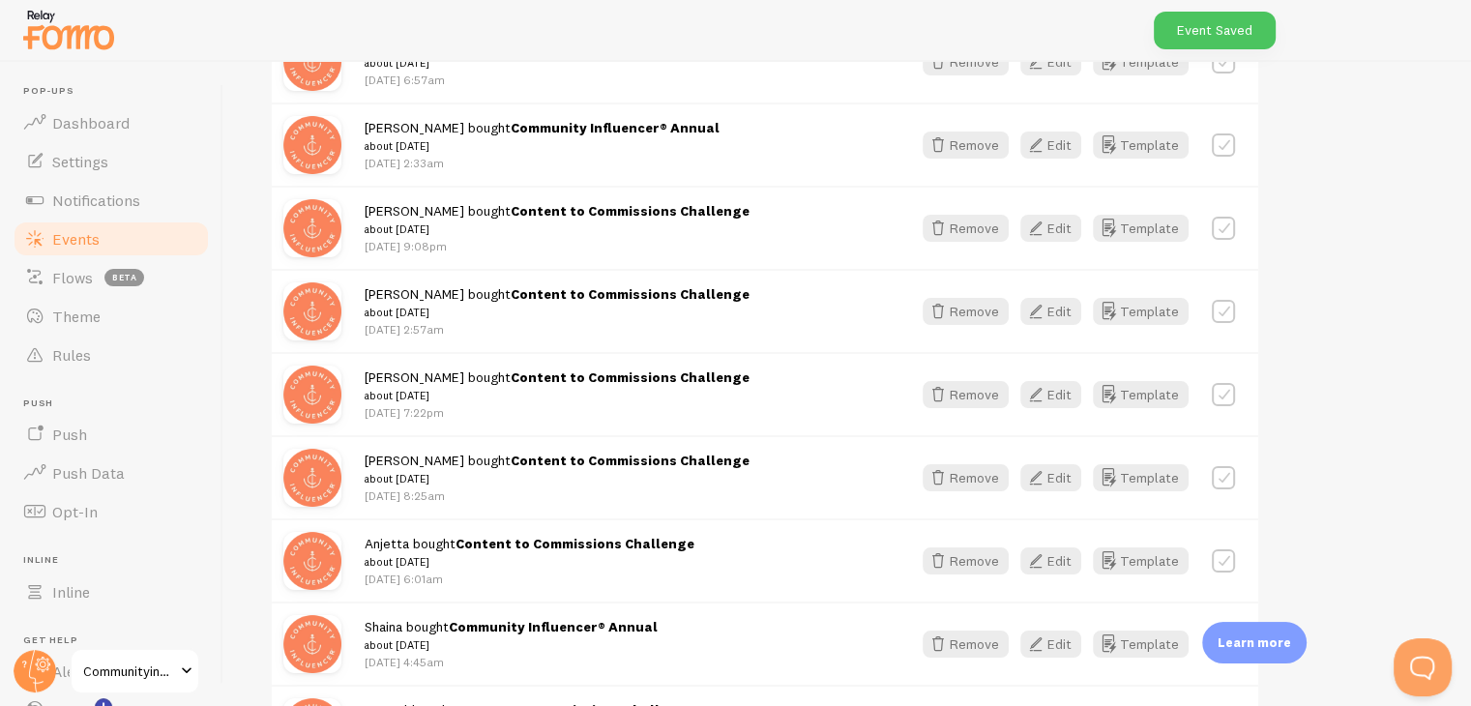
scroll to position [1547, 0]
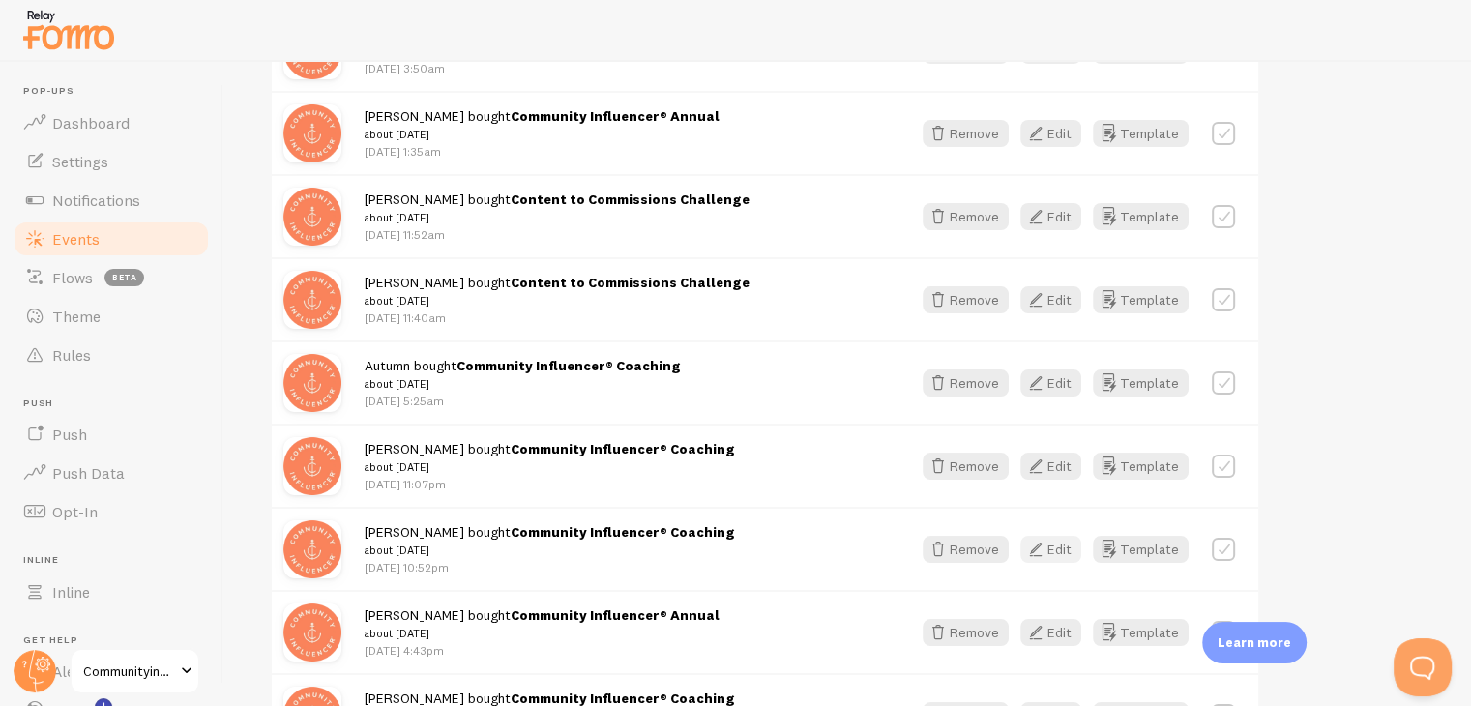
click at [1059, 537] on button "Edit" at bounding box center [1050, 549] width 61 height 27
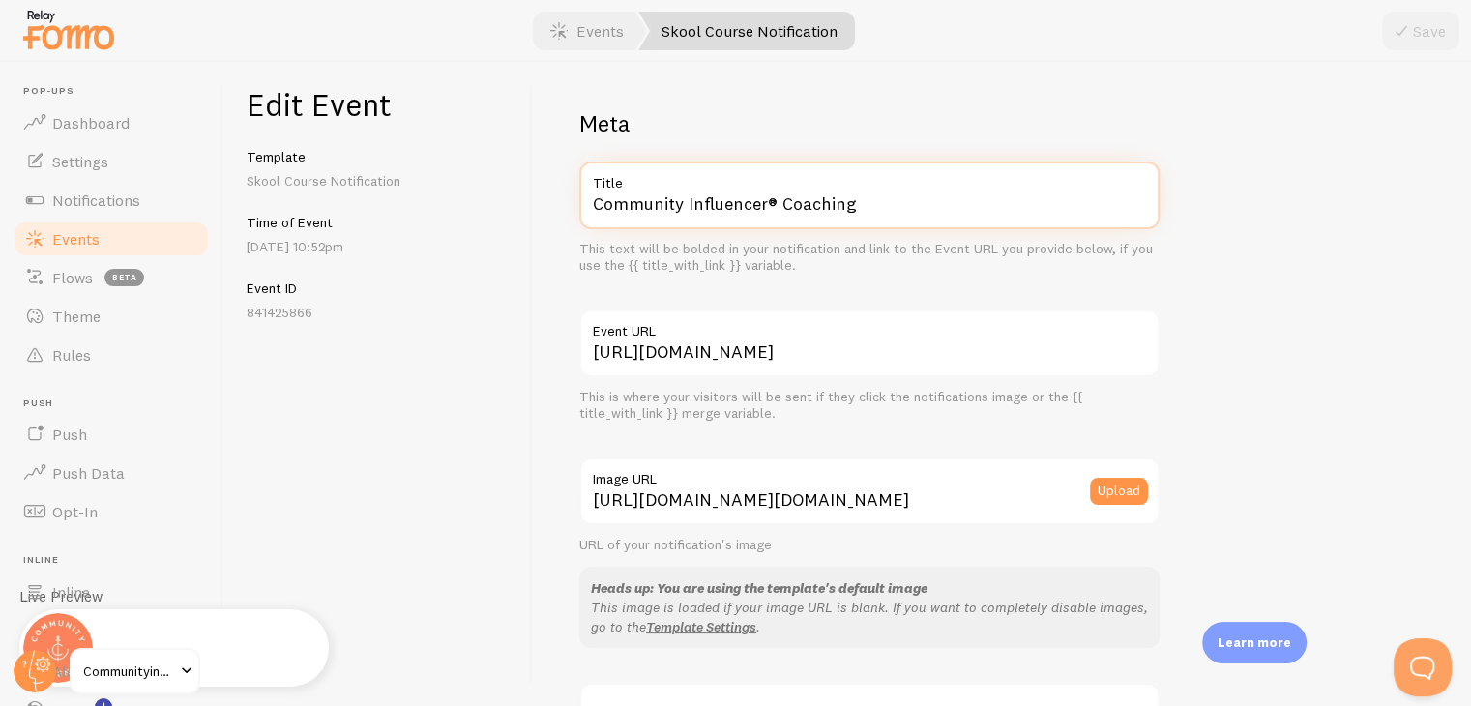
click at [897, 200] on input "Community Influencer® Coaching" at bounding box center [869, 195] width 580 height 68
paste input "ntent to Commissions Challenge"
type input "Content to Commissions Challenge"
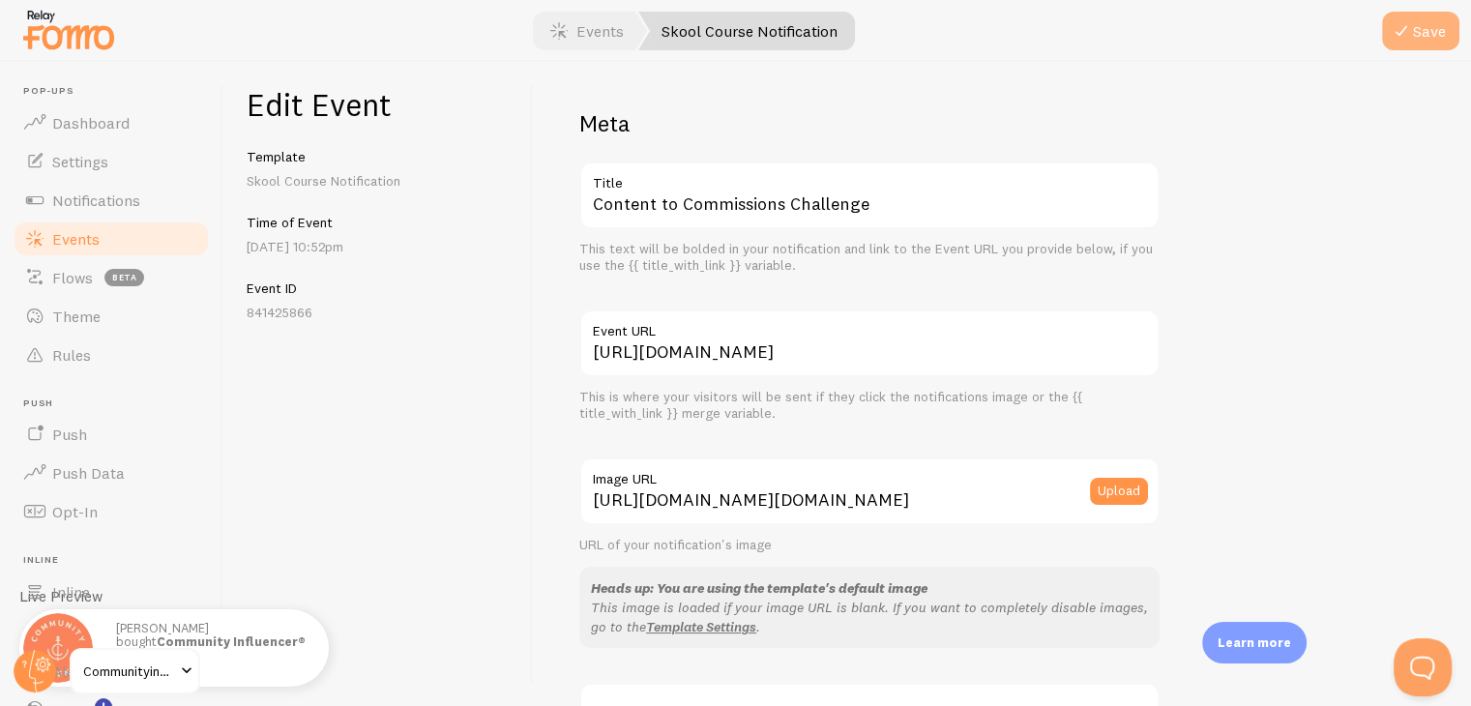
click at [1438, 20] on button "Save" at bounding box center [1420, 31] width 77 height 39
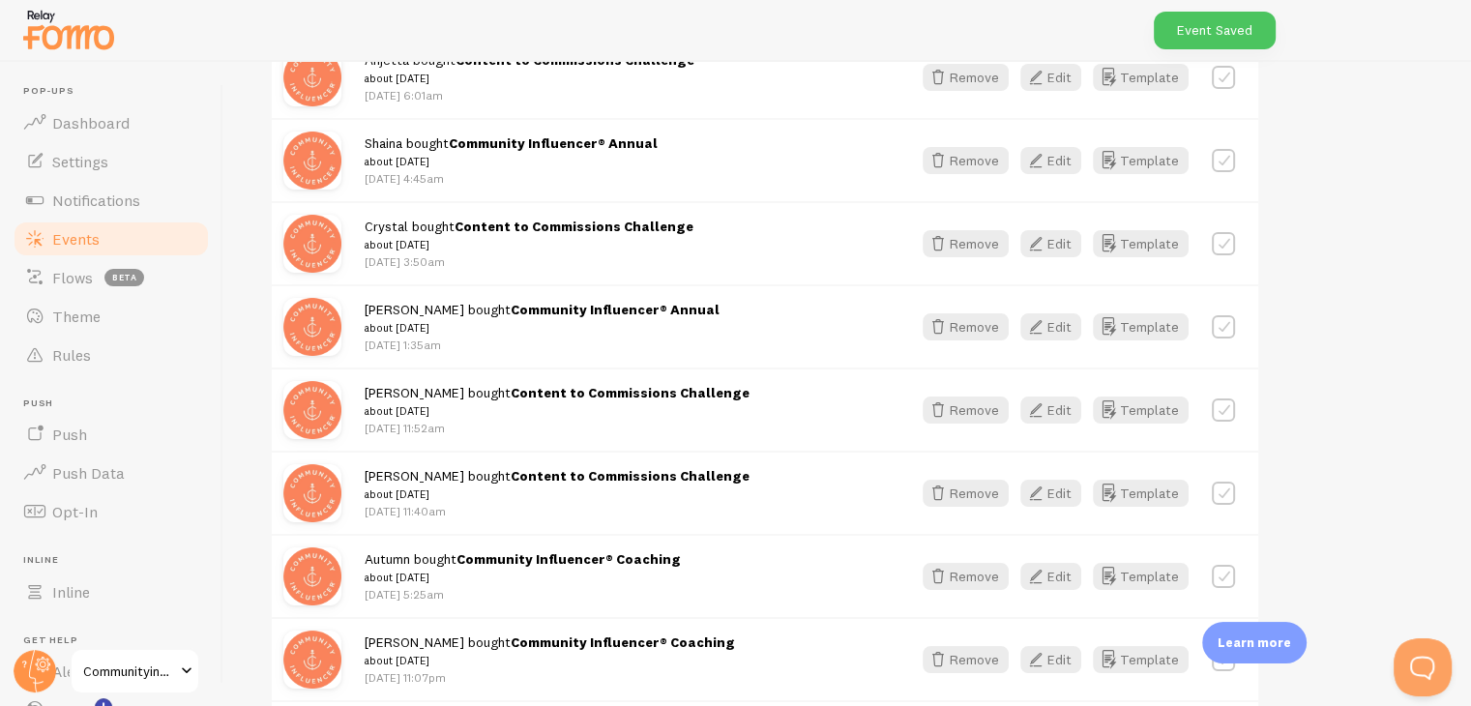
scroll to position [1450, 0]
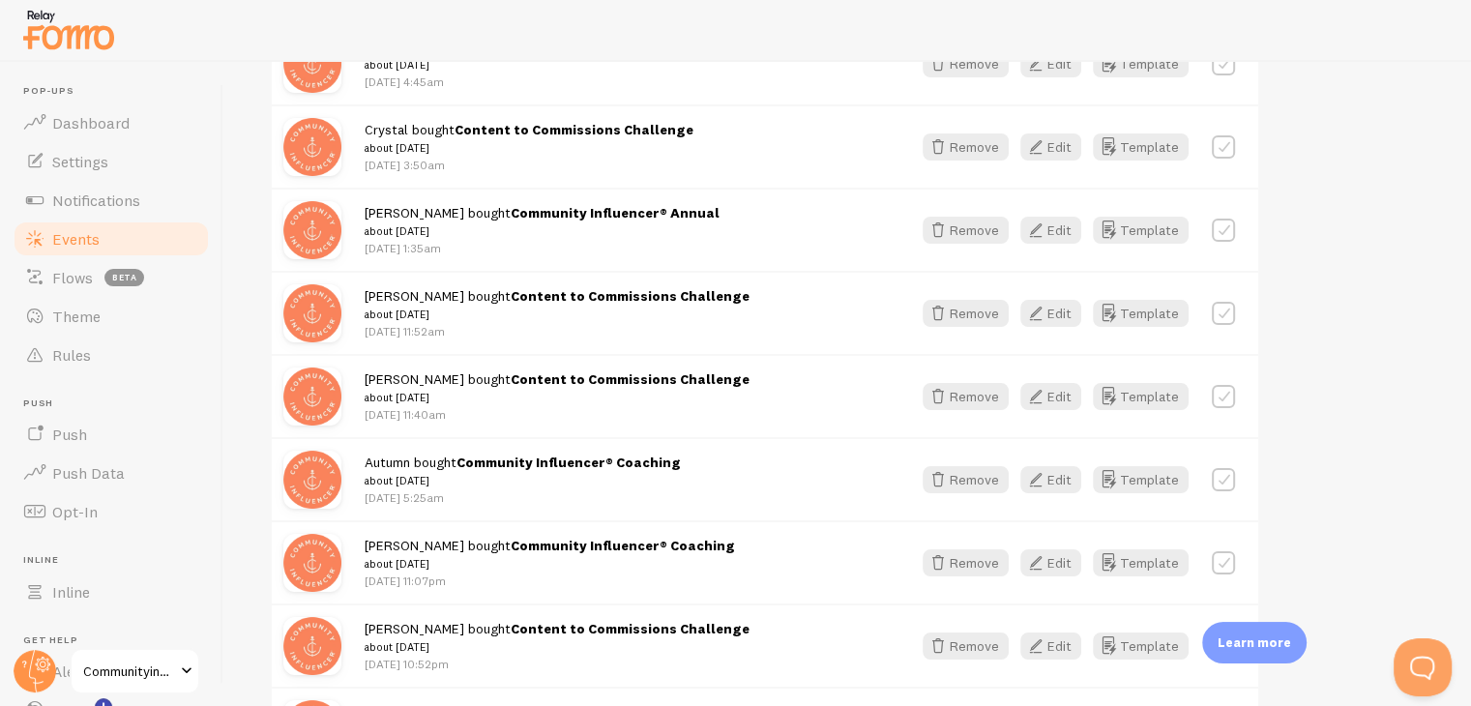
click at [785, 468] on div "Autumn bought Community Influencer® Coaching about [DATE] [DATE] 5:25am" at bounding box center [626, 479] width 523 height 53
click at [1047, 476] on icon "button" at bounding box center [1035, 479] width 23 height 23
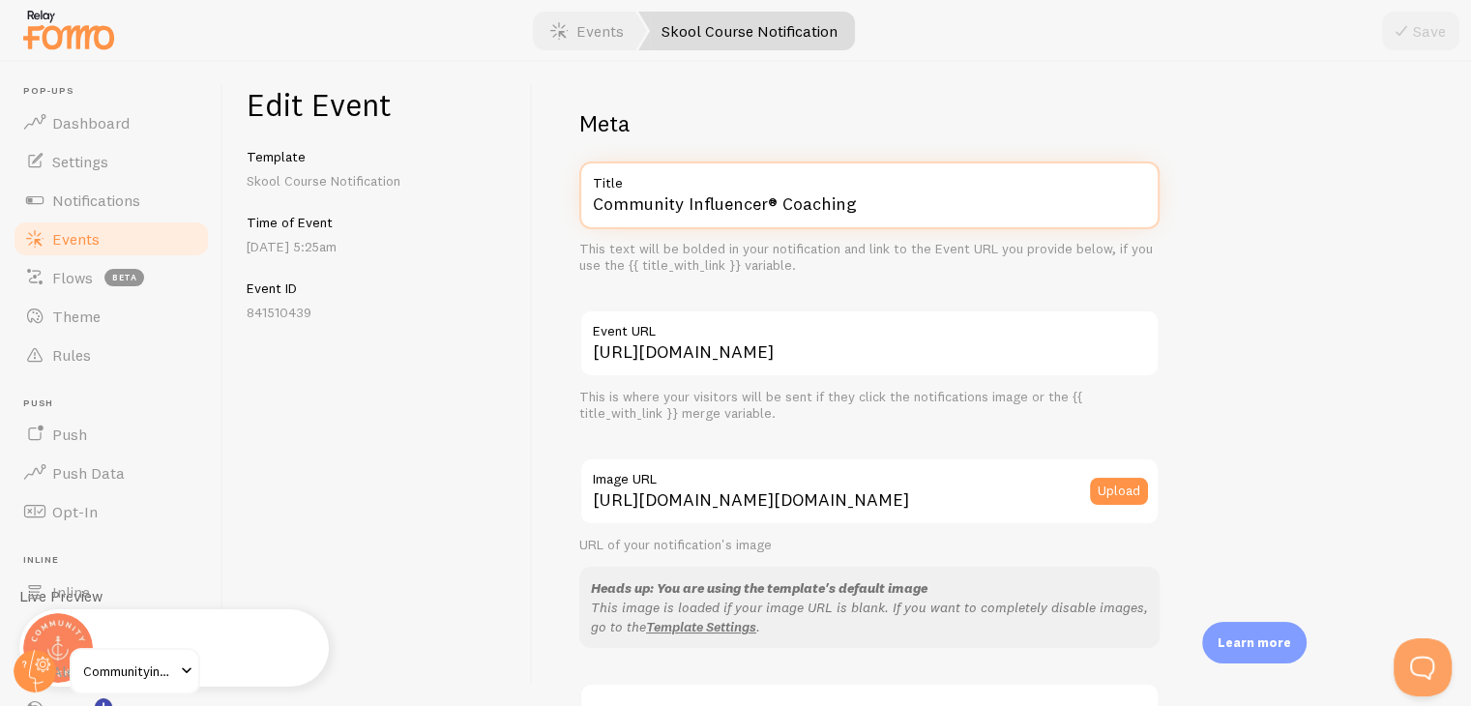
click at [929, 212] on input "Community Influencer® Coaching" at bounding box center [869, 195] width 580 height 68
paste input "ntent to Commissions Challenge"
type input "Content to Commissions Challenge"
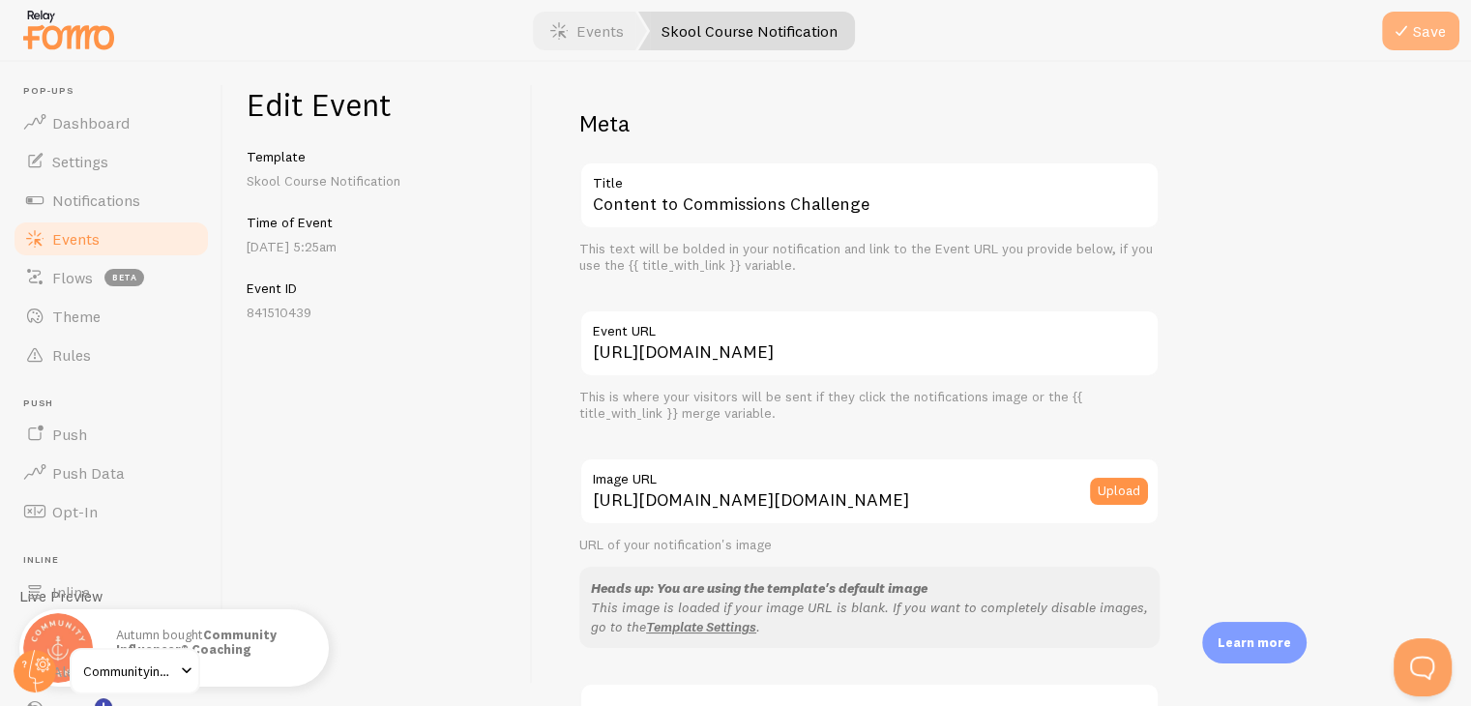
click at [1446, 25] on button "Save" at bounding box center [1420, 31] width 77 height 39
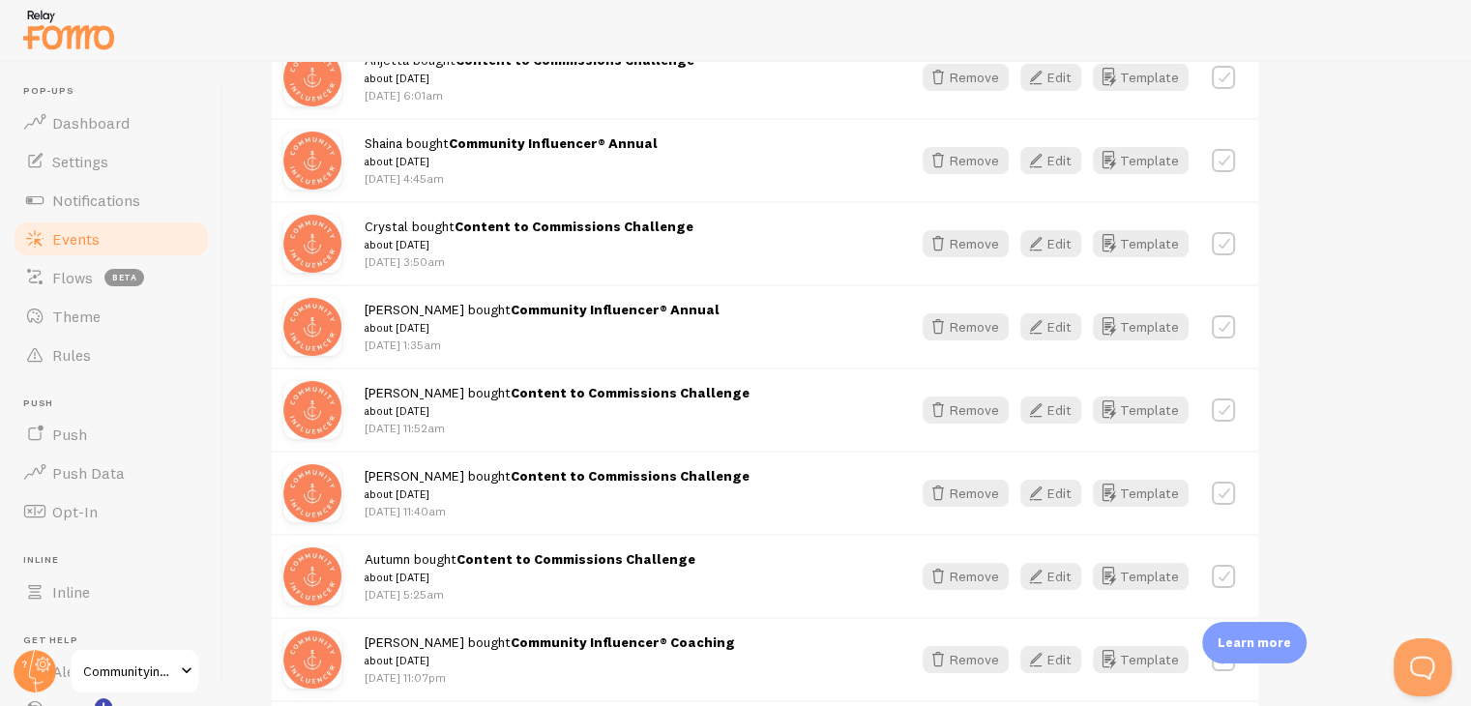
scroll to position [1450, 0]
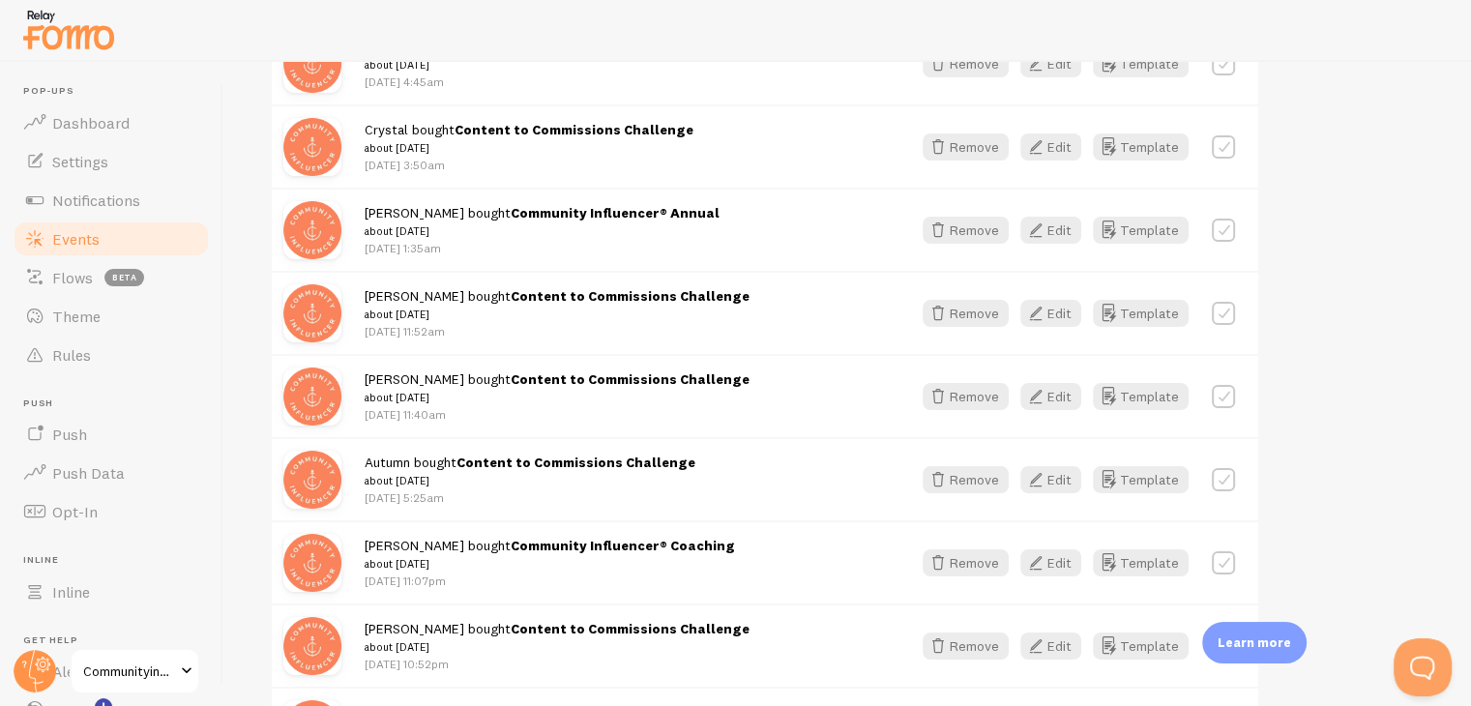
click at [823, 550] on div "[PERSON_NAME] bought Community Influencer® Coaching about [DATE] [DATE] 11:07pm" at bounding box center [626, 562] width 523 height 53
click at [1058, 550] on button "Edit" at bounding box center [1050, 562] width 61 height 27
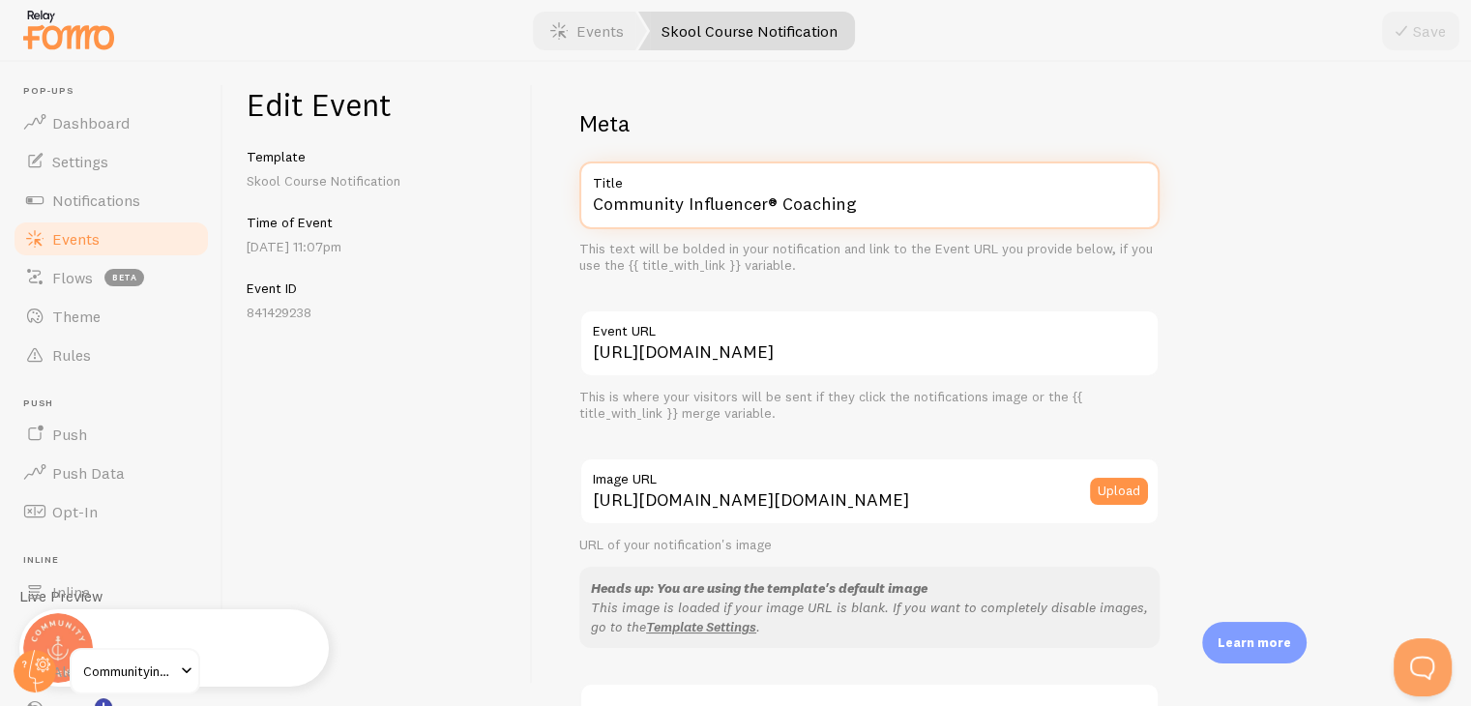
click at [890, 204] on input "Community Influencer® Coaching" at bounding box center [869, 195] width 580 height 68
paste input "ntent to Commissions Challenge"
type input "Content to Commissions Challenge"
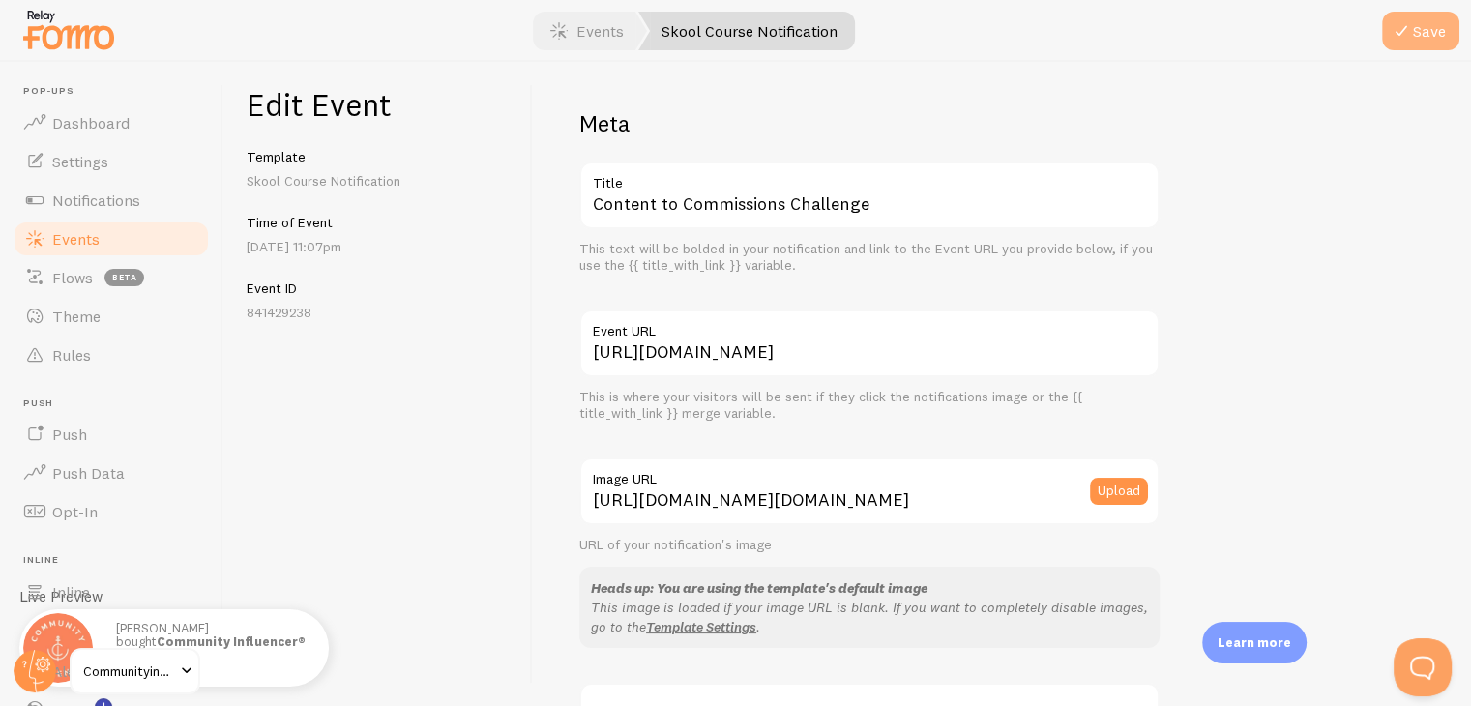
click at [1415, 32] on button "Save" at bounding box center [1420, 31] width 77 height 39
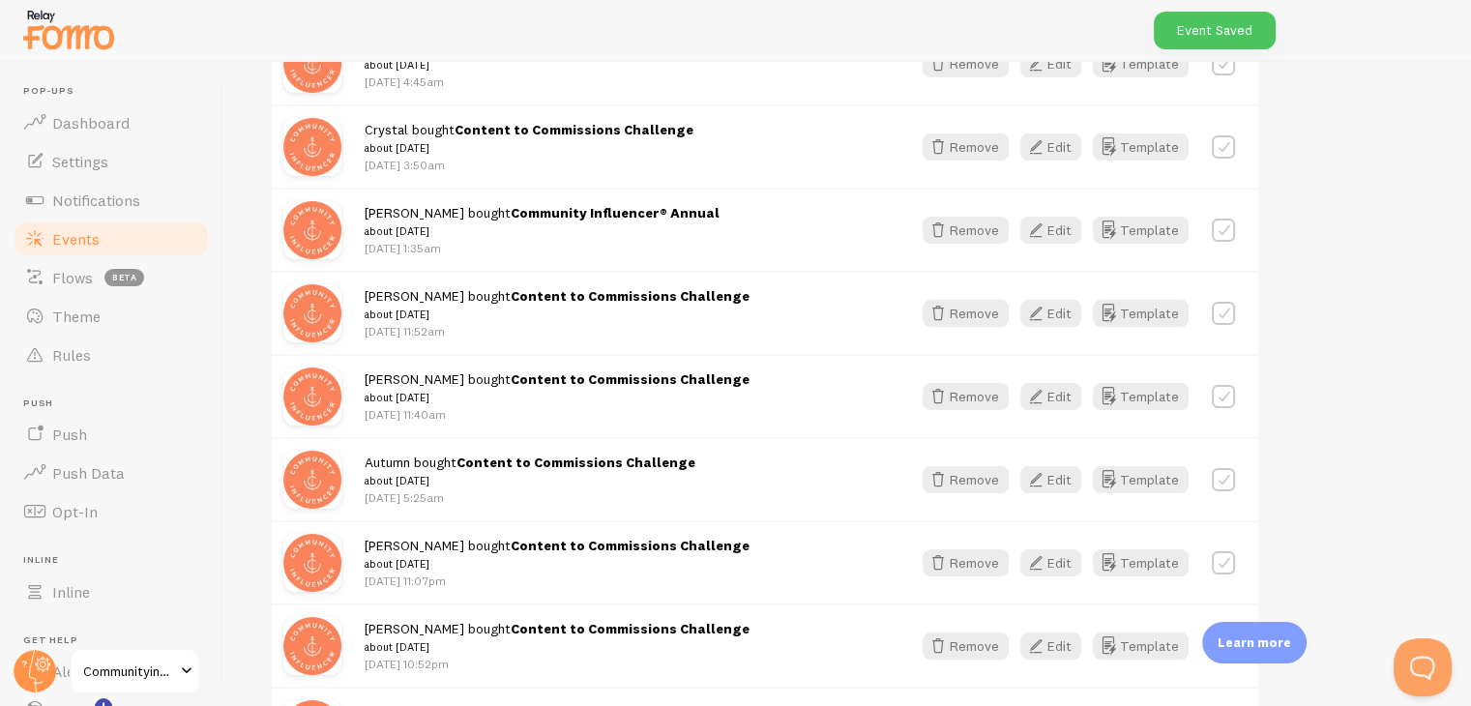
scroll to position [1547, 0]
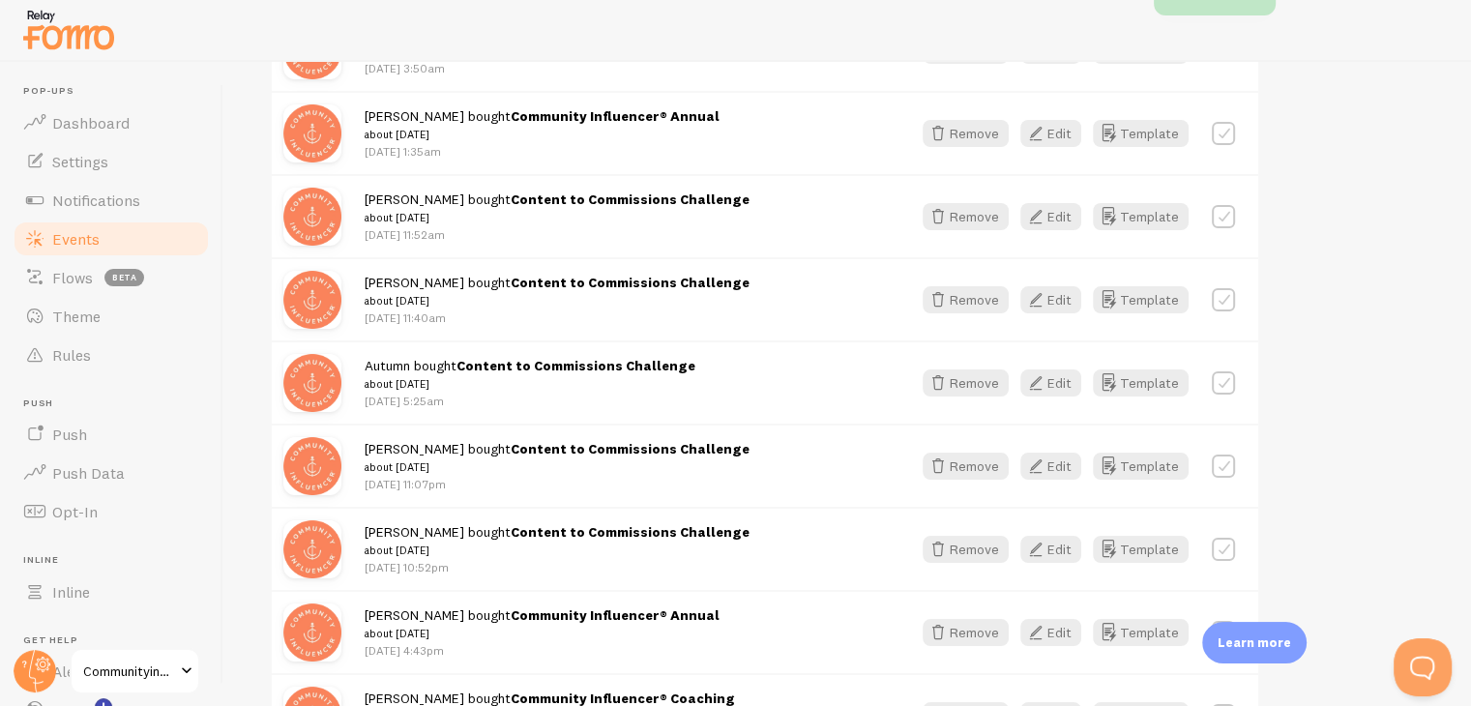
click at [714, 571] on div "[PERSON_NAME] bought Content to Commissions Challenge about [DATE] [DATE] 10:52…" at bounding box center [765, 548] width 986 height 83
click at [711, 527] on div "[PERSON_NAME] bought Content to Commissions Challenge about [DATE] [DATE] 10:52…" at bounding box center [626, 548] width 523 height 53
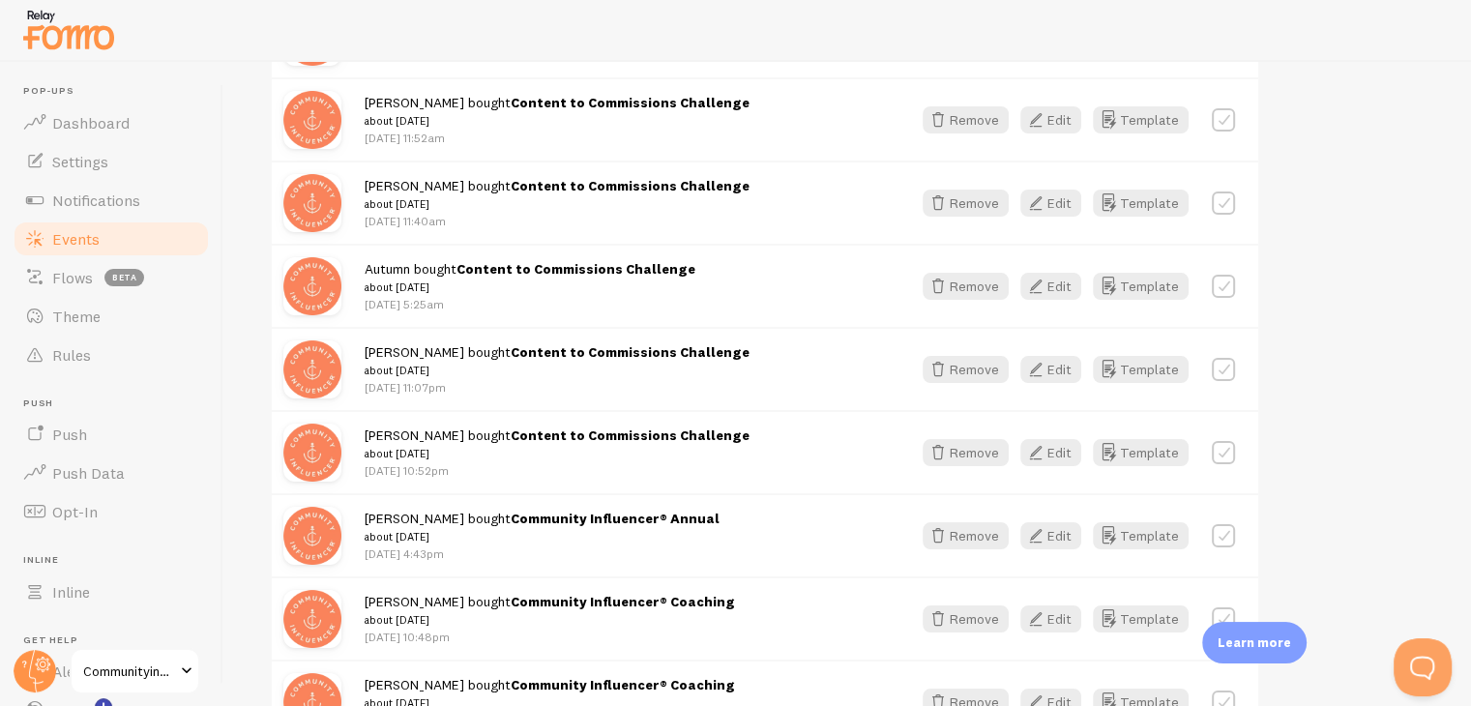
scroll to position [1741, 0]
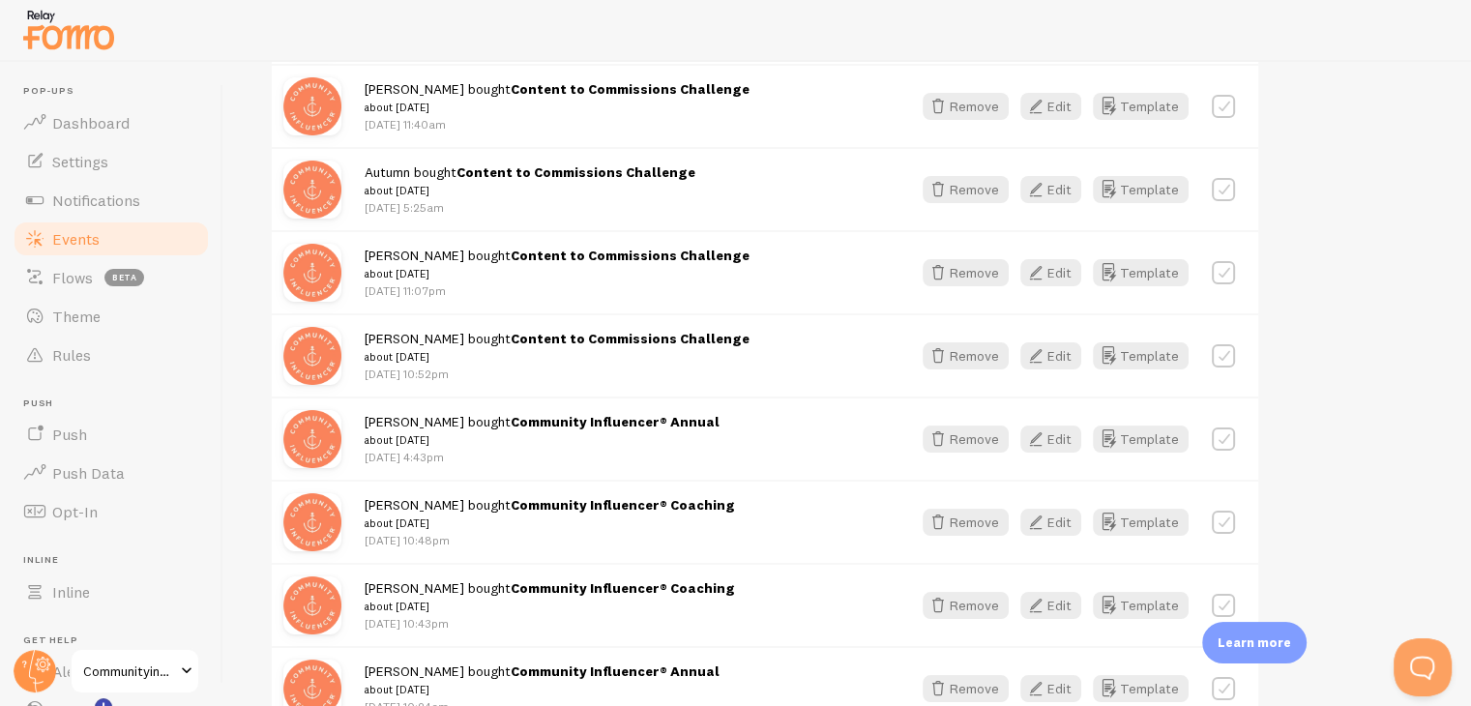
click at [727, 585] on div "[PERSON_NAME] bought Community Influencer® Coaching about [DATE] [DATE] 10:43pm" at bounding box center [626, 604] width 523 height 53
click at [695, 504] on div "[PERSON_NAME] bought Community Influencer® Coaching about [DATE] [DATE] 10:48pm" at bounding box center [626, 521] width 523 height 53
click at [1037, 512] on icon "button" at bounding box center [1035, 522] width 23 height 23
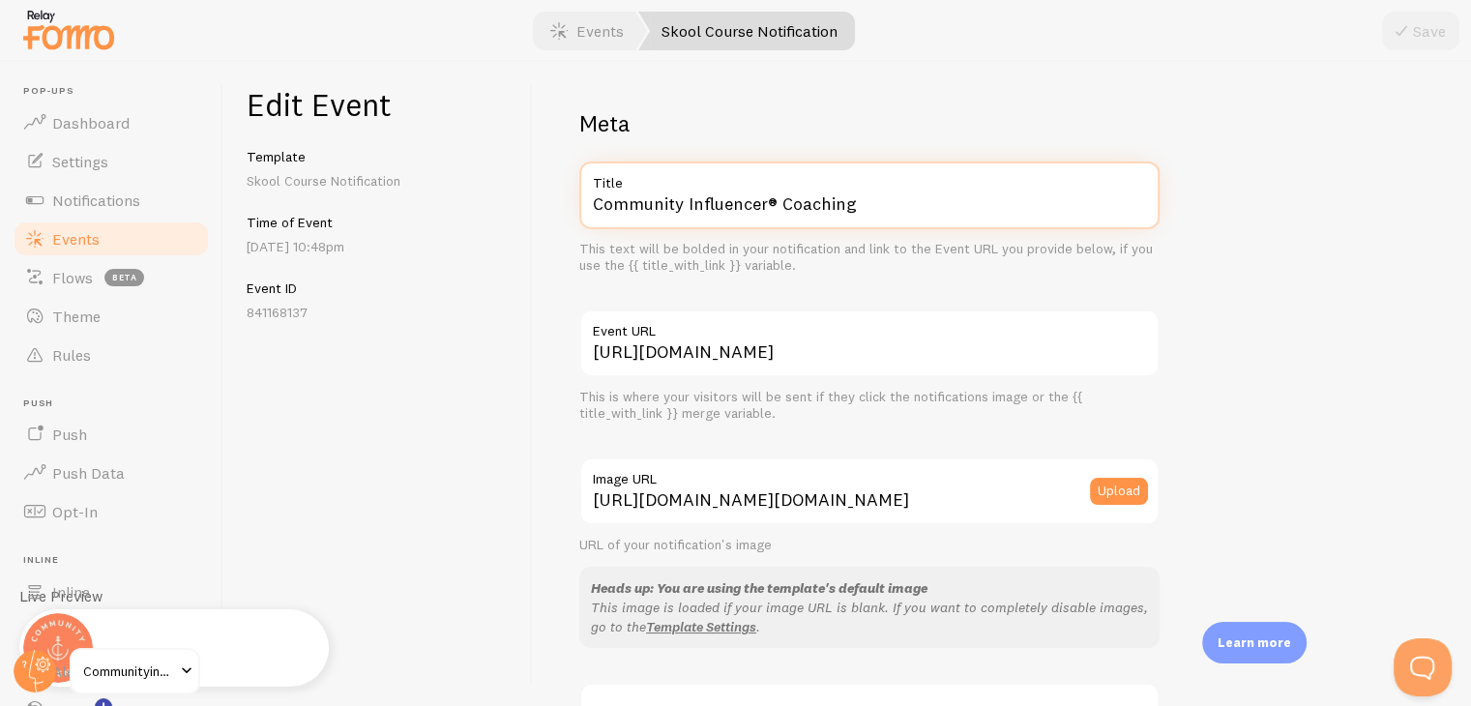
click at [900, 210] on input "Community Influencer® Coaching" at bounding box center [869, 195] width 580 height 68
paste input "ntent to Commissions Challenge"
type input "Content to Commissions Challenge"
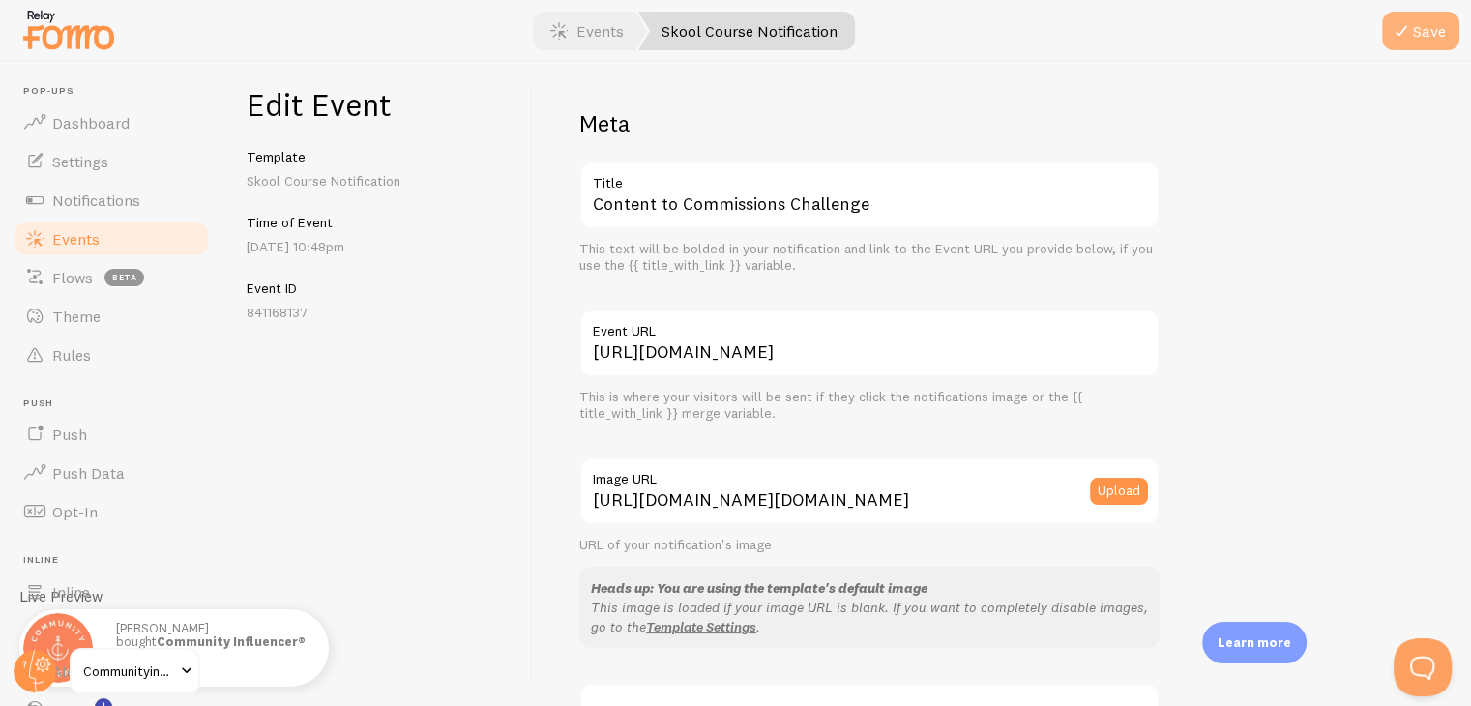
click at [1420, 47] on button "Save" at bounding box center [1420, 31] width 77 height 39
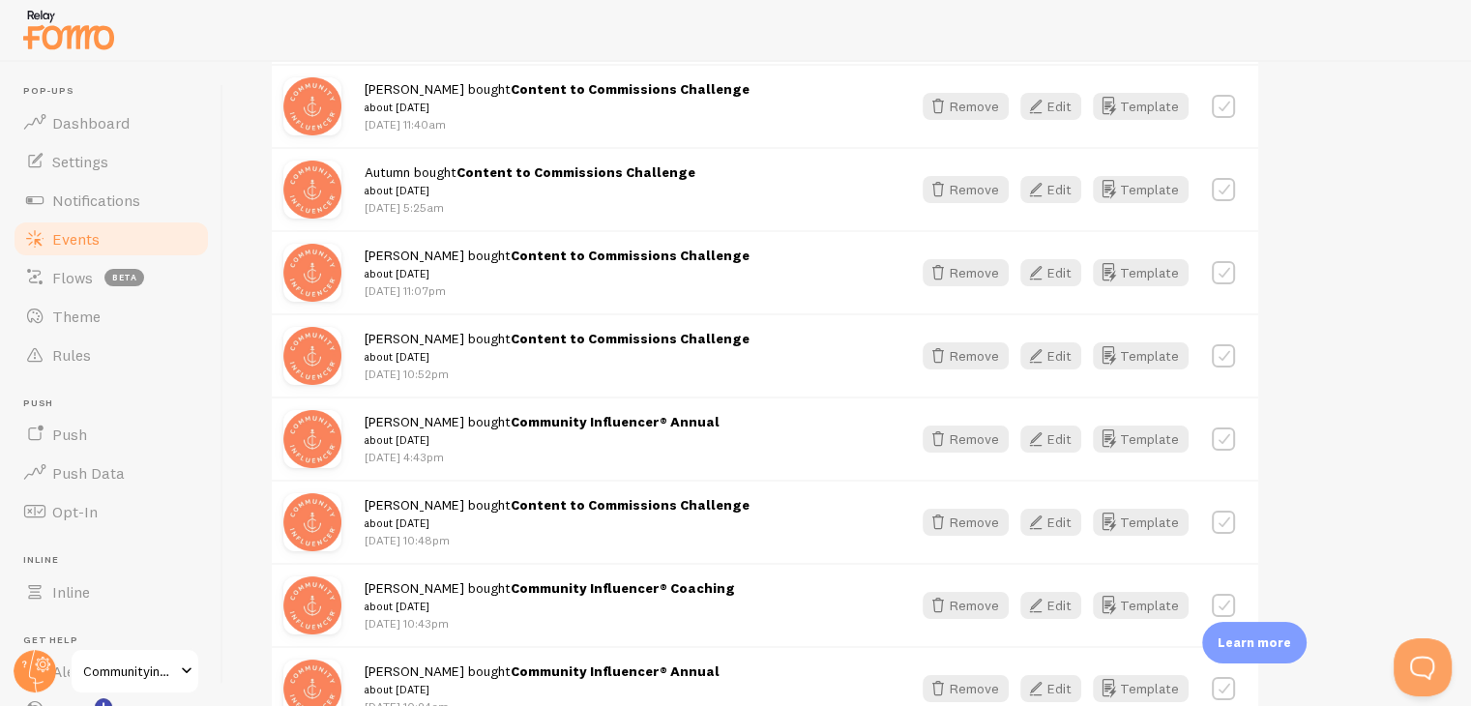
scroll to position [1837, 0]
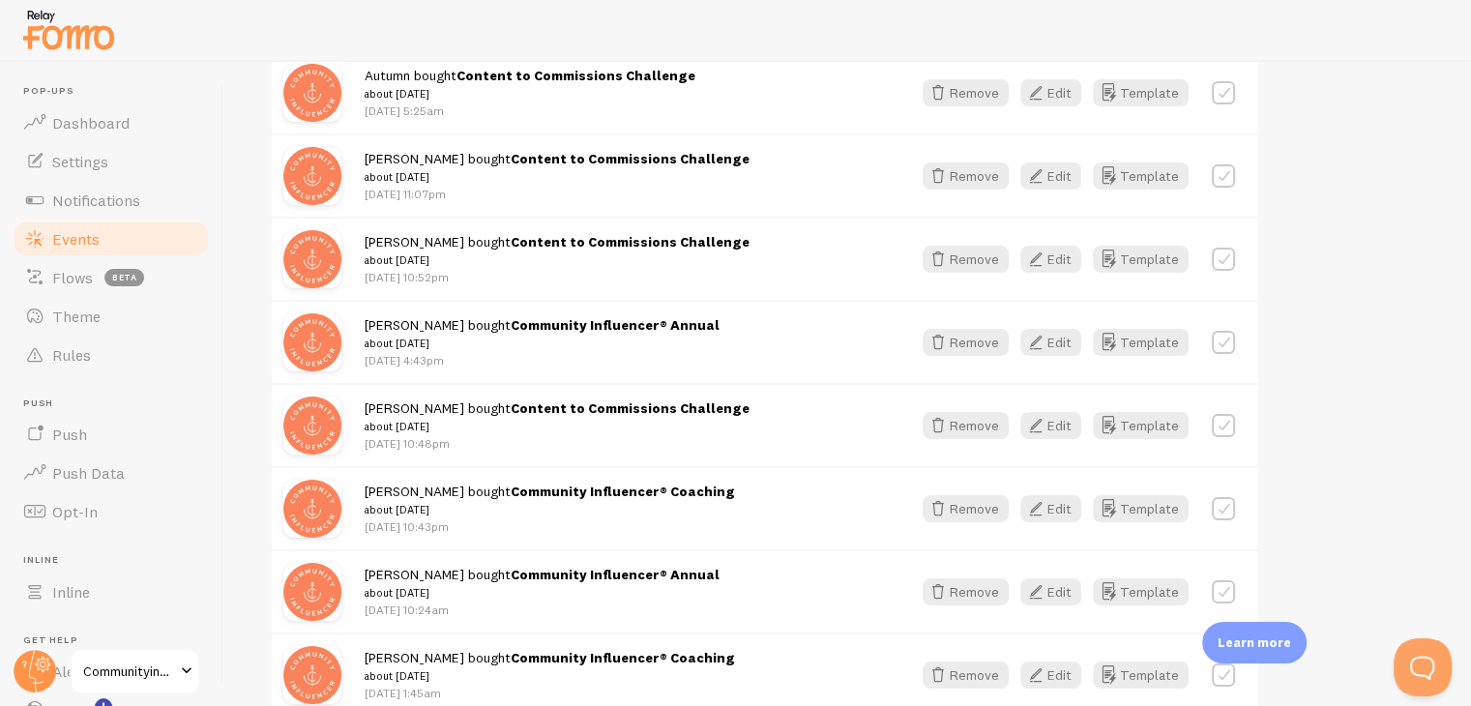
click at [755, 482] on div "[PERSON_NAME] bought Community Influencer® Coaching about [DATE] [DATE] 10:43pm" at bounding box center [626, 508] width 523 height 53
click at [1058, 497] on button "Edit" at bounding box center [1050, 508] width 61 height 27
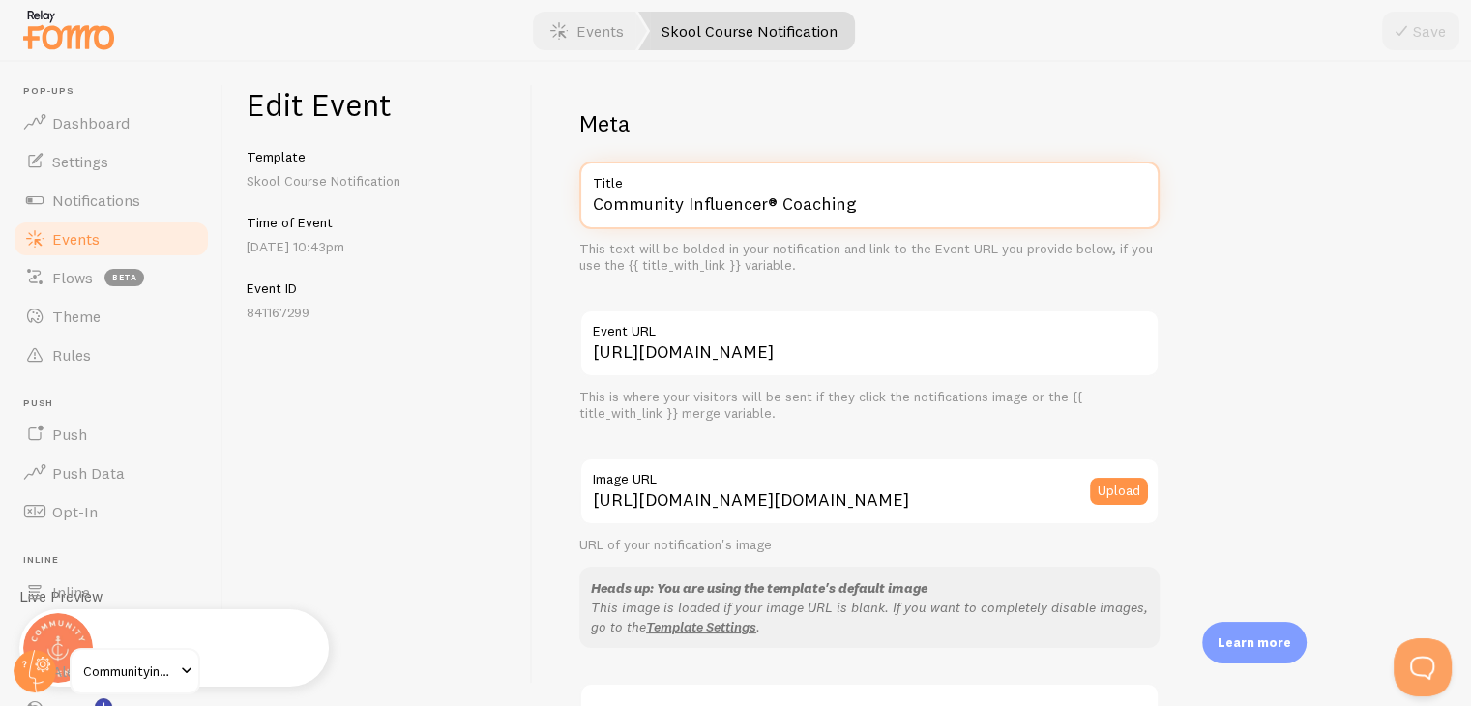
click at [1065, 206] on input "Community Influencer® Coaching" at bounding box center [869, 195] width 580 height 68
paste input "ntent to Commissions Challenge"
type input "Content to Commissions Challenge"
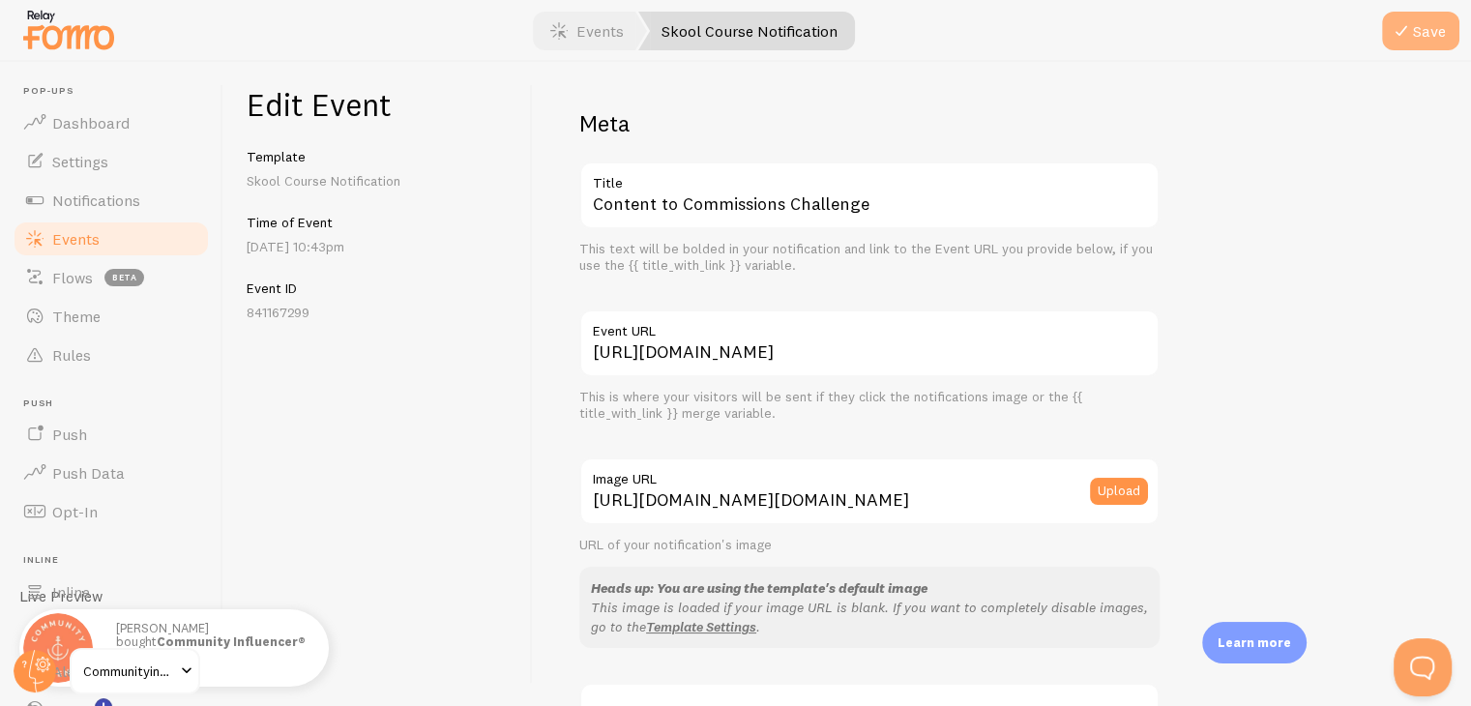
click at [1431, 31] on button "Save" at bounding box center [1420, 31] width 77 height 39
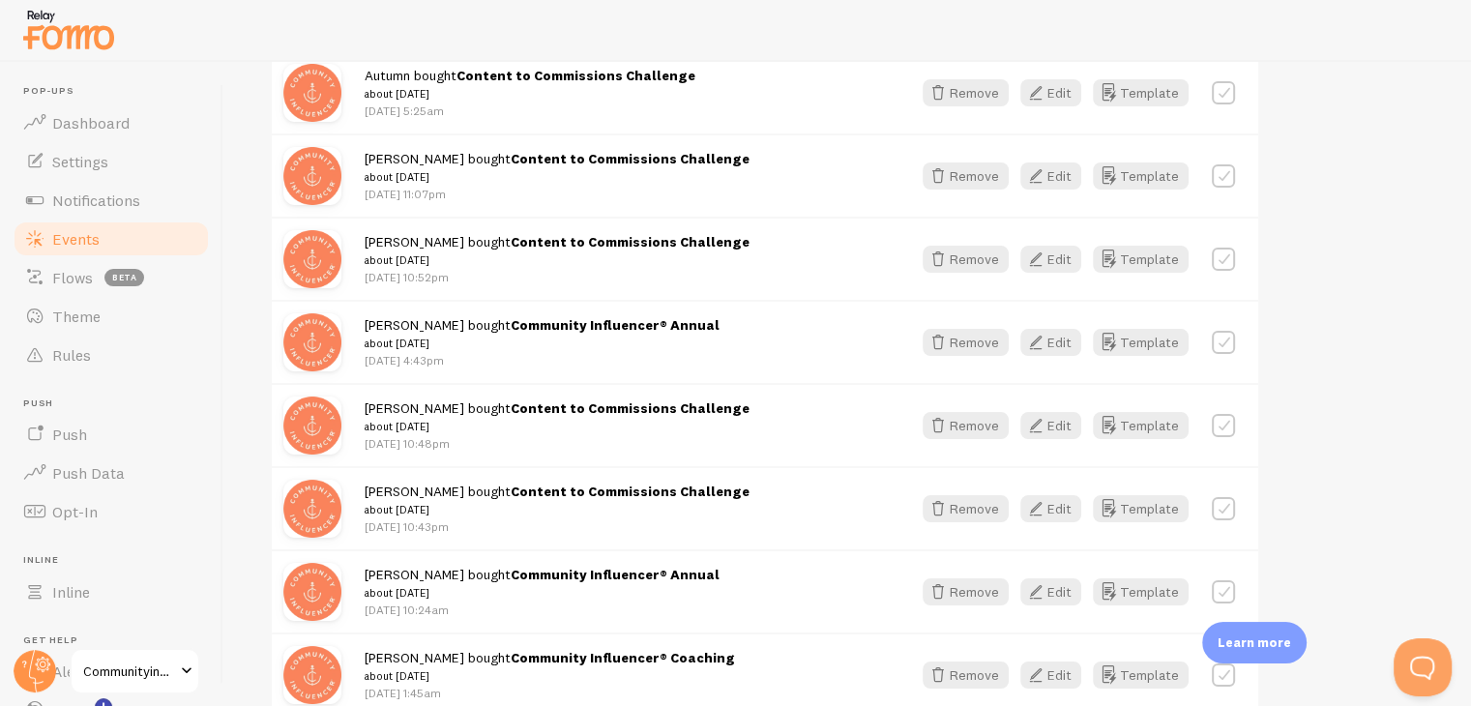
scroll to position [1934, 0]
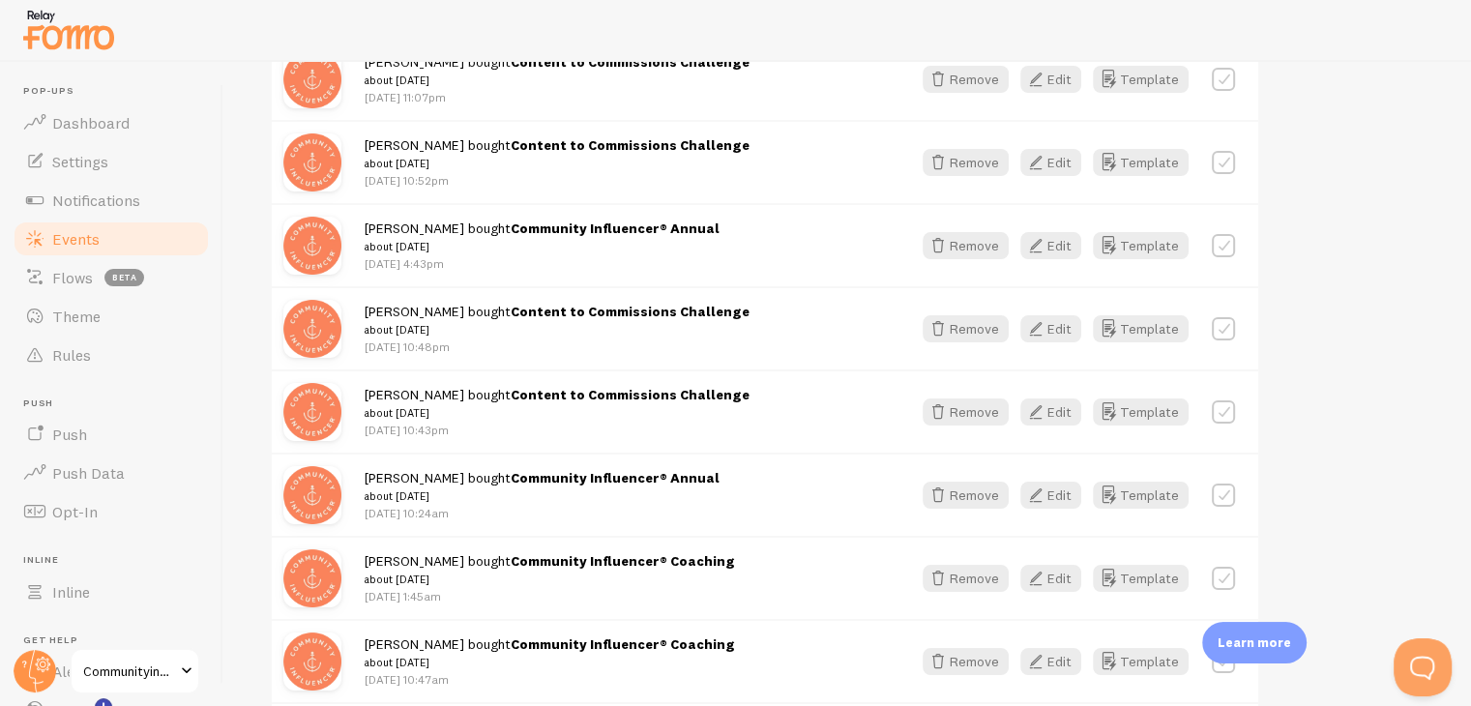
click at [747, 551] on div "[PERSON_NAME] bought Community Influencer® Coaching about [DATE] [DATE] 1:45am" at bounding box center [626, 577] width 523 height 53
click at [1053, 574] on button "Edit" at bounding box center [1050, 578] width 61 height 27
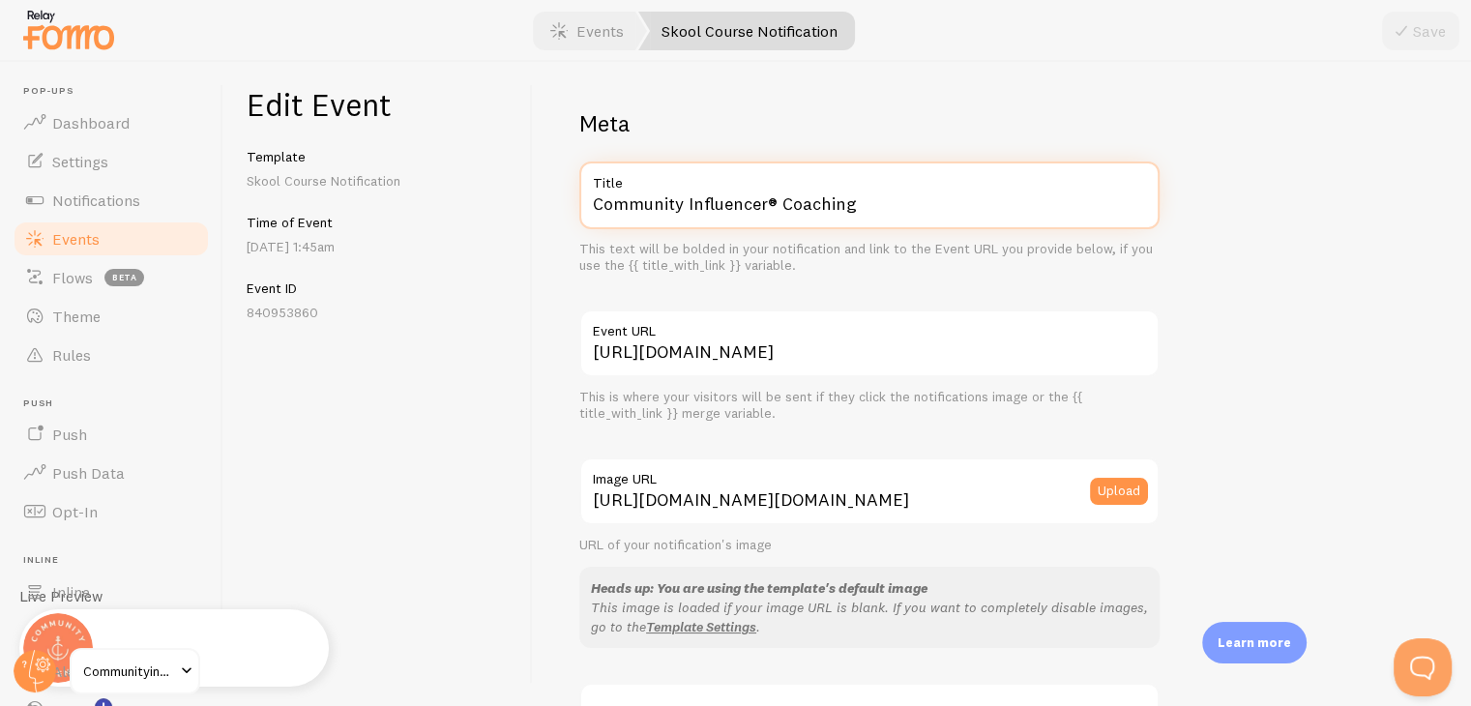
click at [841, 209] on input "Community Influencer® Coaching" at bounding box center [869, 195] width 580 height 68
paste input "ntent to Commissions Challenge"
type input "Content to Commissions Challenge"
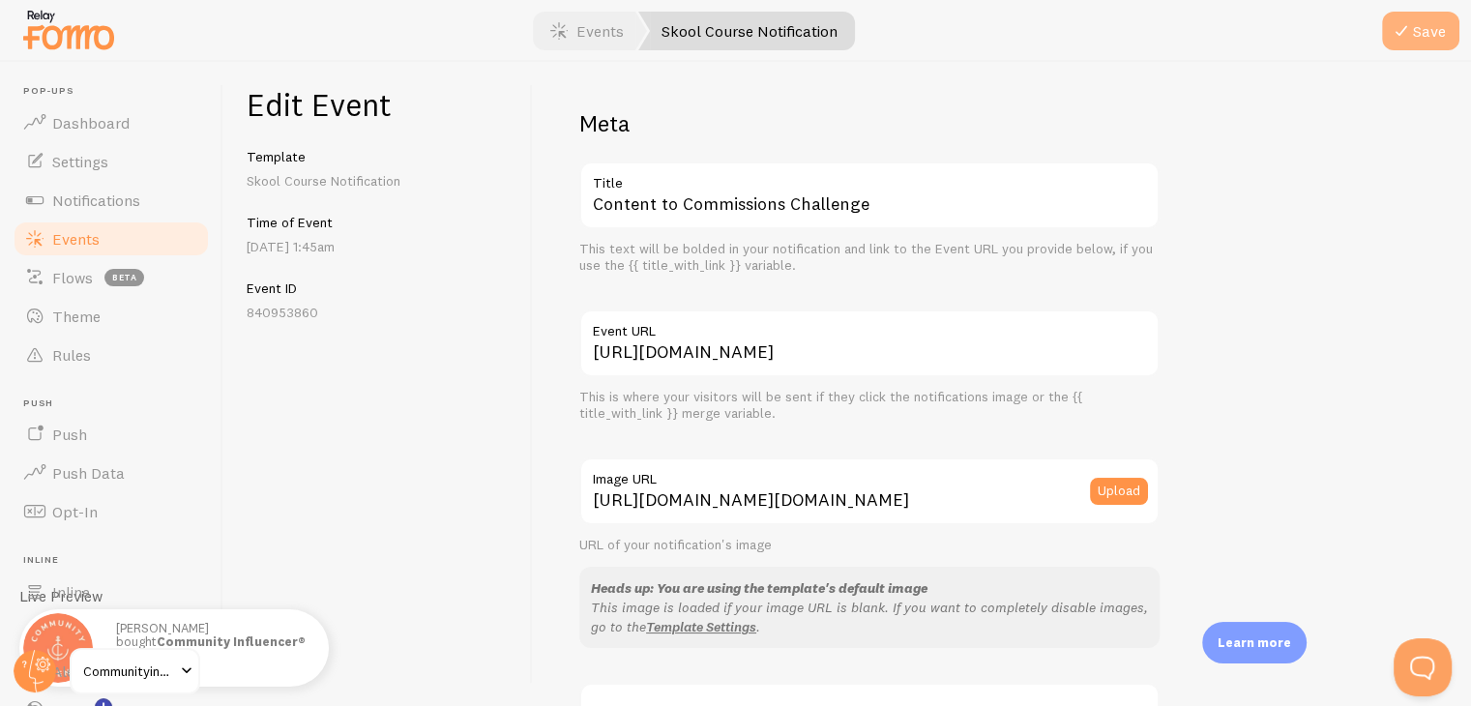
click at [1446, 33] on button "Save" at bounding box center [1420, 31] width 77 height 39
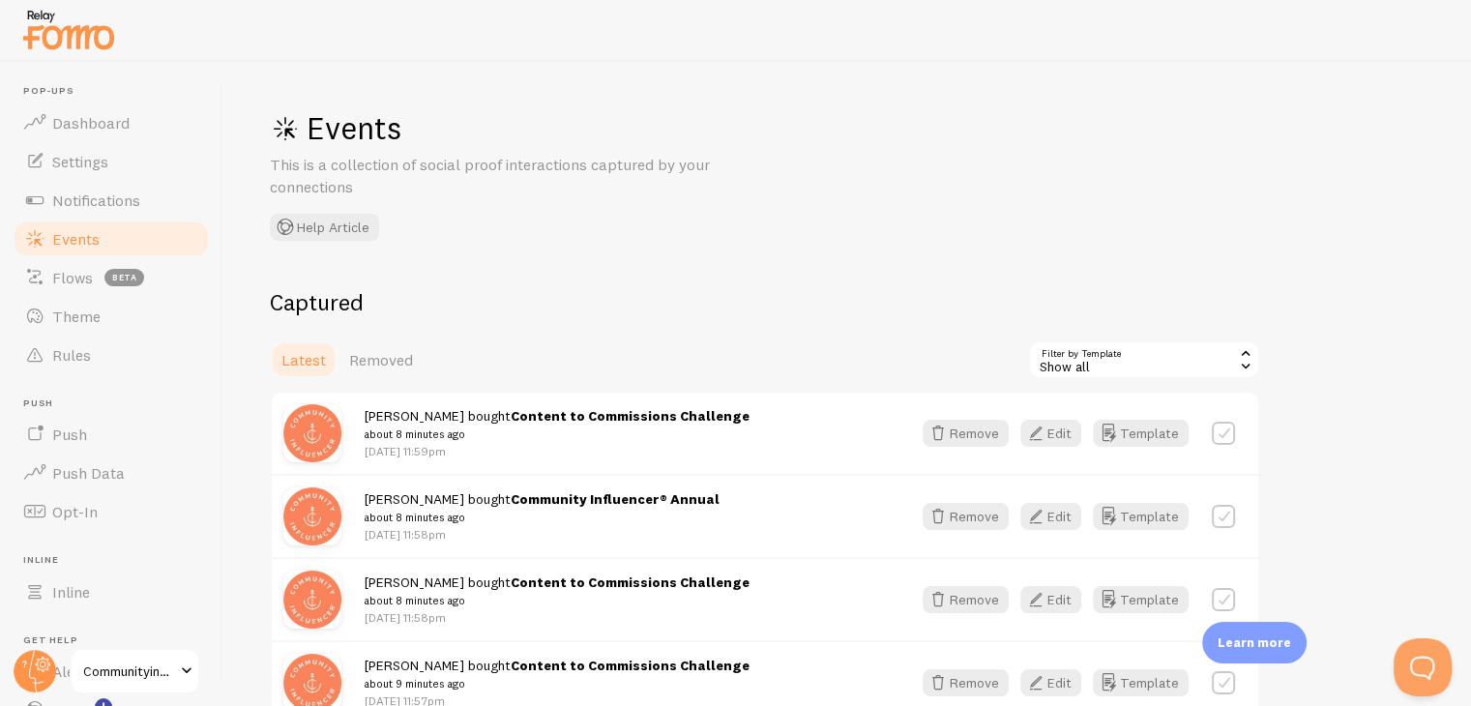
scroll to position [2184, 0]
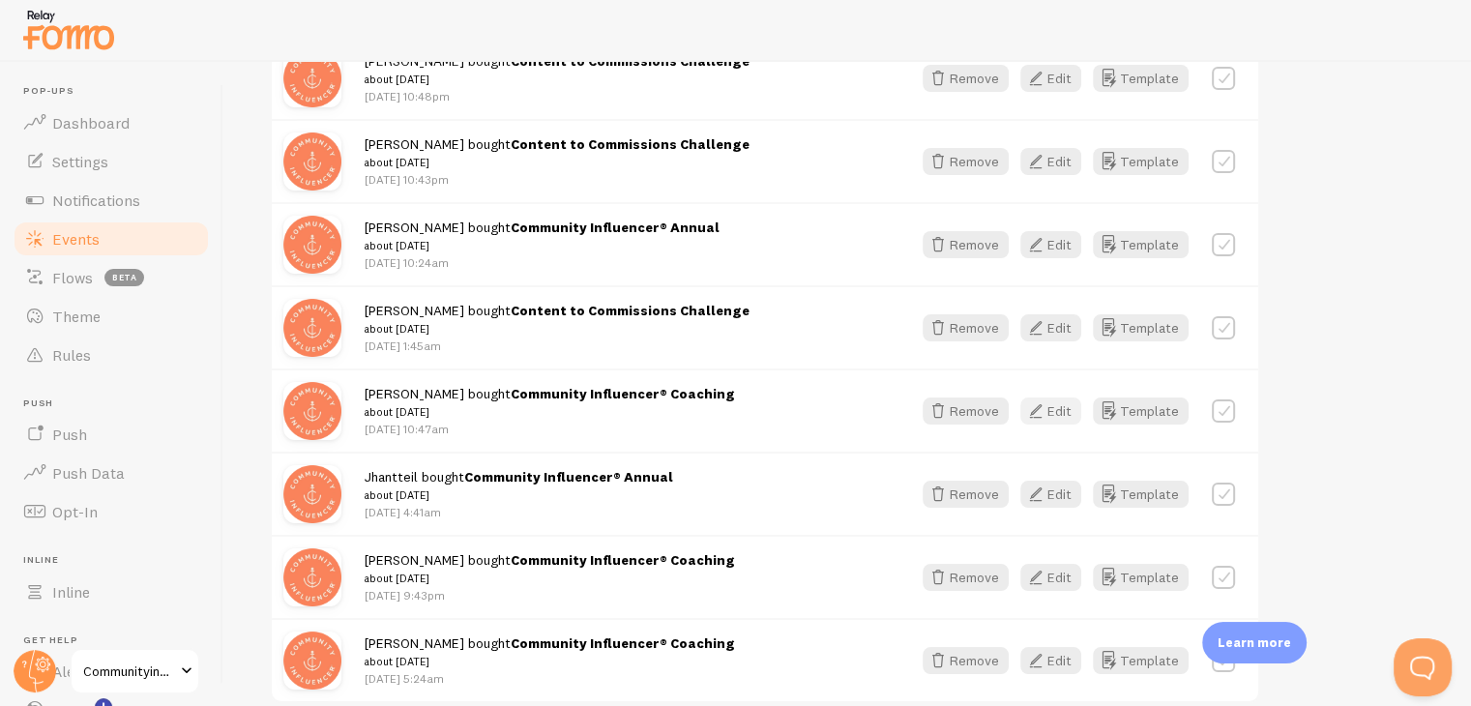
click at [1054, 399] on button "Edit" at bounding box center [1050, 410] width 61 height 27
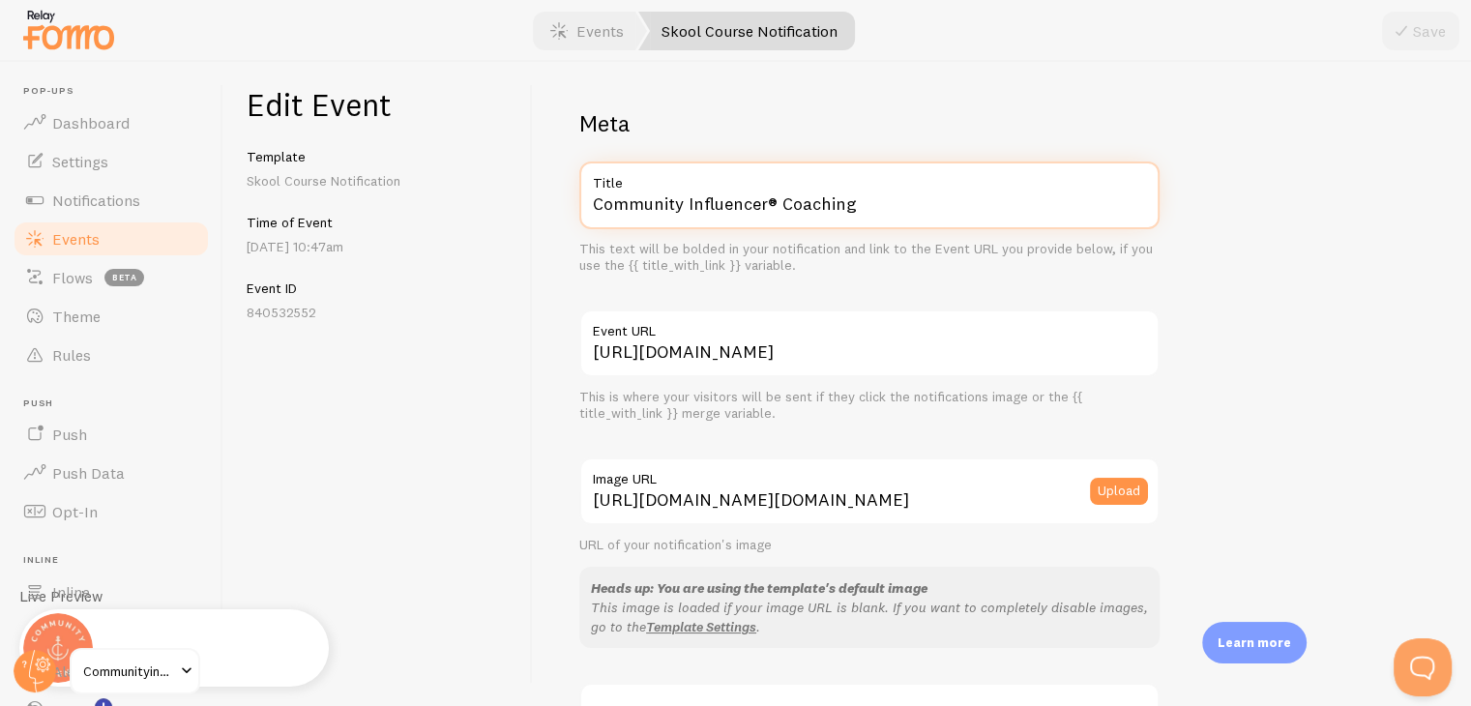
click at [893, 218] on input "Community Influencer® Coaching" at bounding box center [869, 195] width 580 height 68
paste input "ntent to Commissions Challenge"
type input "Content to Commissions Challenge"
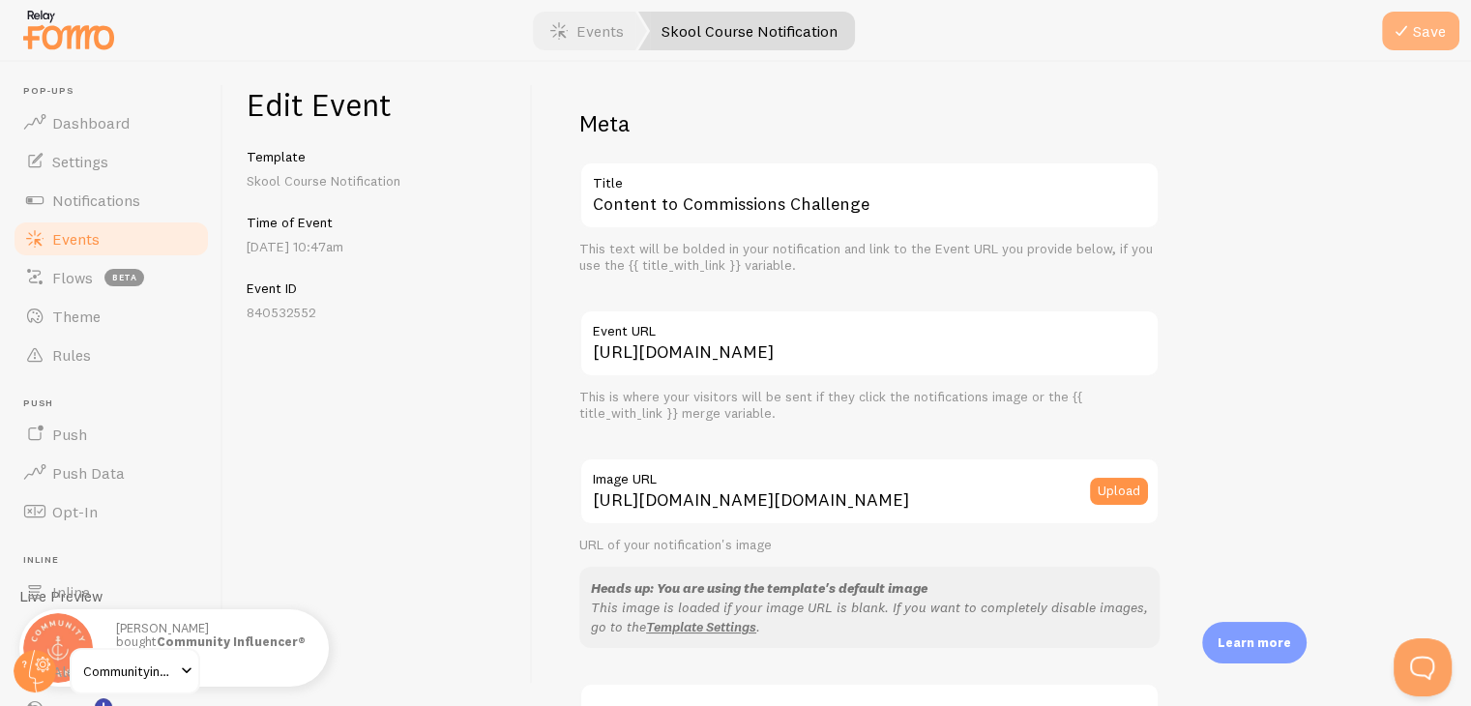
click at [1441, 43] on button "Save" at bounding box center [1420, 31] width 77 height 39
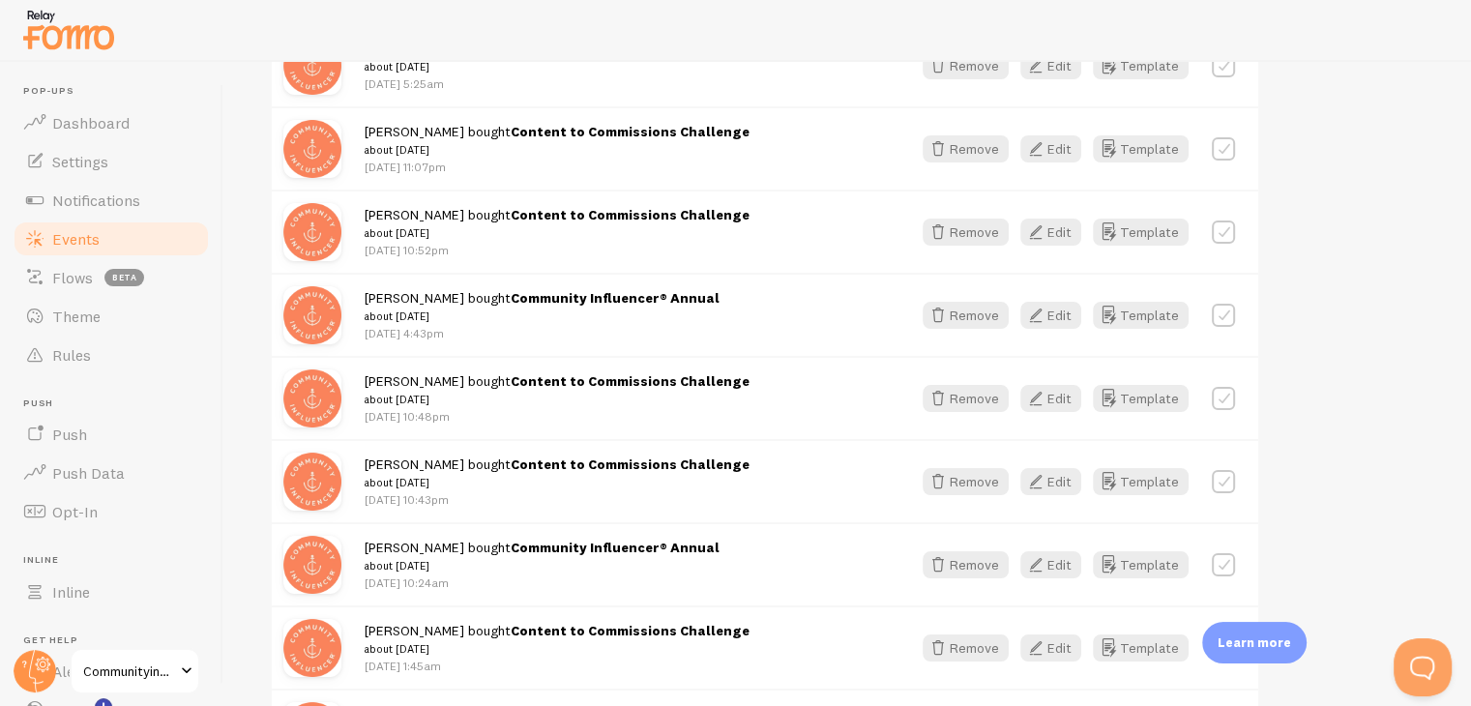
scroll to position [2348, 0]
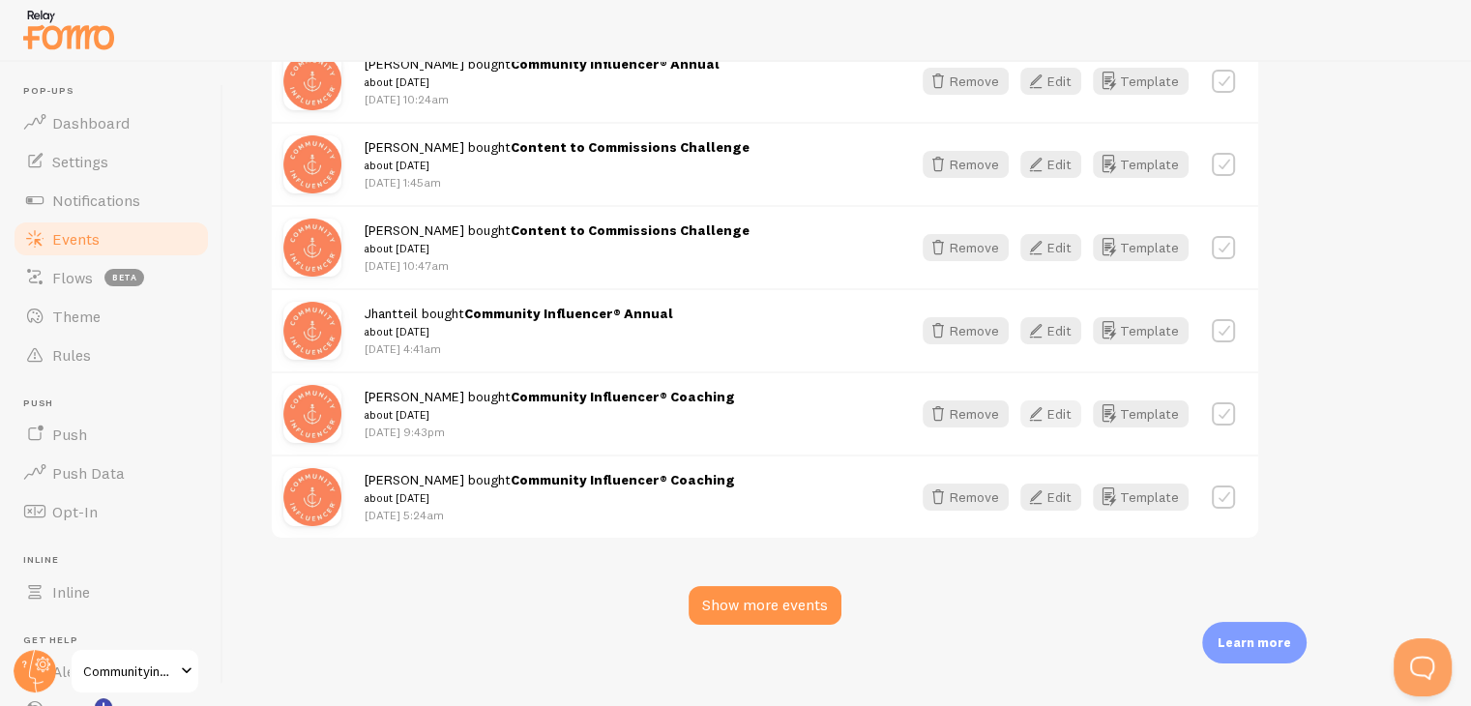
click at [1057, 403] on button "Edit" at bounding box center [1050, 413] width 61 height 27
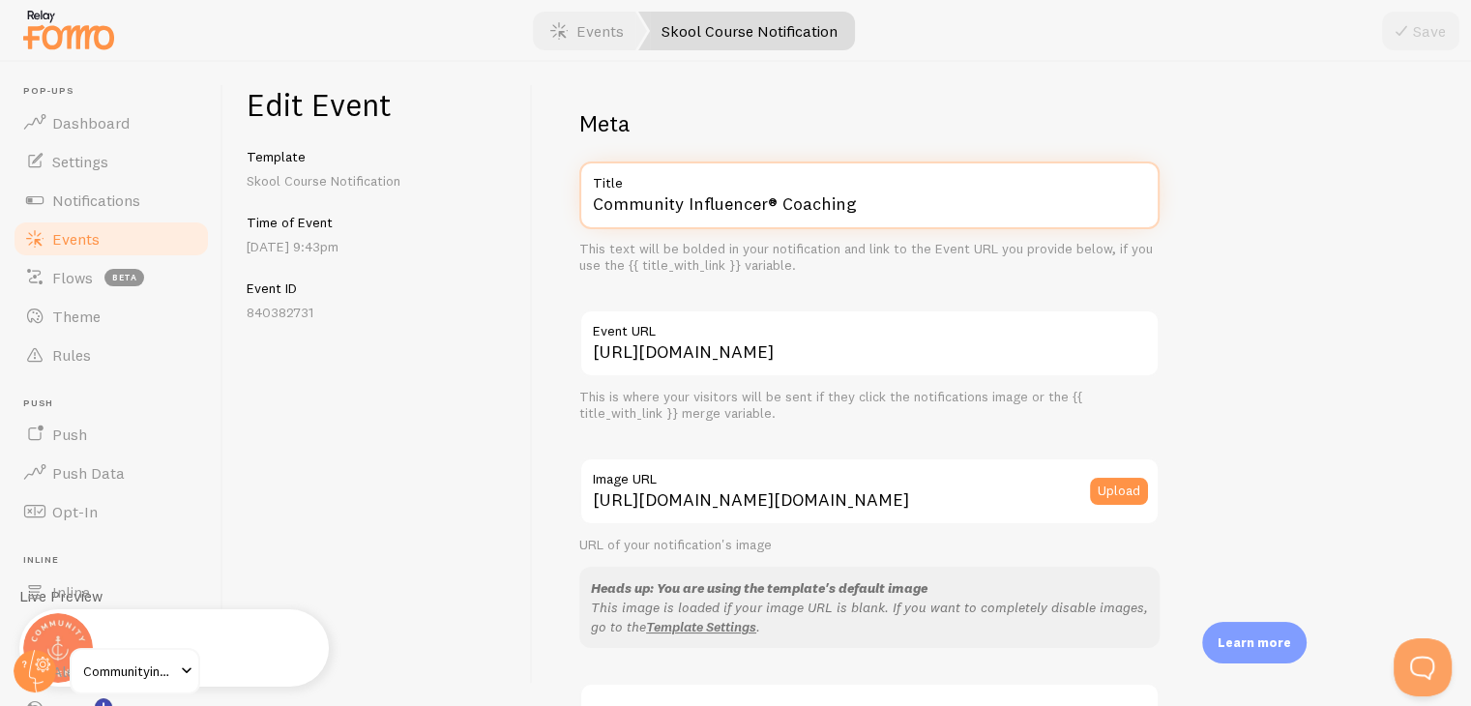
click at [964, 194] on input "Community Influencer® Coaching" at bounding box center [869, 195] width 580 height 68
paste input "ntent to Commissions Challenge"
type input "Content to Commissions Challenge"
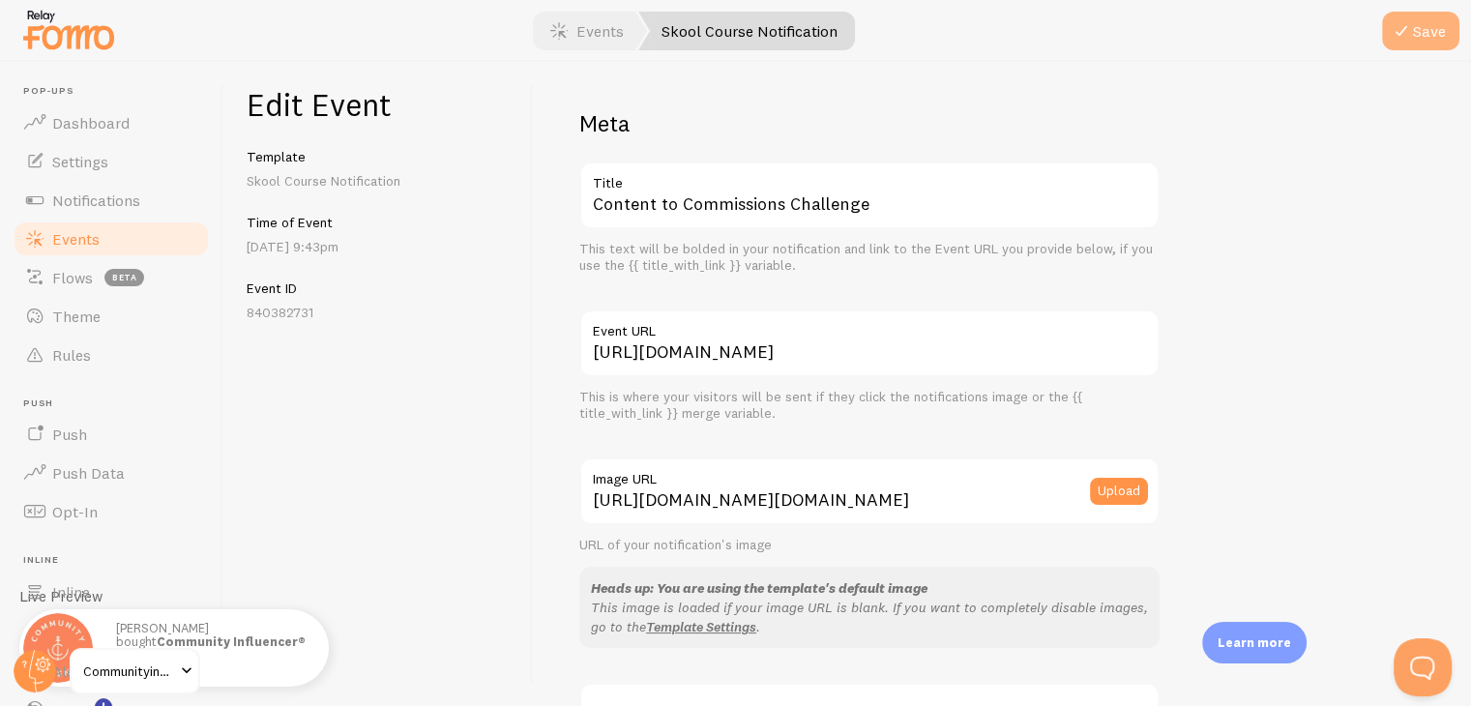
click at [1394, 28] on icon "submit" at bounding box center [1401, 30] width 23 height 23
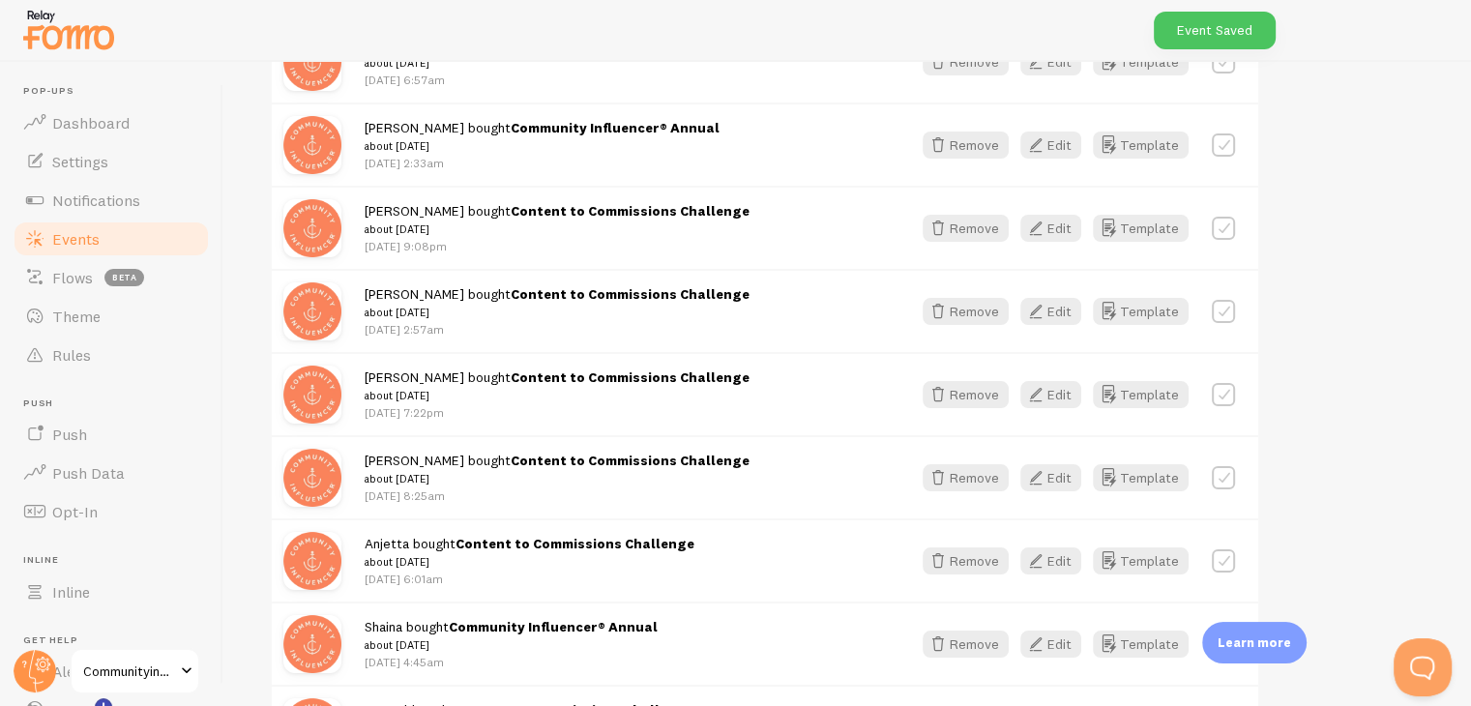
scroll to position [2348, 0]
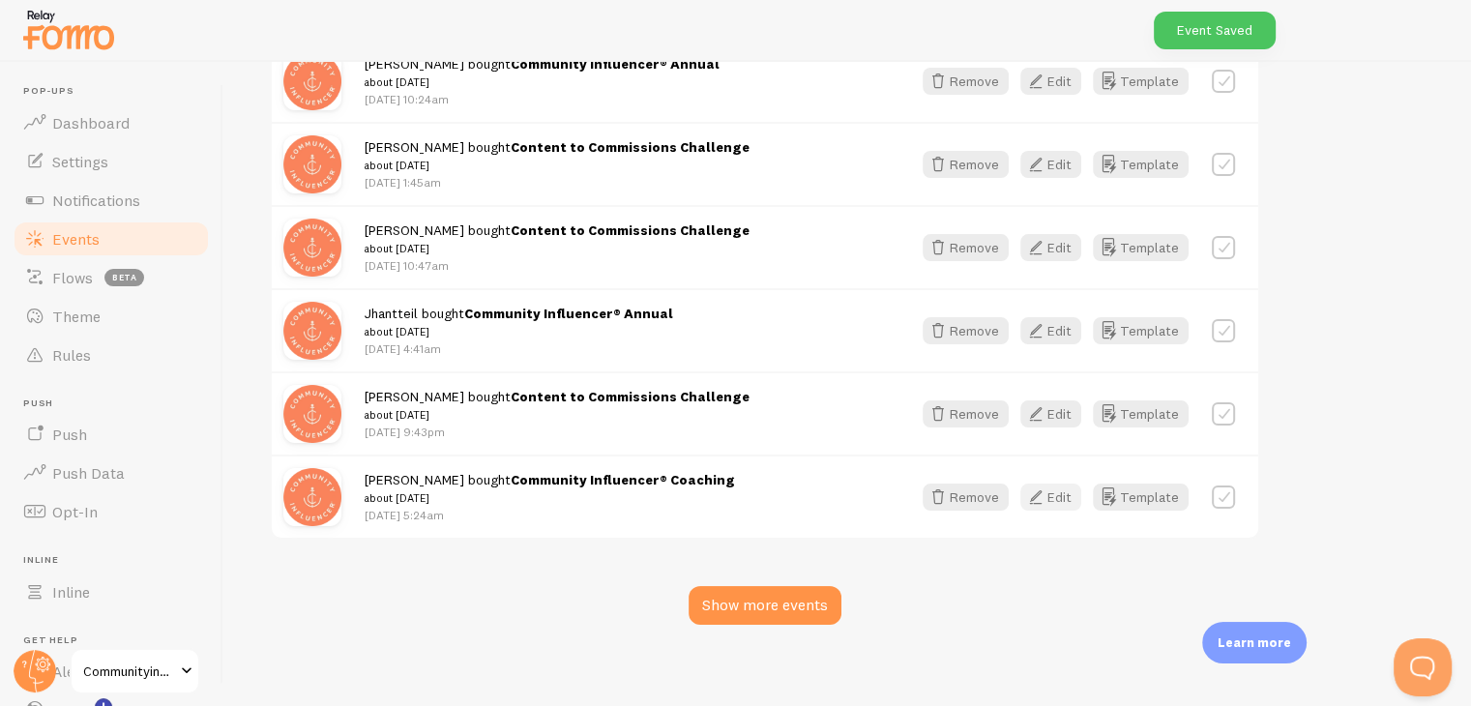
click at [1065, 493] on button "Edit" at bounding box center [1050, 496] width 61 height 27
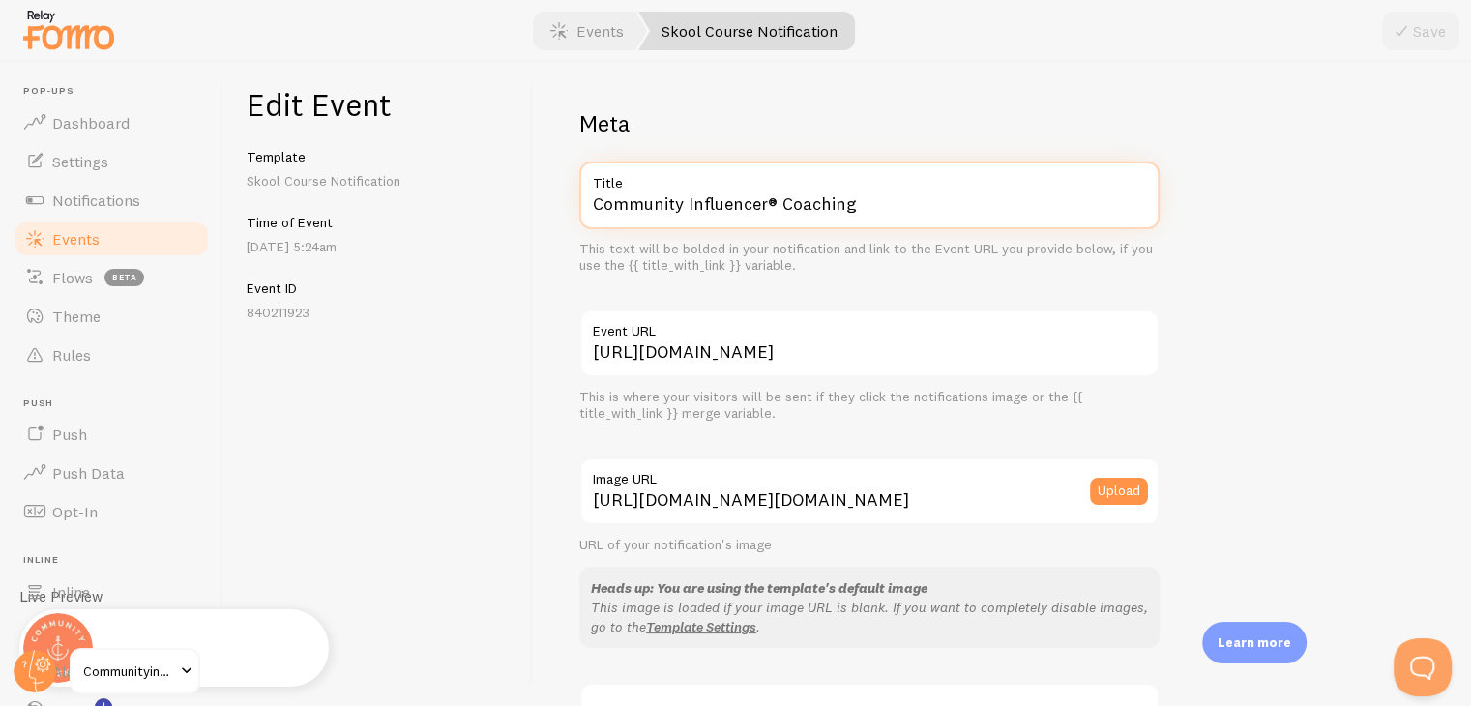
click at [1001, 206] on input "Community Influencer® Coaching" at bounding box center [869, 195] width 580 height 68
paste input "ntent to Commissions Challenge"
type input "Content to Commissions Challenge"
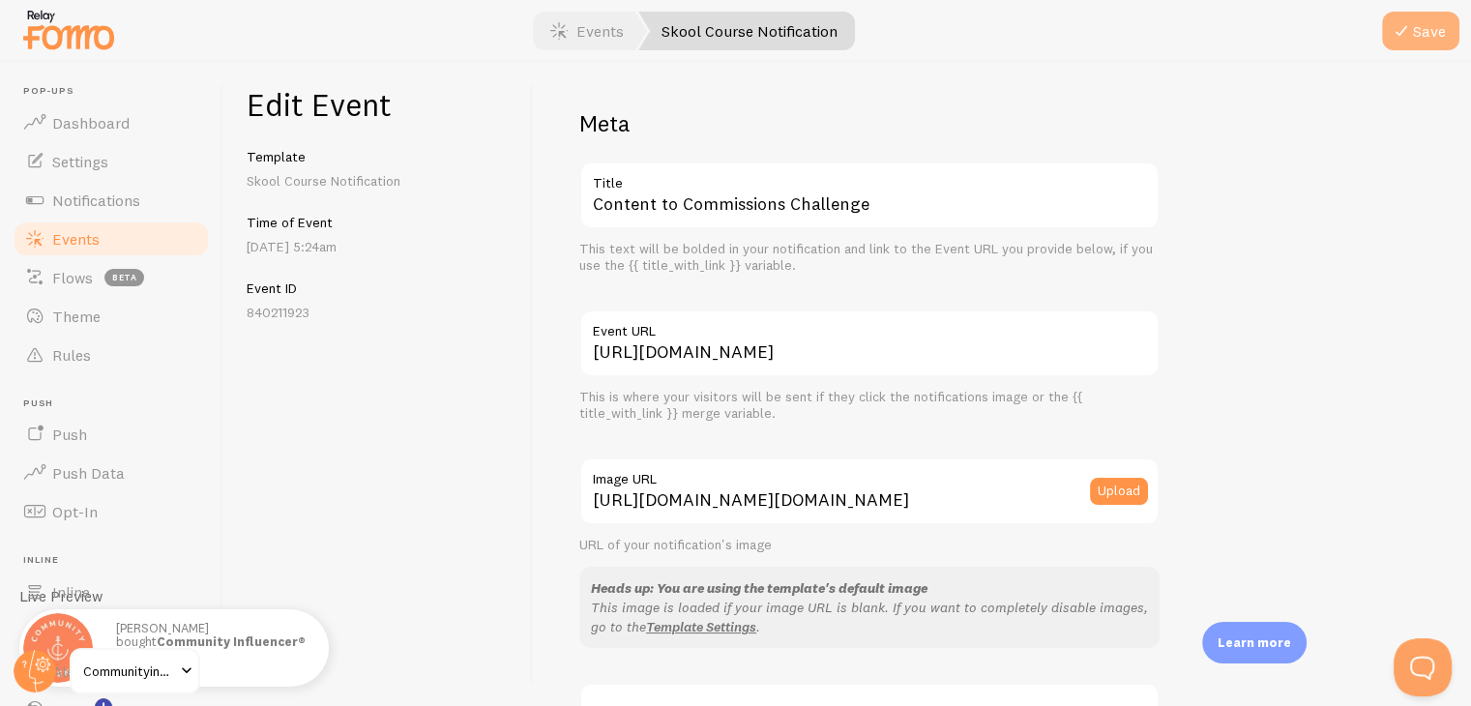
click at [1410, 47] on button "Save" at bounding box center [1420, 31] width 77 height 39
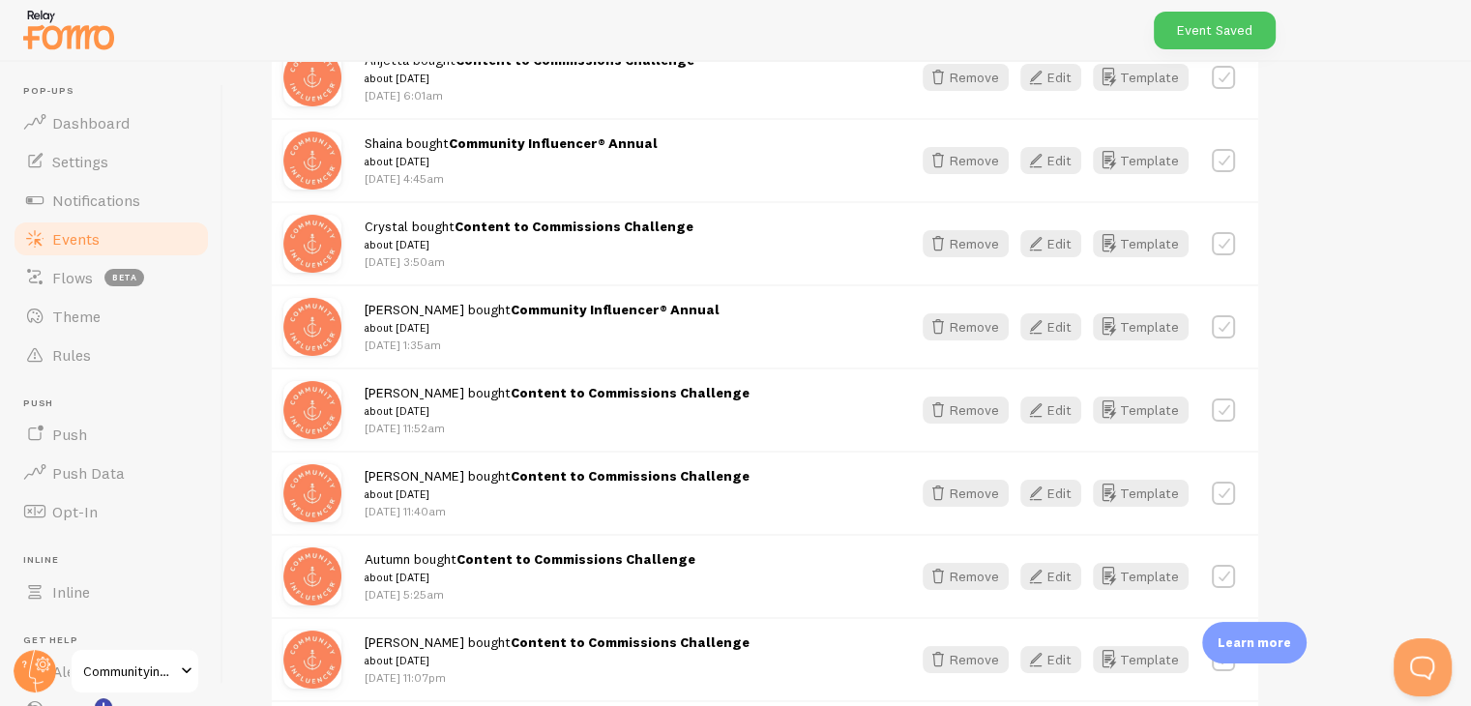
scroll to position [1934, 0]
